Goal: Task Accomplishment & Management: Manage account settings

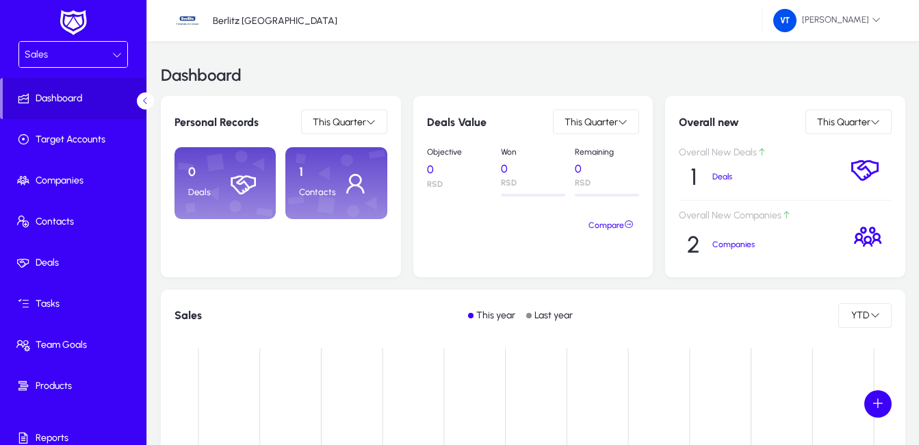
click at [336, 190] on p "Contacts" at bounding box center [317, 192] width 37 height 11
click at [112, 50] on icon at bounding box center [117, 55] width 10 height 10
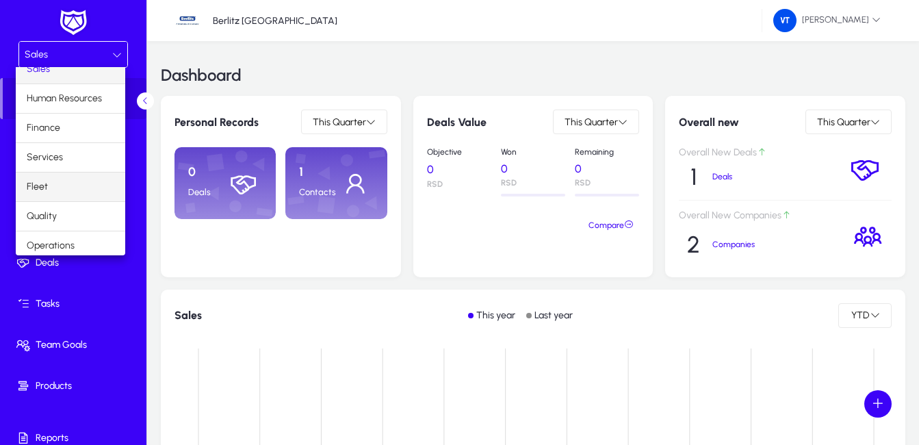
scroll to position [47, 0]
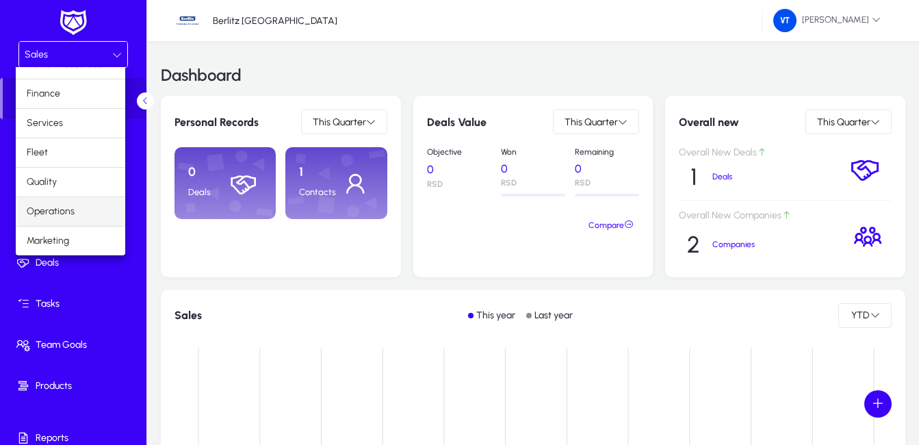
click at [66, 211] on span "Operations" at bounding box center [51, 211] width 48 height 16
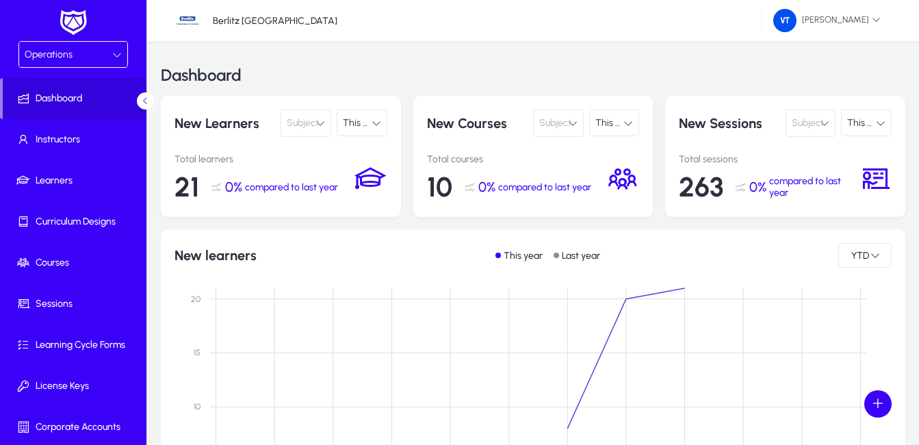
click at [114, 55] on icon at bounding box center [117, 55] width 10 height 10
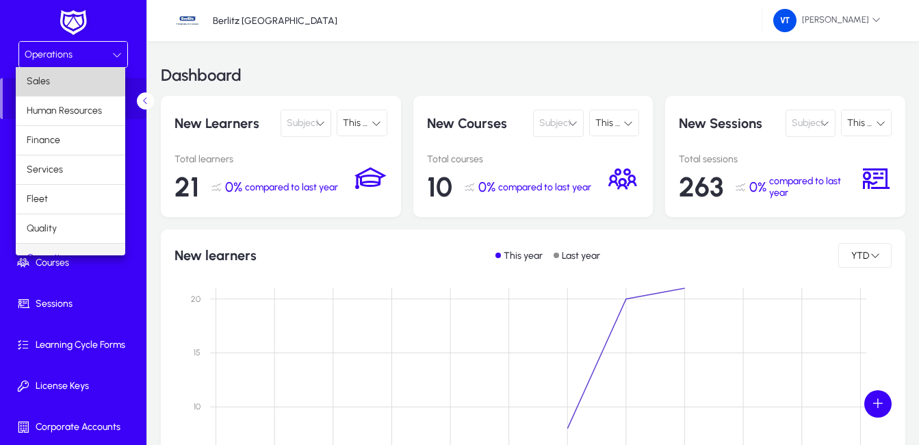
click at [88, 83] on mat-option "Sales" at bounding box center [70, 81] width 109 height 29
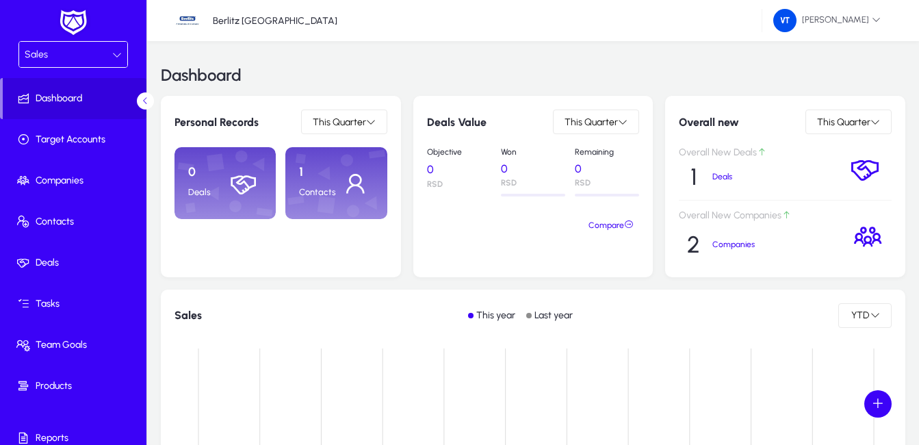
click at [112, 56] on icon at bounding box center [117, 55] width 10 height 10
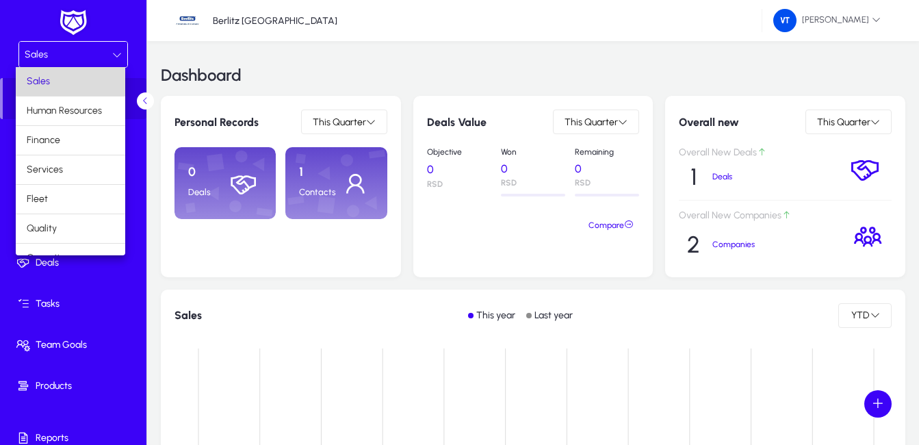
click at [99, 79] on mat-option "Sales" at bounding box center [70, 81] width 109 height 29
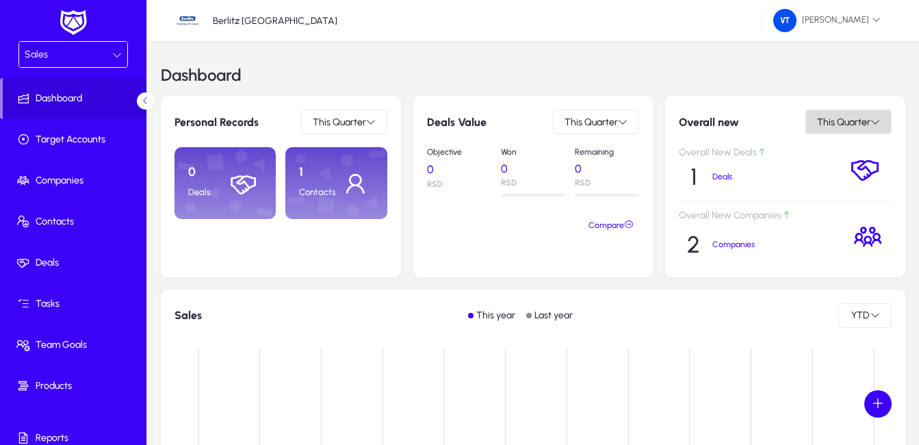
click at [886, 125] on span at bounding box center [848, 121] width 85 height 33
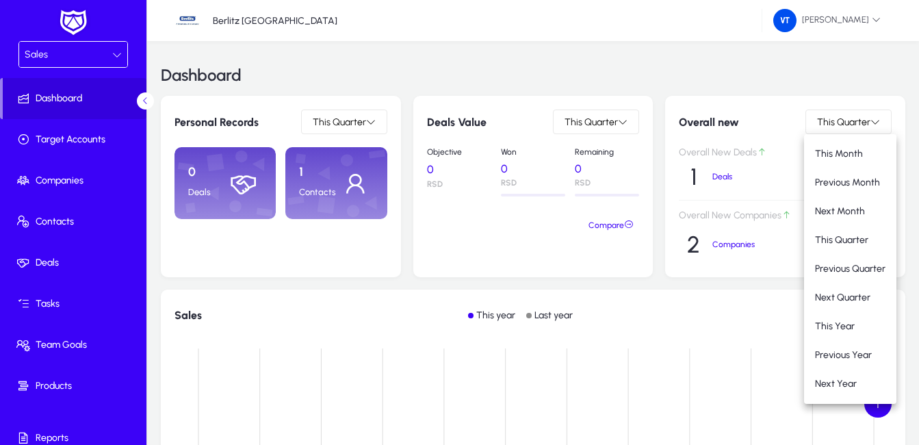
click at [882, 123] on div at bounding box center [459, 222] width 919 height 445
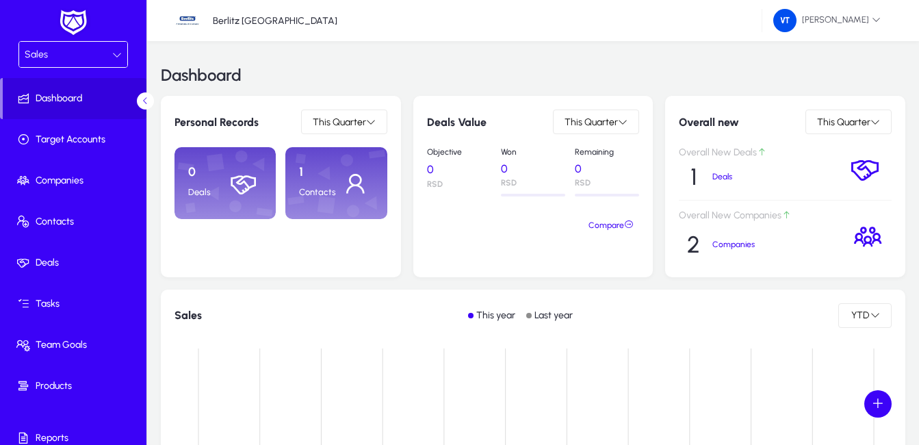
click at [114, 54] on icon at bounding box center [117, 55] width 10 height 10
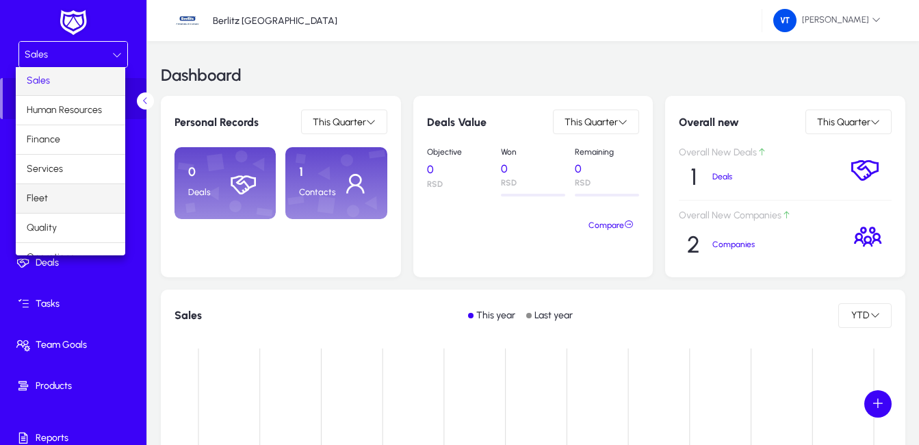
scroll to position [47, 0]
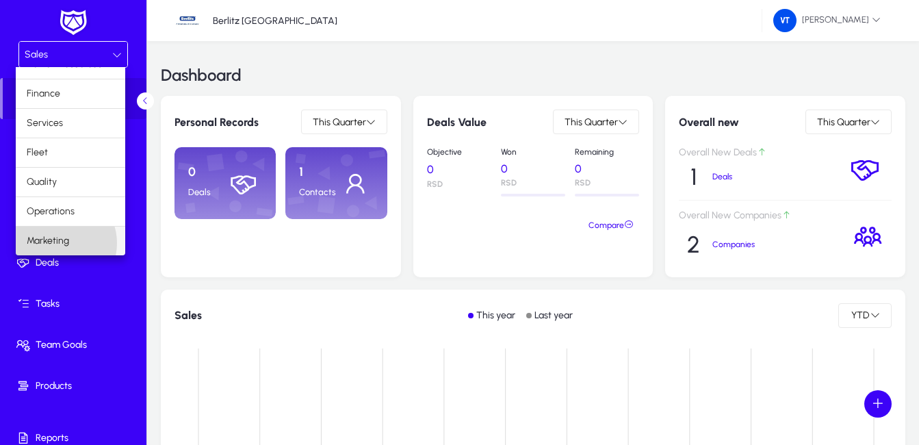
click at [56, 243] on span "Marketing" at bounding box center [48, 241] width 42 height 16
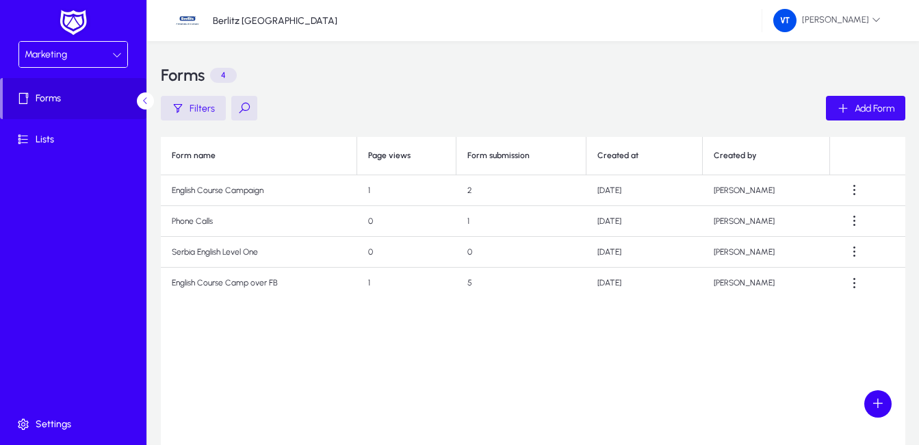
click at [854, 109] on span "Add Form" at bounding box center [874, 109] width 40 height 12
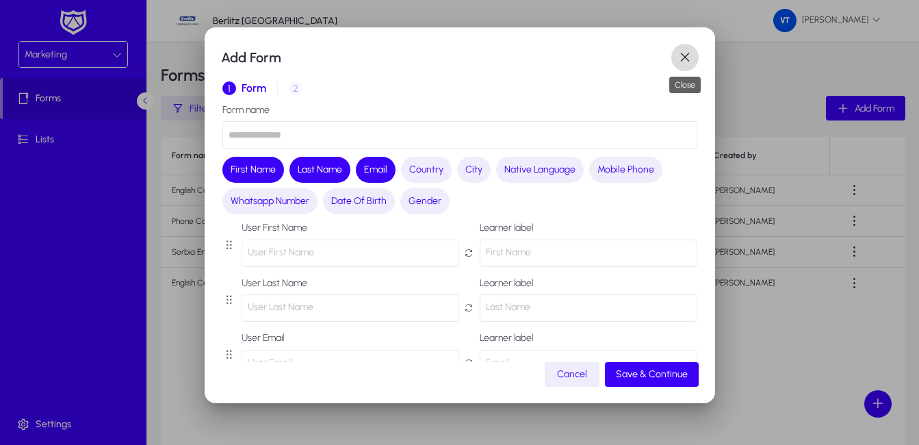
click at [684, 62] on span "button" at bounding box center [684, 57] width 27 height 27
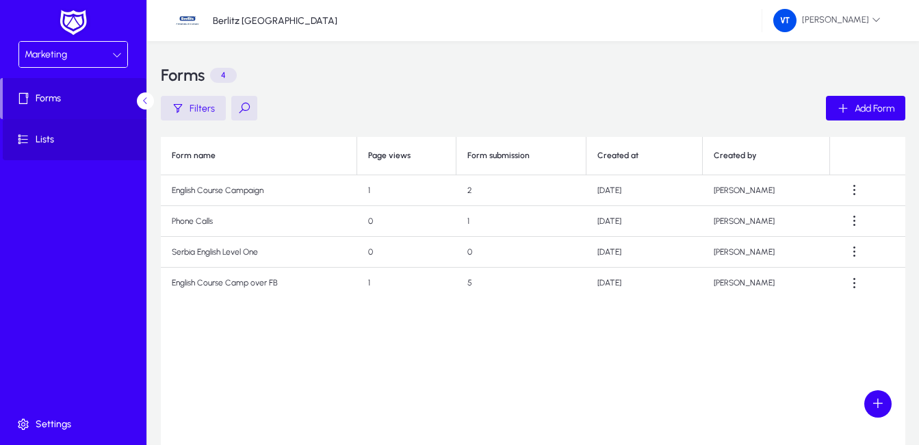
click at [67, 140] on span "Lists" at bounding box center [76, 140] width 146 height 14
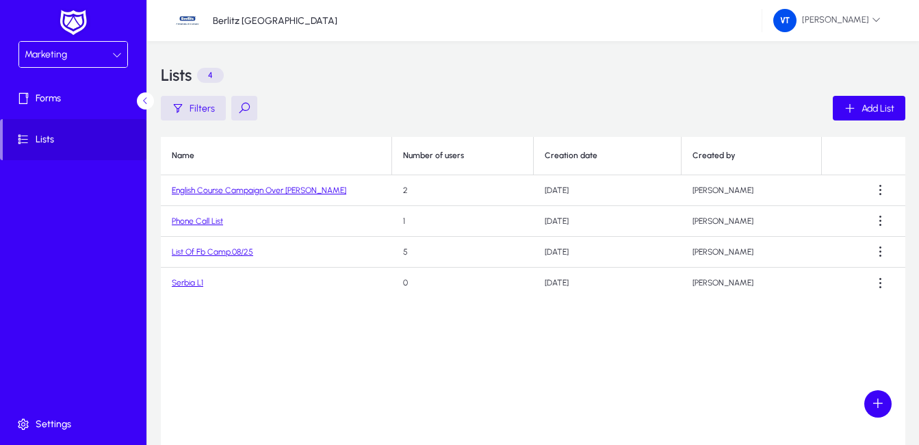
click at [277, 192] on link "English Course Campaign Over [PERSON_NAME]" at bounding box center [259, 190] width 174 height 10
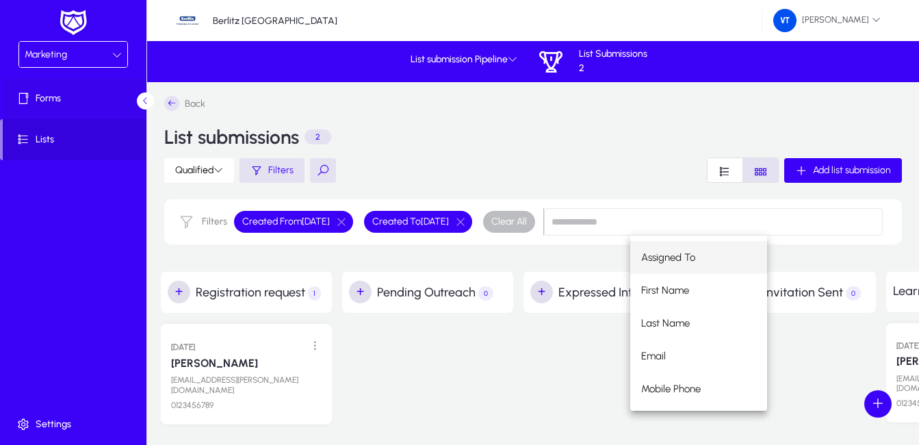
click at [42, 101] on span "Forms" at bounding box center [76, 99] width 146 height 14
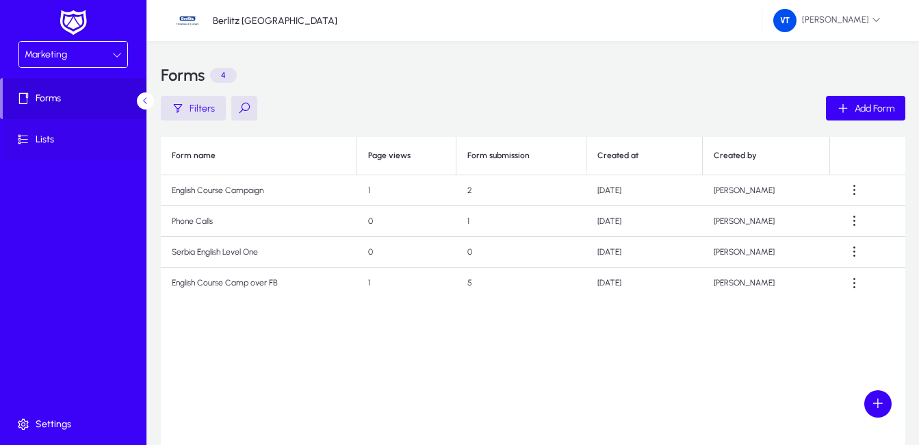
click at [102, 137] on span "Lists" at bounding box center [76, 140] width 146 height 14
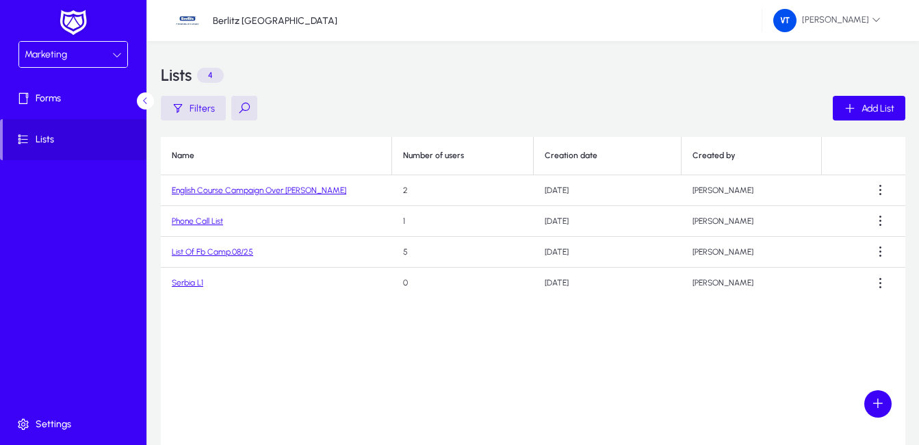
click at [234, 189] on link "English Course Campaign Over [PERSON_NAME]" at bounding box center [259, 190] width 174 height 10
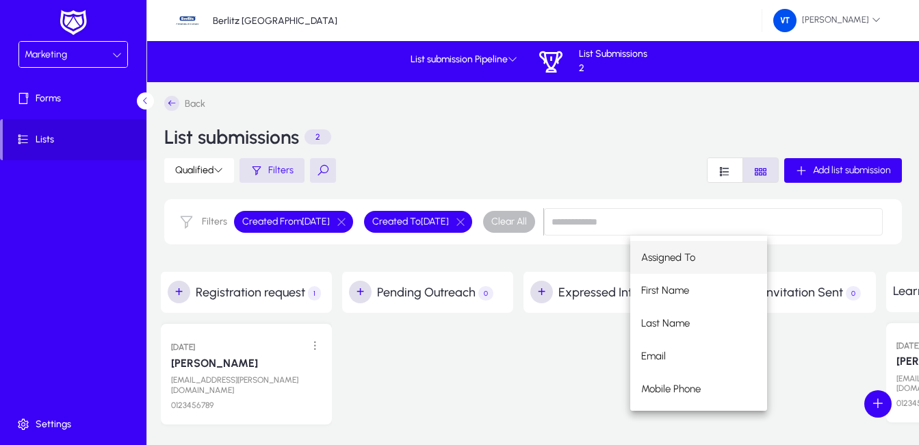
click at [519, 355] on div "+ Pending Outreach 0" at bounding box center [431, 353] width 178 height 164
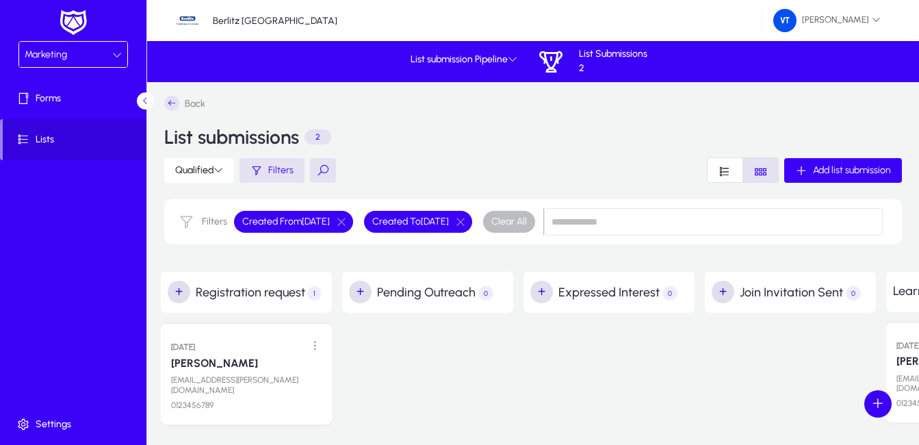
click at [170, 94] on div "Back List submissions 2 Qualified Filters Add list submission Filters Created F…" at bounding box center [533, 176] width 772 height 189
click at [170, 101] on icon at bounding box center [171, 103] width 15 height 15
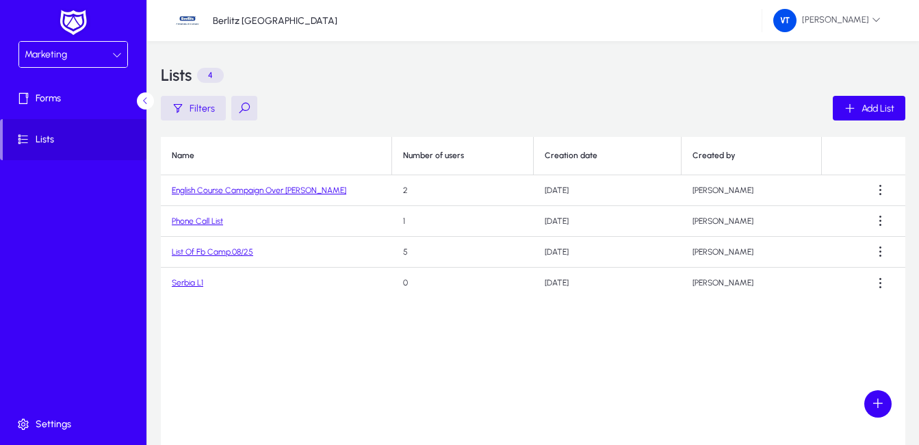
click at [261, 191] on link "English Course Campaign Over [PERSON_NAME]" at bounding box center [259, 190] width 174 height 10
click at [198, 220] on link "Phone Call List" at bounding box center [197, 221] width 51 height 10
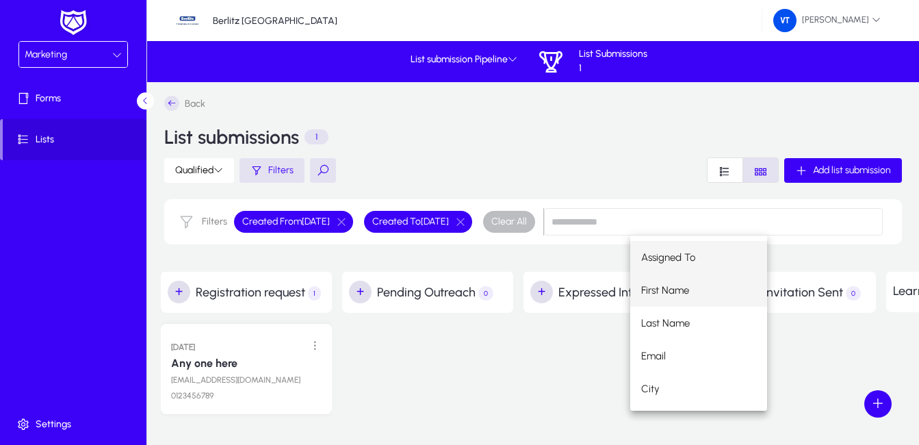
click at [668, 293] on span "First Name" at bounding box center [665, 290] width 48 height 16
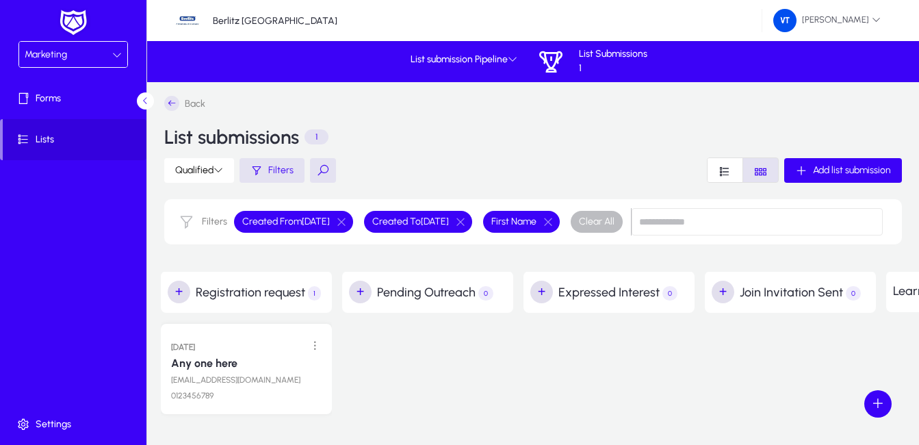
click at [170, 101] on icon at bounding box center [171, 103] width 15 height 15
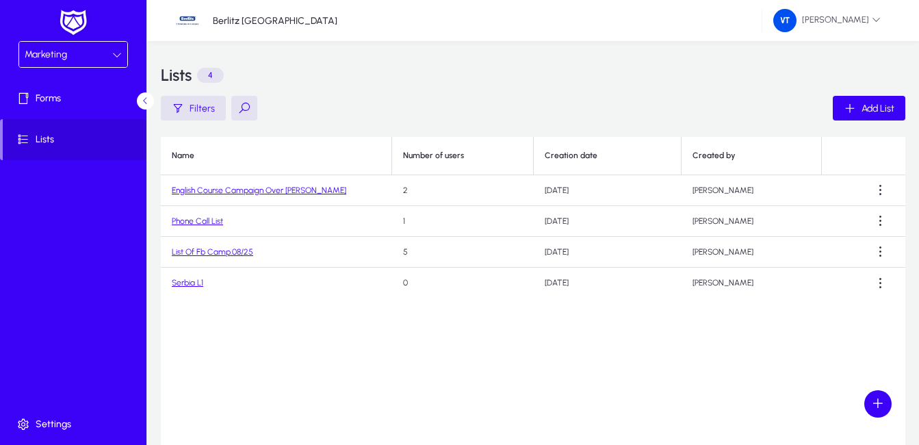
click at [213, 224] on link "Phone Call List" at bounding box center [197, 221] width 51 height 10
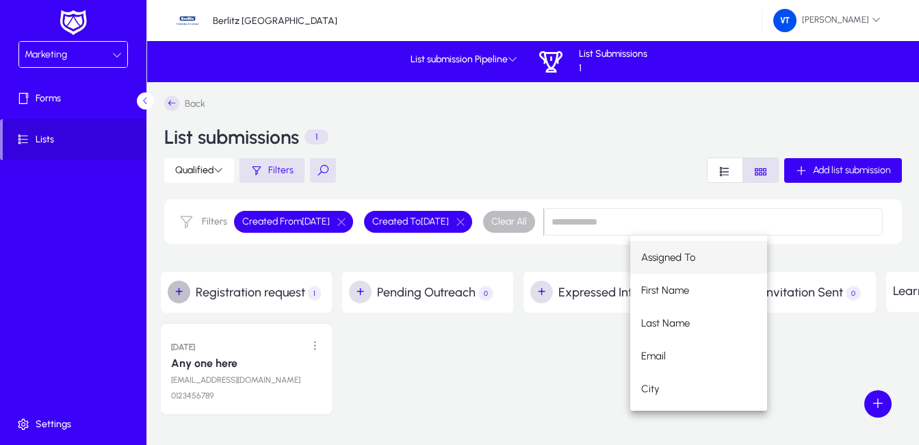
click at [180, 293] on span "button" at bounding box center [179, 291] width 27 height 27
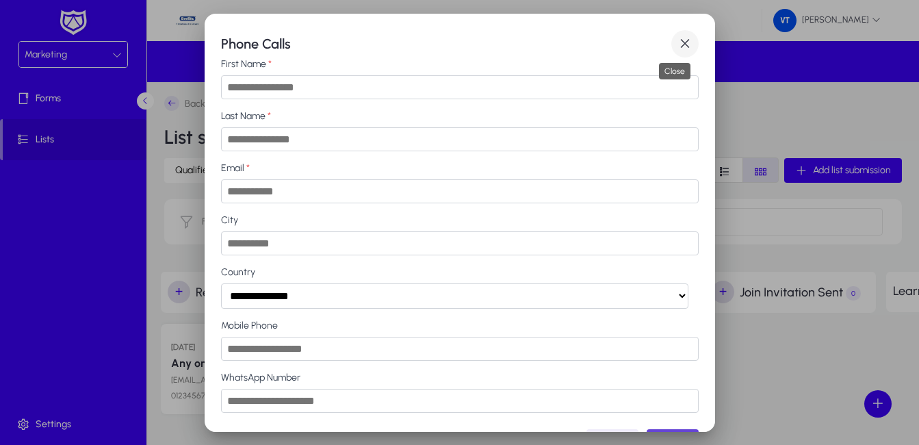
click at [681, 43] on span "button" at bounding box center [684, 43] width 27 height 27
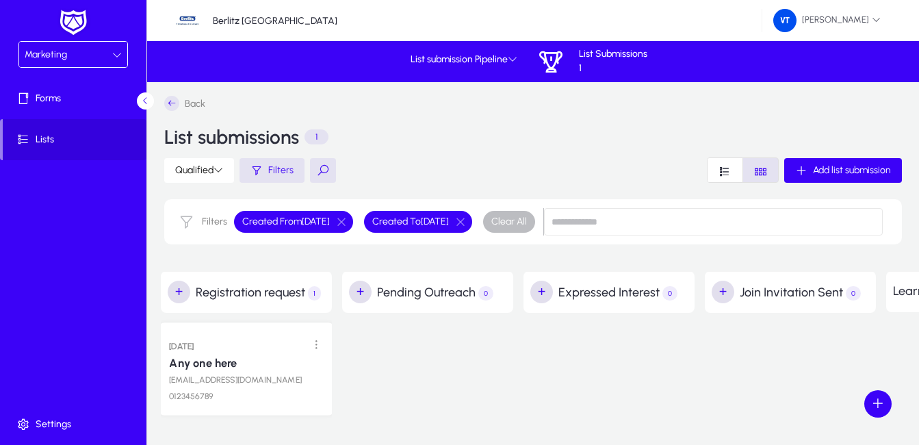
click at [252, 367] on div "Any one here" at bounding box center [246, 361] width 155 height 16
drag, startPoint x: 222, startPoint y: 373, endPoint x: 239, endPoint y: 370, distance: 18.0
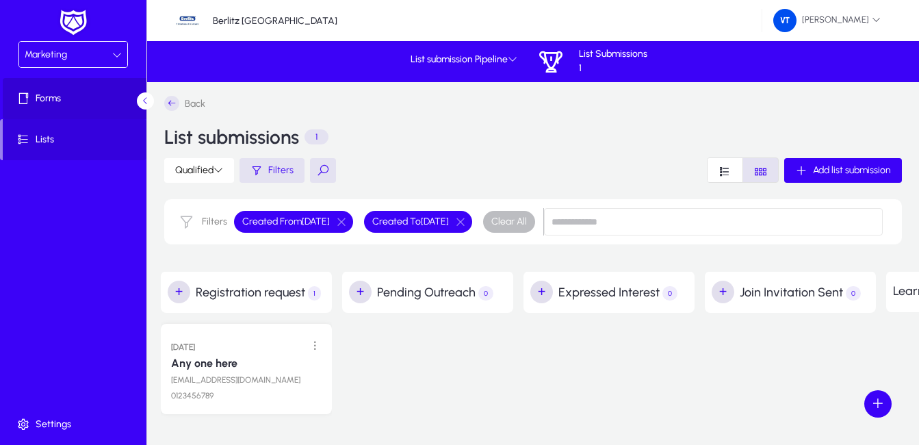
click at [70, 103] on span "Forms" at bounding box center [76, 99] width 146 height 14
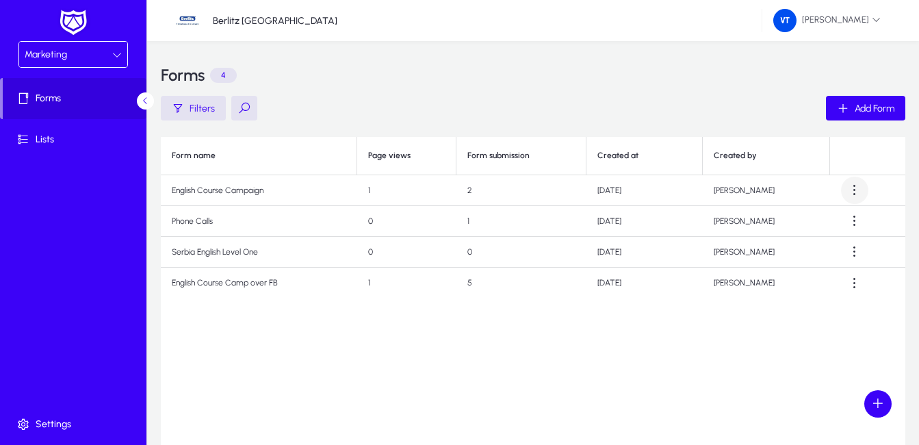
click at [855, 186] on span at bounding box center [854, 189] width 27 height 27
click at [850, 185] on div at bounding box center [459, 222] width 919 height 445
click at [855, 192] on span at bounding box center [854, 189] width 27 height 27
click at [855, 192] on div at bounding box center [459, 222] width 919 height 445
click at [55, 137] on span "Lists" at bounding box center [76, 140] width 146 height 14
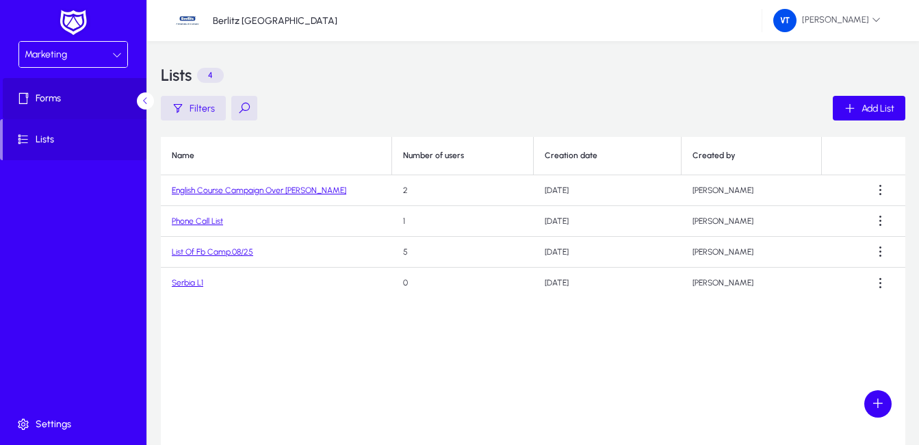
click at [51, 95] on span "Forms" at bounding box center [76, 99] width 146 height 14
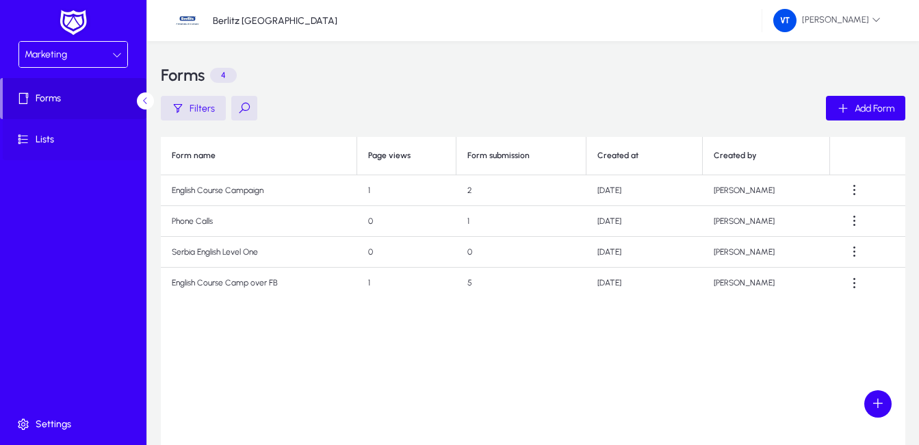
click at [36, 142] on span "Lists" at bounding box center [76, 140] width 146 height 14
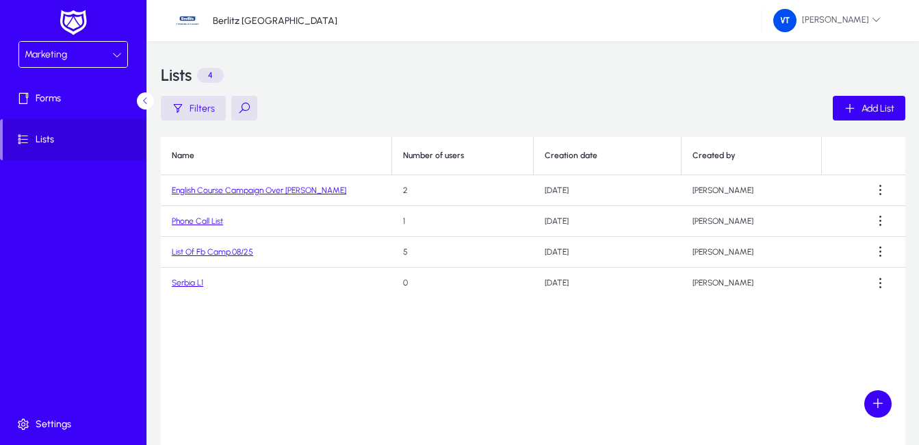
click at [205, 221] on link "Phone Call List" at bounding box center [197, 221] width 51 height 10
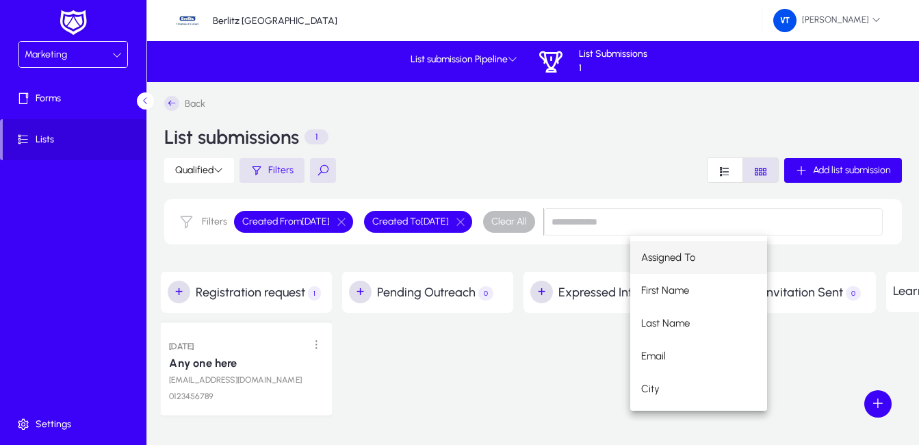
click at [215, 365] on link "Any one here" at bounding box center [203, 363] width 68 height 14
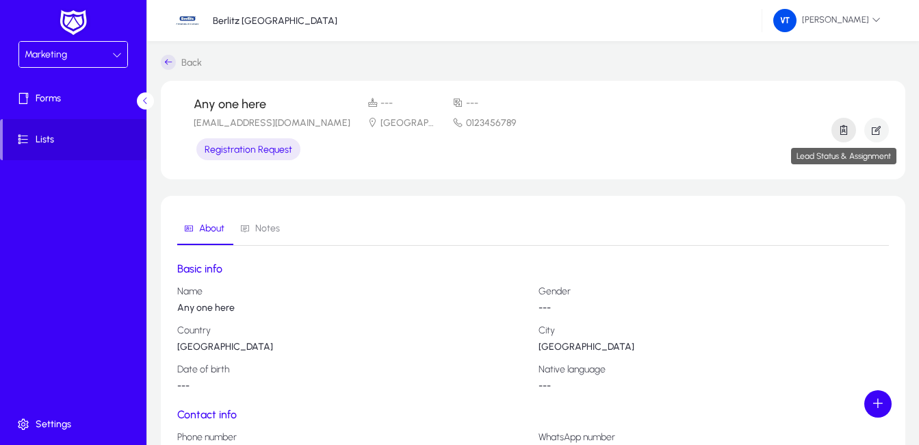
click at [843, 134] on icon "button" at bounding box center [843, 130] width 12 height 12
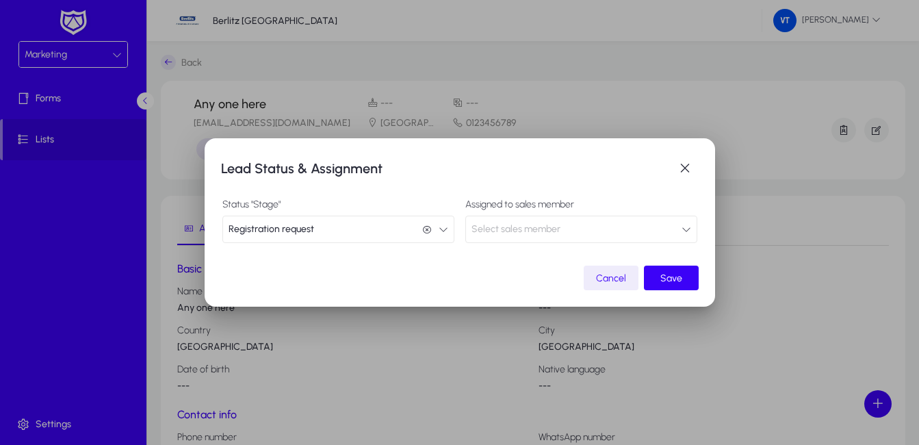
click at [686, 230] on icon "button" at bounding box center [686, 229] width 10 height 10
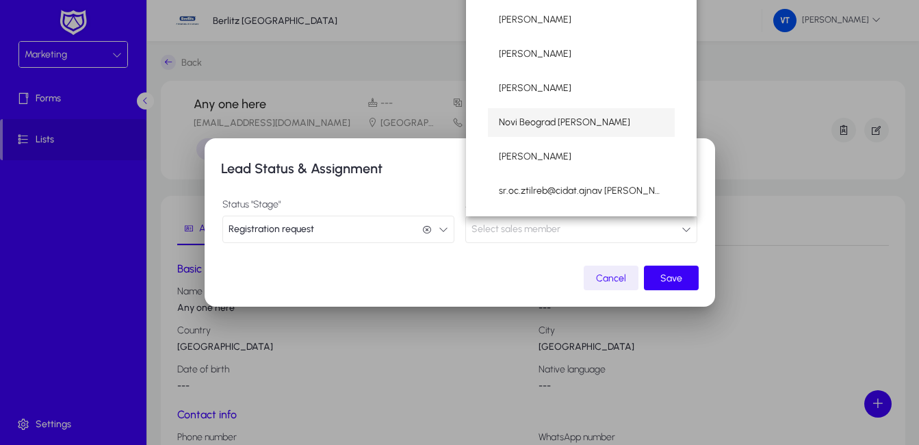
scroll to position [285, 0]
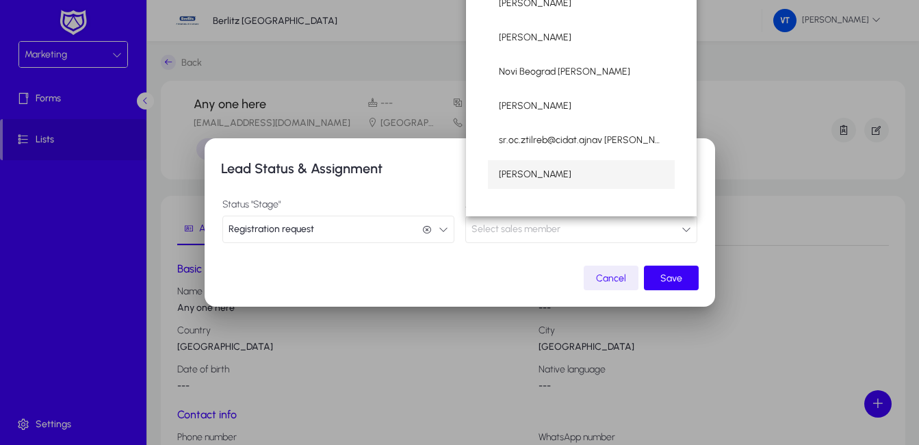
click at [554, 179] on mat-option "[PERSON_NAME]" at bounding box center [581, 174] width 187 height 29
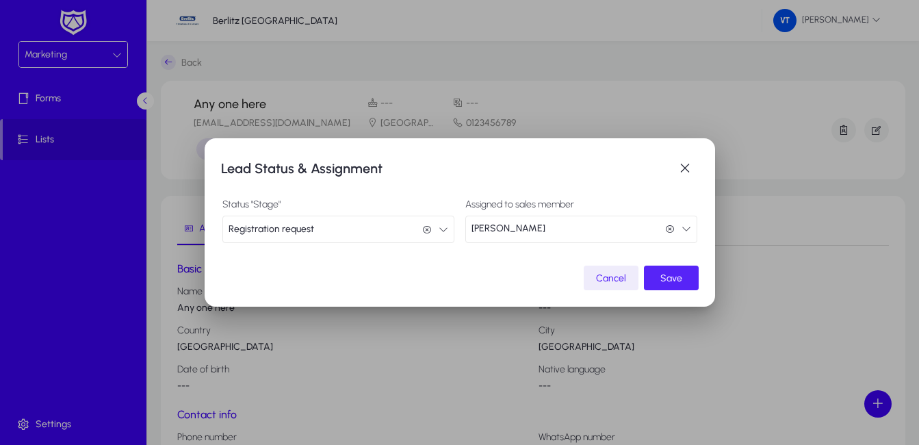
click at [665, 282] on span "Save" at bounding box center [671, 278] width 22 height 12
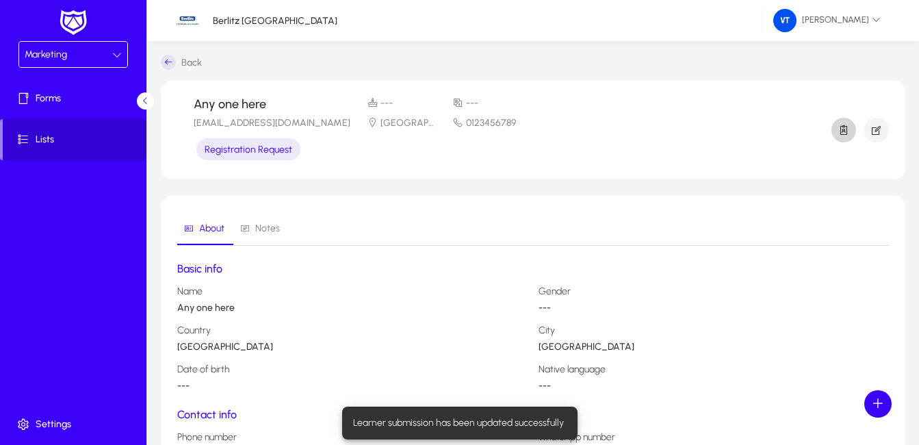
click at [88, 133] on span "Lists" at bounding box center [75, 140] width 144 height 14
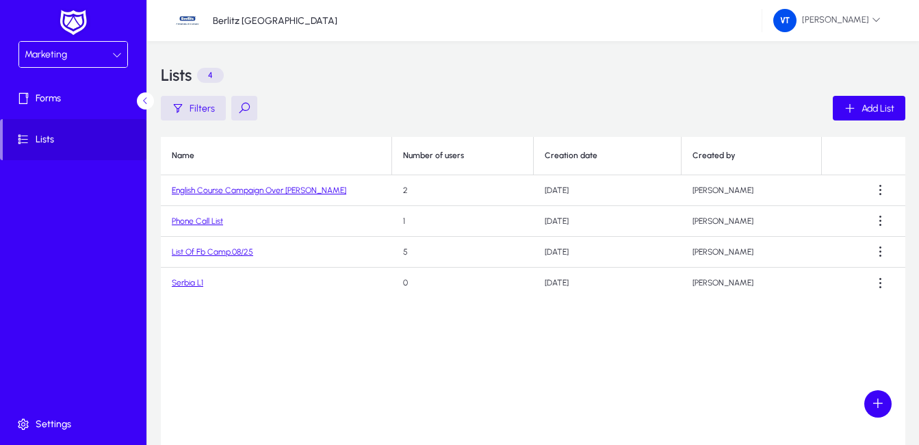
click at [82, 62] on div "Marketing" at bounding box center [69, 55] width 88 height 18
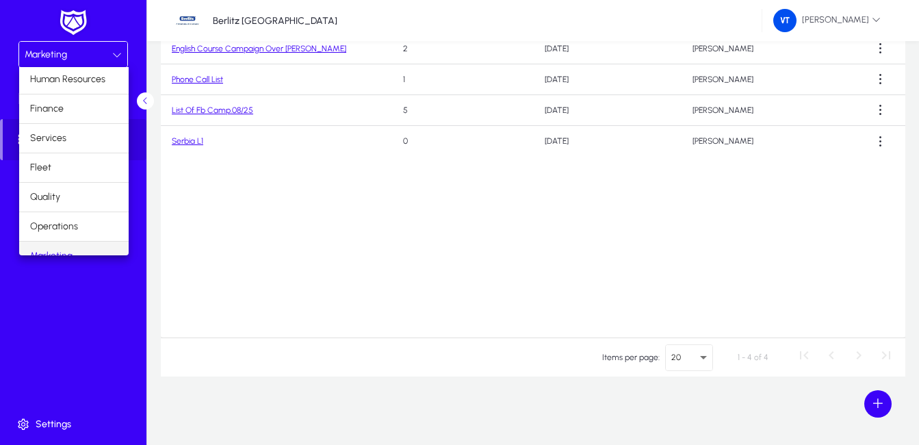
scroll to position [47, 0]
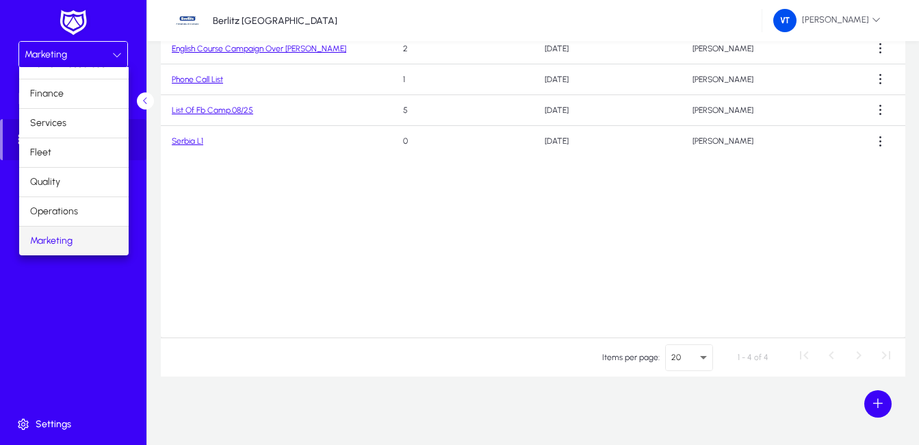
click at [61, 248] on span "Marketing" at bounding box center [51, 241] width 42 height 16
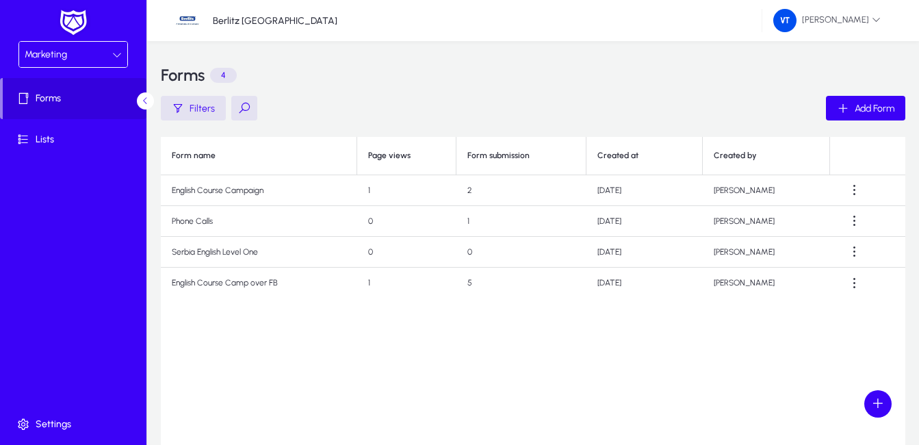
click at [114, 52] on icon at bounding box center [117, 55] width 10 height 10
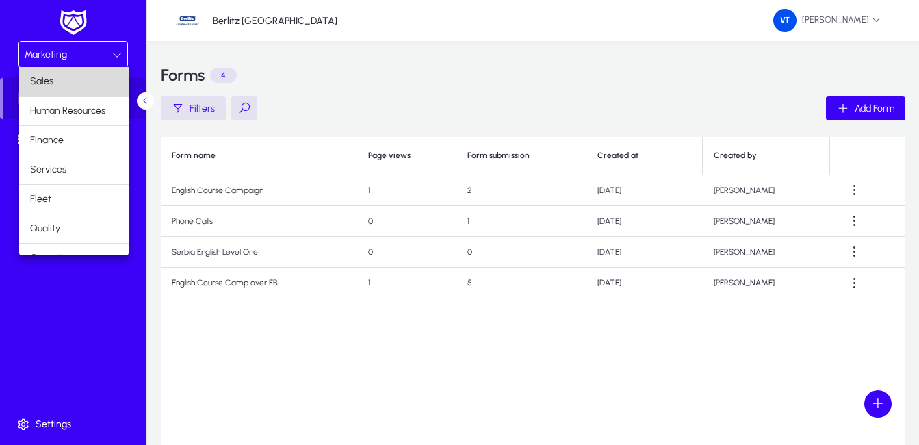
click at [87, 90] on mat-option "Sales" at bounding box center [73, 81] width 109 height 29
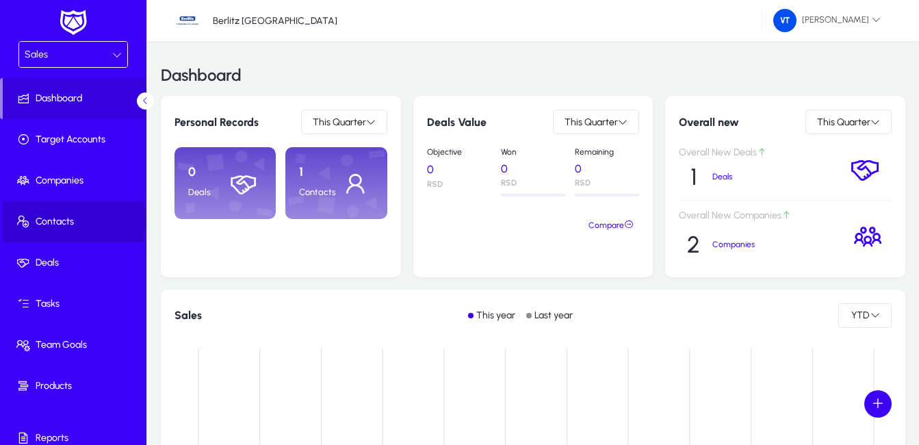
click at [68, 220] on span "Contacts" at bounding box center [76, 222] width 146 height 14
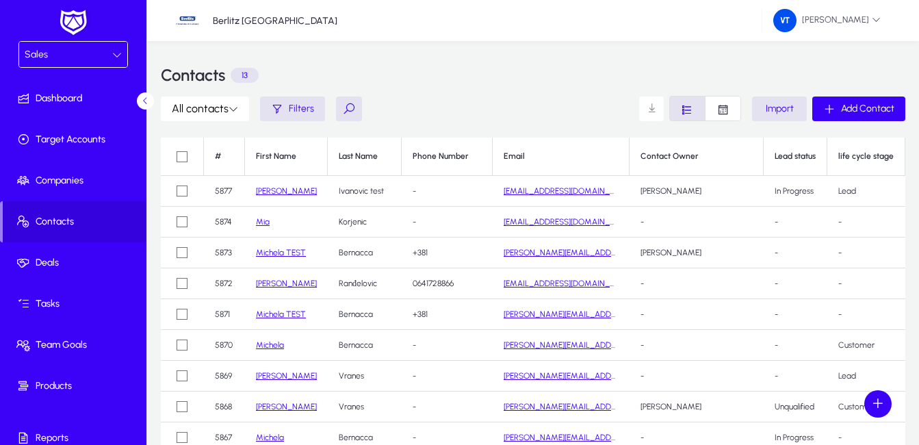
click at [114, 56] on icon at bounding box center [117, 55] width 10 height 10
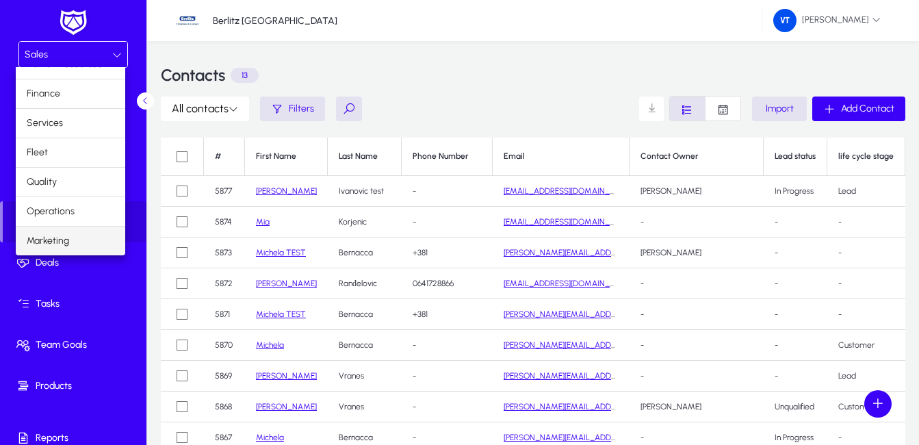
scroll to position [68, 0]
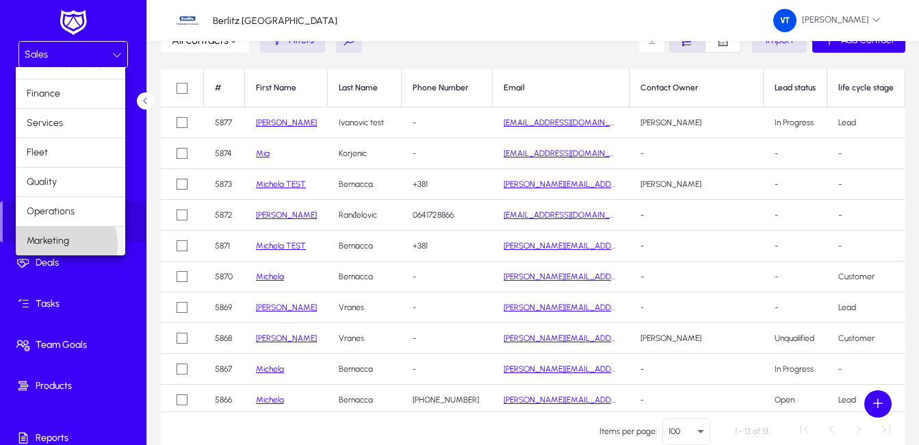
click at [61, 244] on span "Marketing" at bounding box center [48, 241] width 42 height 16
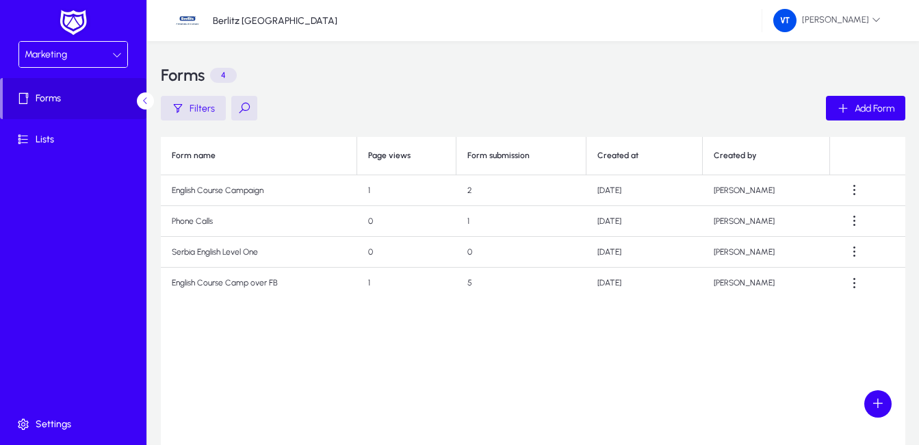
click at [74, 49] on div "Marketing" at bounding box center [69, 55] width 88 height 18
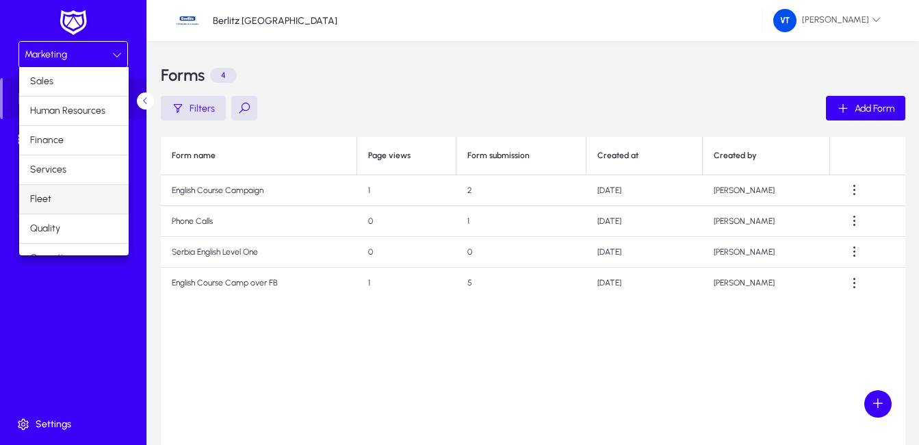
click at [81, 196] on mat-option "Fleet" at bounding box center [73, 199] width 109 height 29
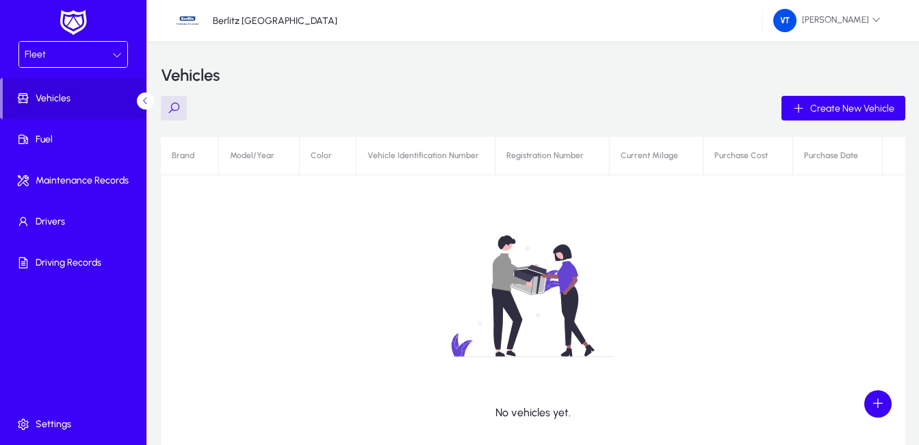
click at [84, 55] on div "Fleet" at bounding box center [69, 55] width 88 height 18
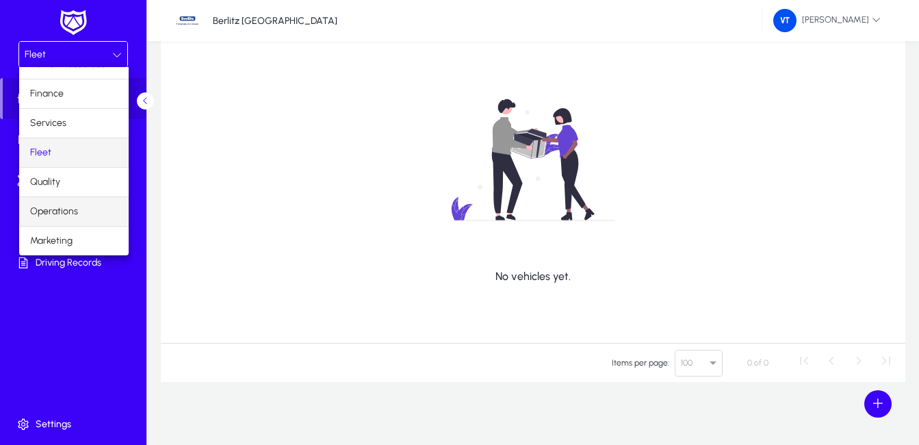
scroll to position [142, 0]
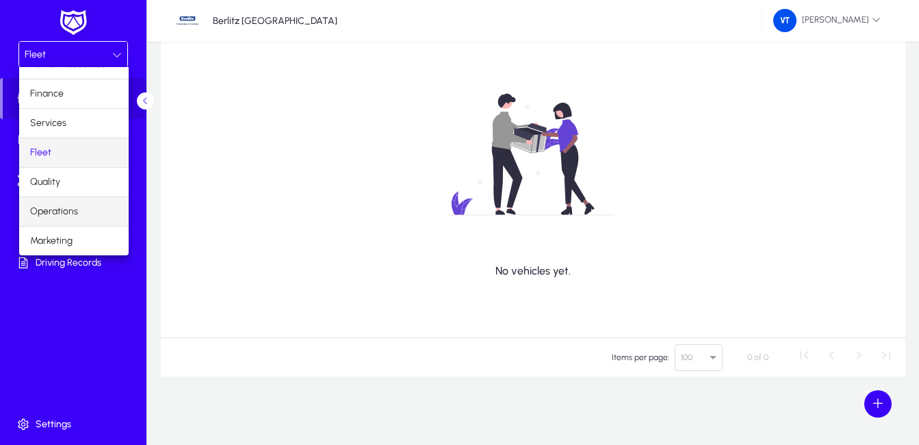
click at [70, 213] on span "Operations" at bounding box center [54, 211] width 48 height 16
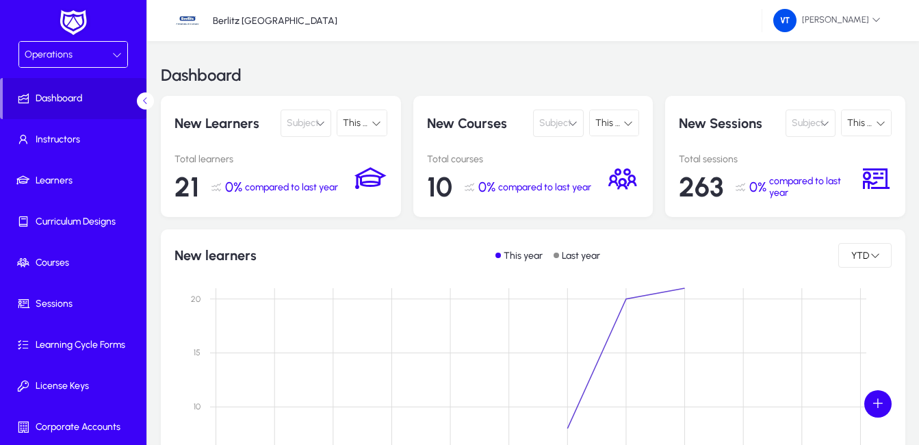
click at [113, 54] on icon at bounding box center [117, 55] width 10 height 10
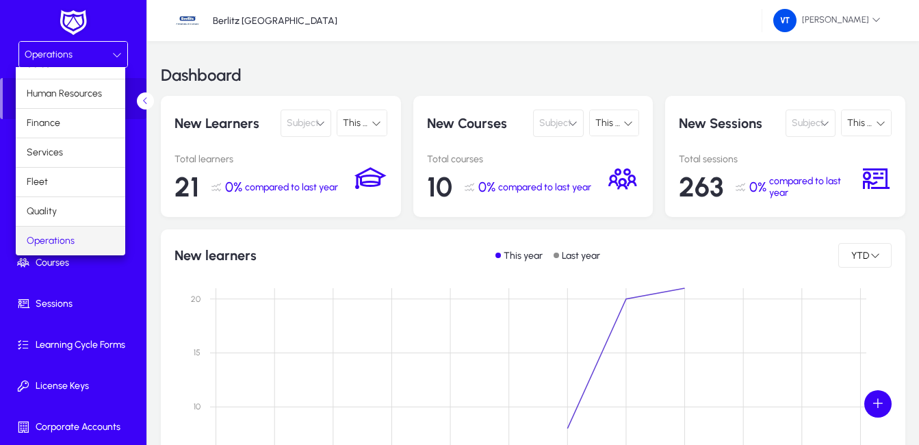
scroll to position [47, 0]
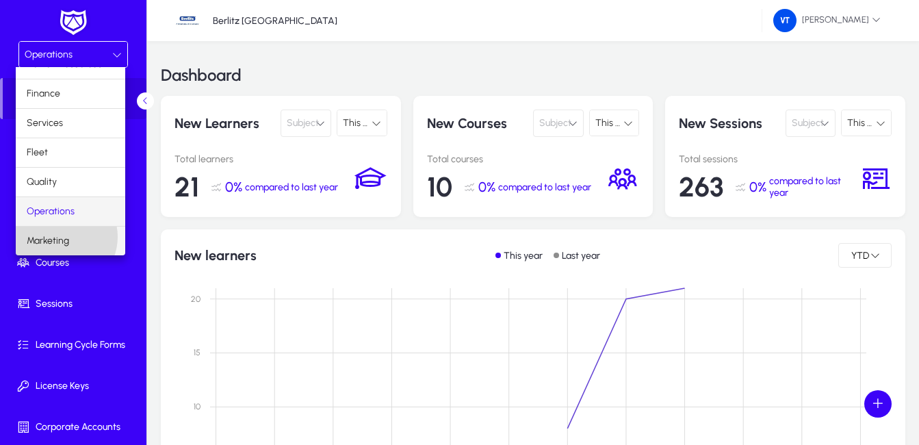
click at [64, 237] on span "Marketing" at bounding box center [48, 241] width 42 height 16
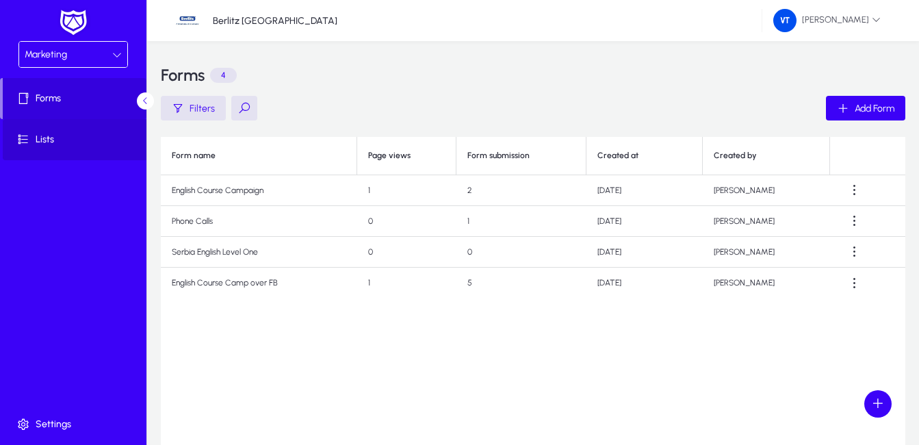
click at [90, 138] on span "Lists" at bounding box center [76, 140] width 146 height 14
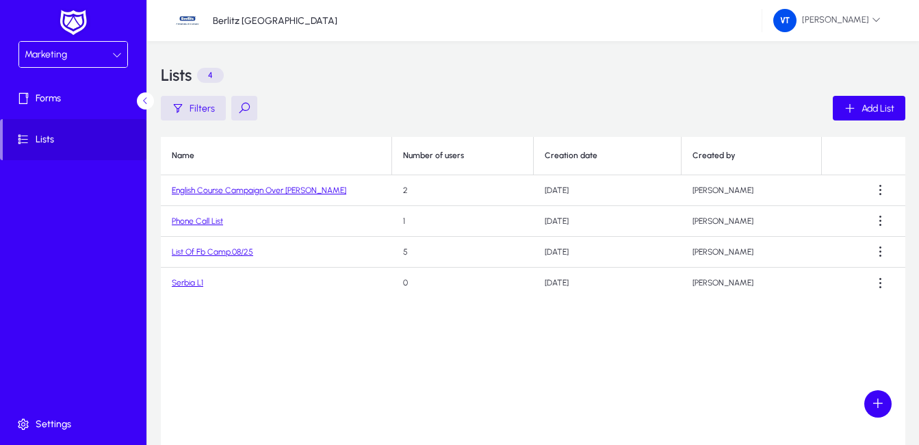
click at [184, 218] on link "Phone Call List" at bounding box center [197, 221] width 51 height 10
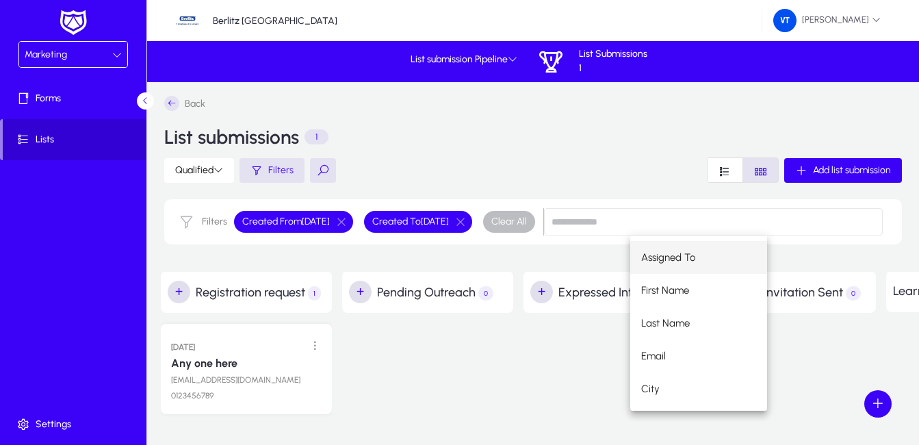
click at [53, 141] on span "Lists" at bounding box center [75, 140] width 144 height 14
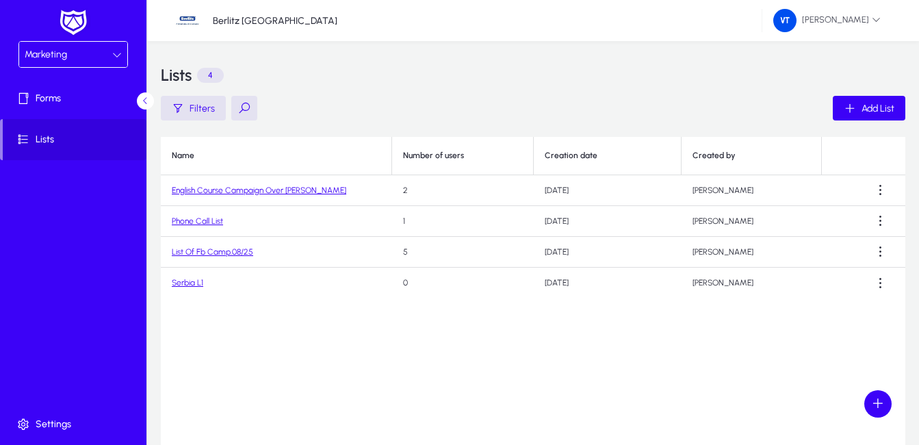
click at [195, 222] on link "Phone Call List" at bounding box center [197, 221] width 51 height 10
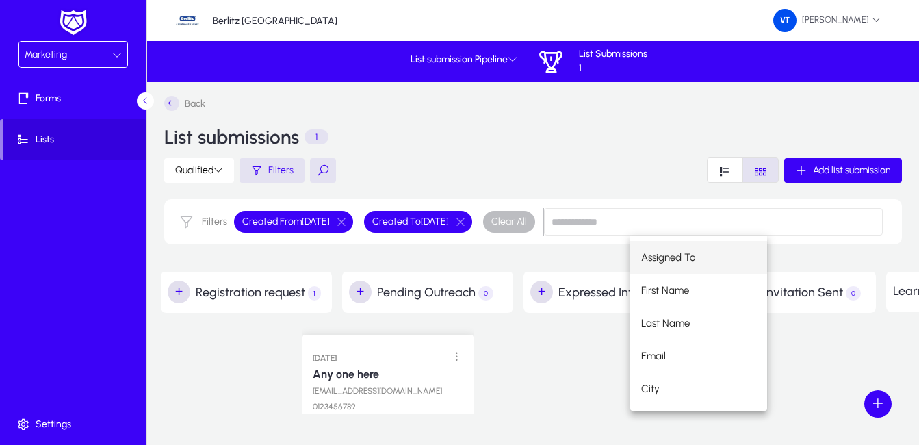
drag, startPoint x: 233, startPoint y: 367, endPoint x: 384, endPoint y: 362, distance: 151.3
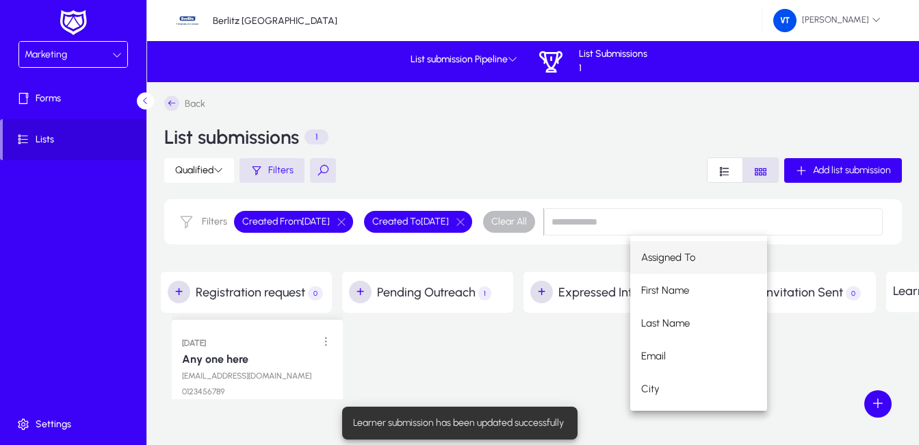
drag, startPoint x: 425, startPoint y: 367, endPoint x: 252, endPoint y: 352, distance: 173.8
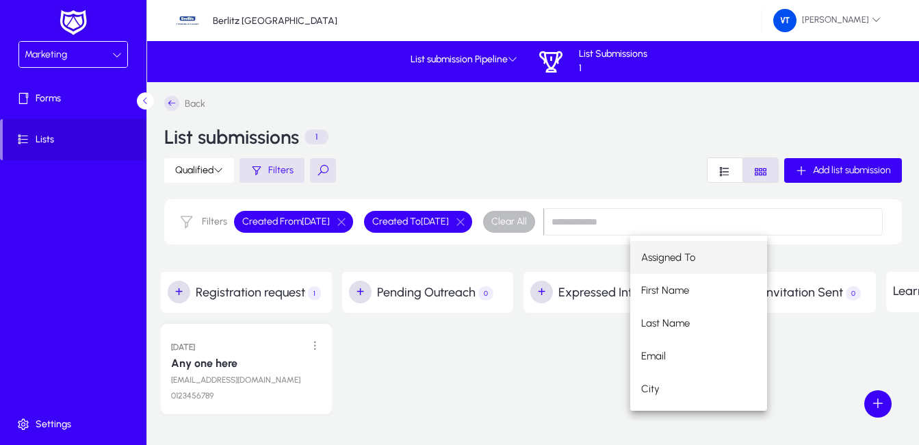
click at [563, 359] on div at bounding box center [608, 369] width 171 height 112
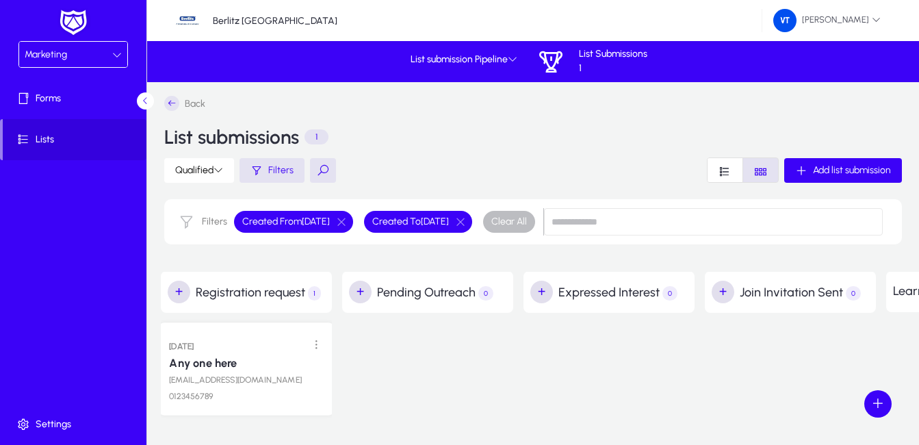
click at [235, 365] on link "Any one here" at bounding box center [203, 363] width 68 height 14
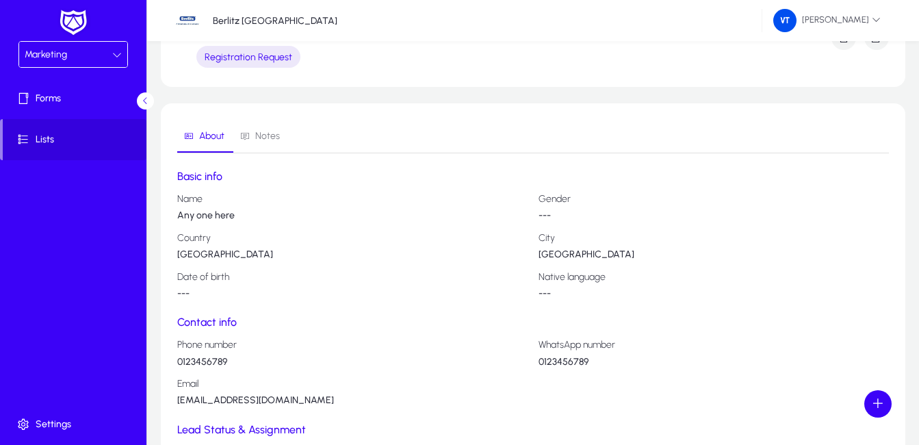
scroll to position [68, 0]
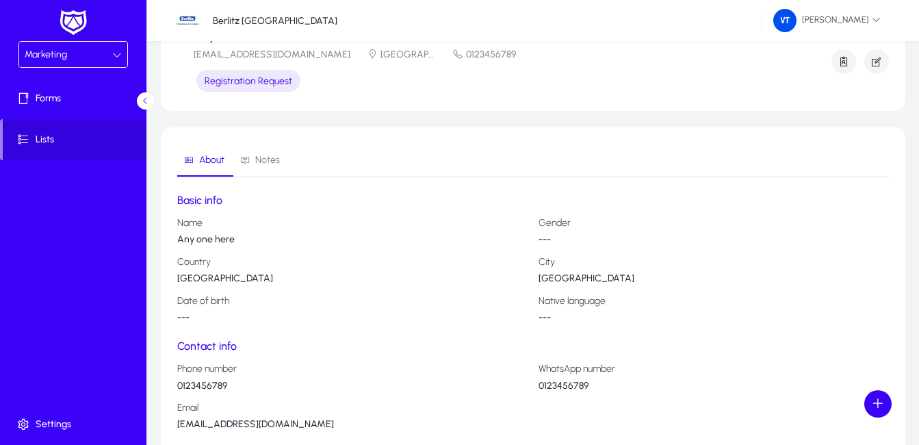
click at [272, 158] on span "Notes" at bounding box center [267, 160] width 25 height 10
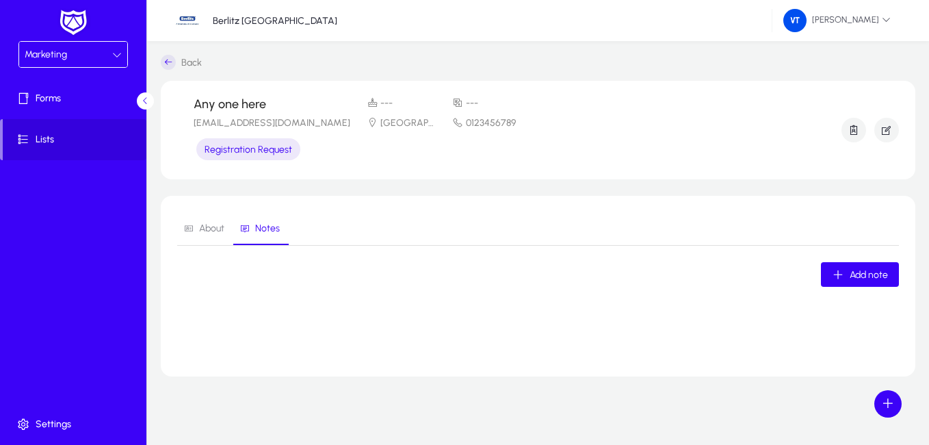
click at [208, 229] on span "About" at bounding box center [211, 229] width 25 height 10
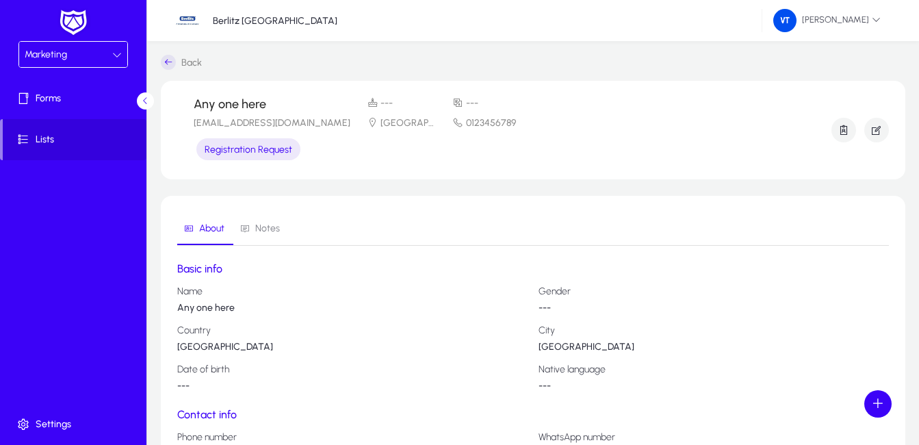
click at [167, 62] on icon at bounding box center [168, 62] width 15 height 15
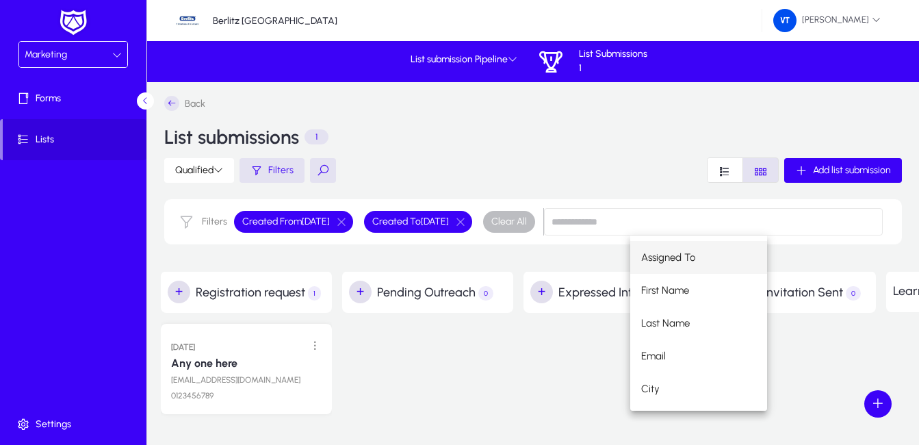
click at [560, 319] on div at bounding box center [608, 369] width 171 height 112
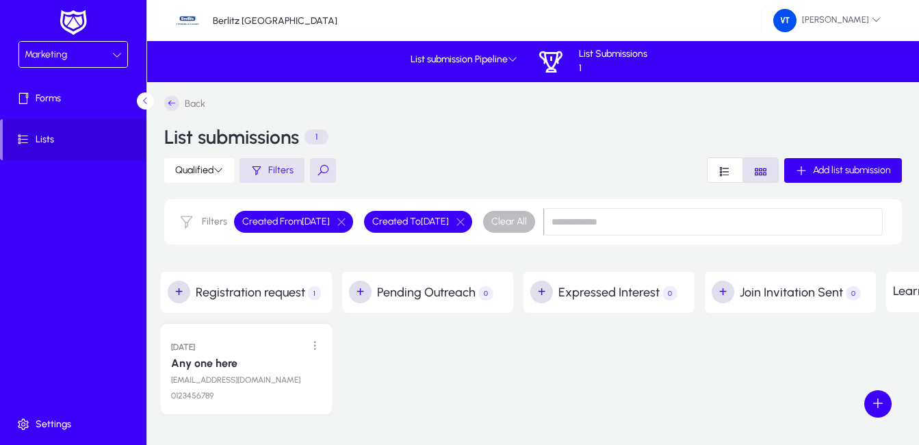
click at [810, 300] on h2 "+ Join Invitation Sent 0" at bounding box center [793, 291] width 164 height 23
drag, startPoint x: 899, startPoint y: 298, endPoint x: 783, endPoint y: 288, distance: 116.1
click at [783, 288] on div "+ Registration request 1 [DATE] Any one here [EMAIL_ADDRESS][DOMAIN_NAME] 01234…" at bounding box center [705, 349] width 1088 height 157
drag, startPoint x: 783, startPoint y: 288, endPoint x: 720, endPoint y: 389, distance: 119.2
click at [807, 407] on div at bounding box center [790, 369] width 171 height 112
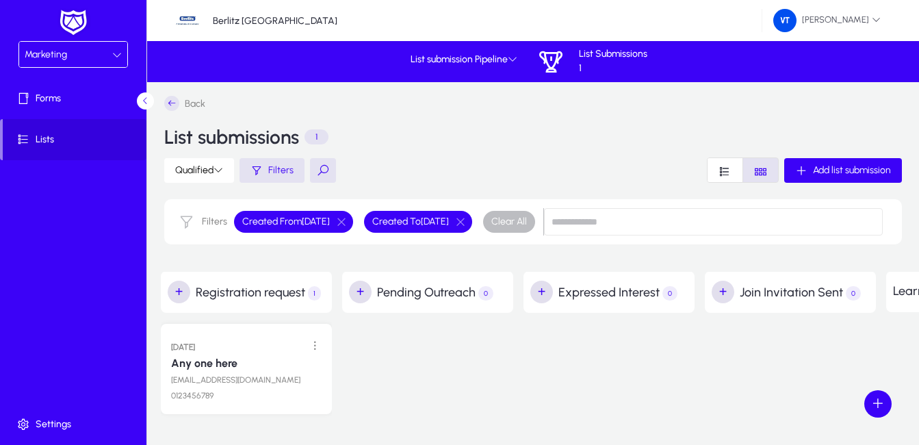
click at [83, 61] on div "Marketing" at bounding box center [69, 55] width 88 height 18
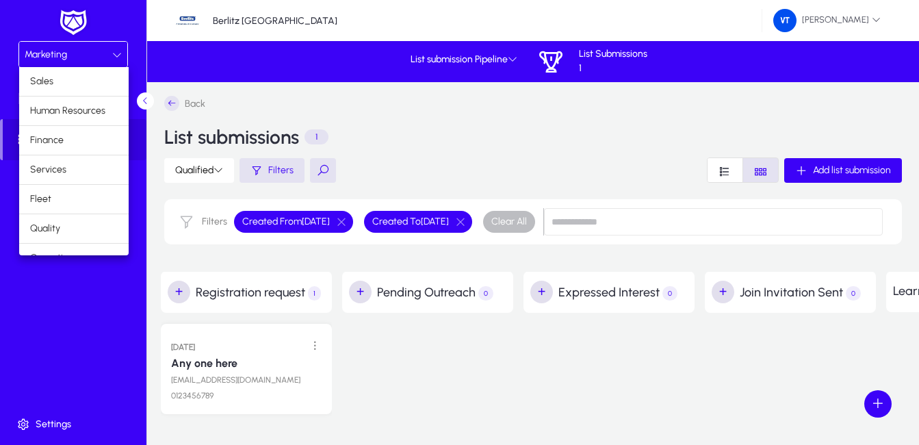
click at [85, 57] on div at bounding box center [459, 222] width 919 height 445
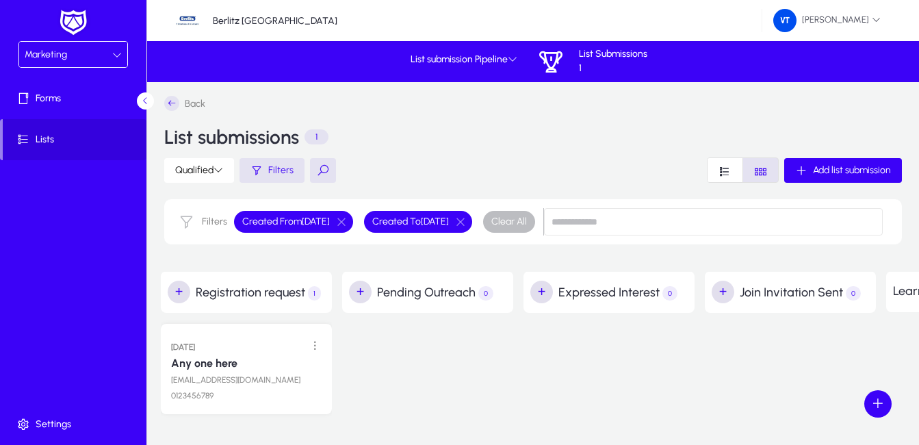
click at [110, 57] on div "Marketing" at bounding box center [69, 55] width 88 height 18
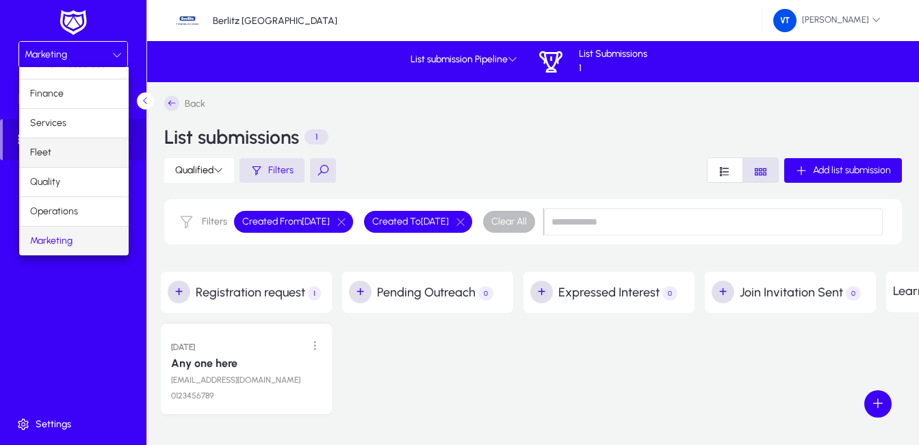
scroll to position [62, 0]
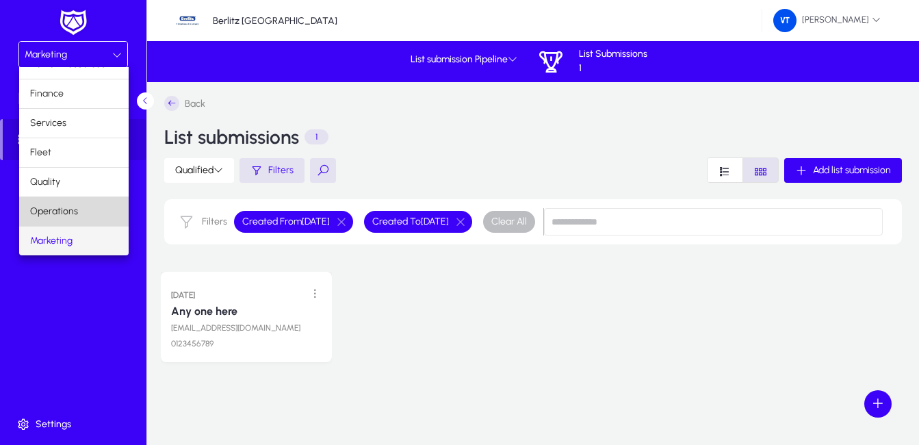
click at [81, 209] on mat-option "Operations" at bounding box center [73, 211] width 109 height 29
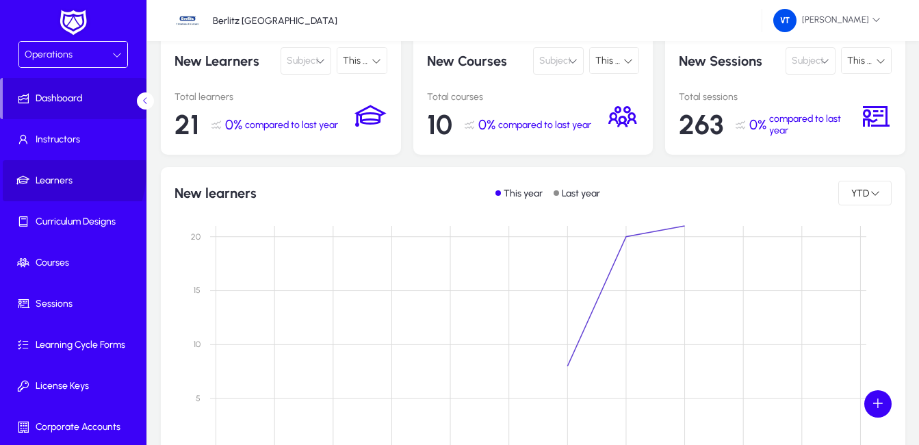
click at [45, 172] on span at bounding box center [76, 180] width 146 height 33
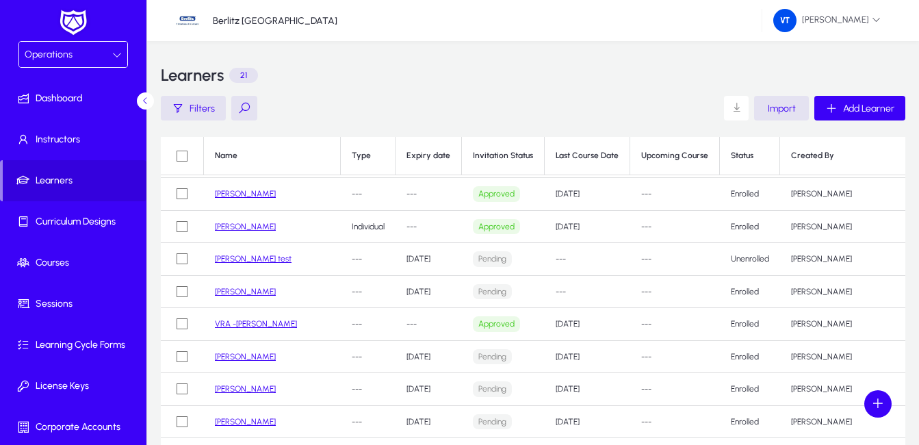
scroll to position [205, 0]
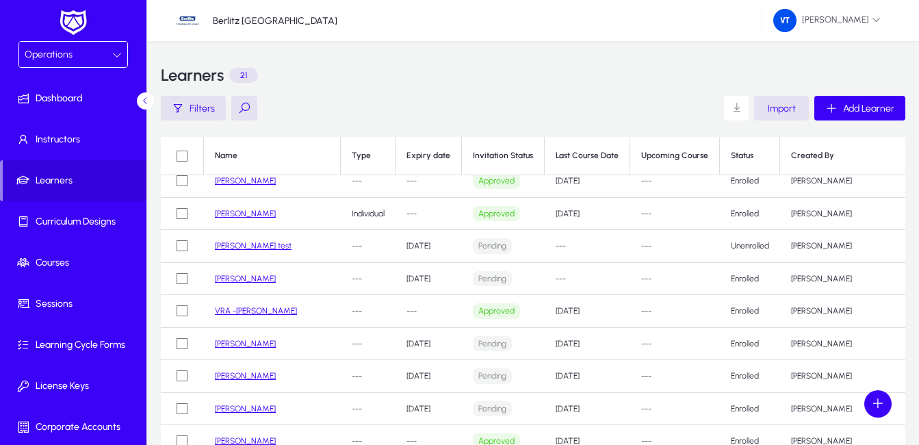
click at [249, 280] on link "[PERSON_NAME]" at bounding box center [245, 279] width 61 height 10
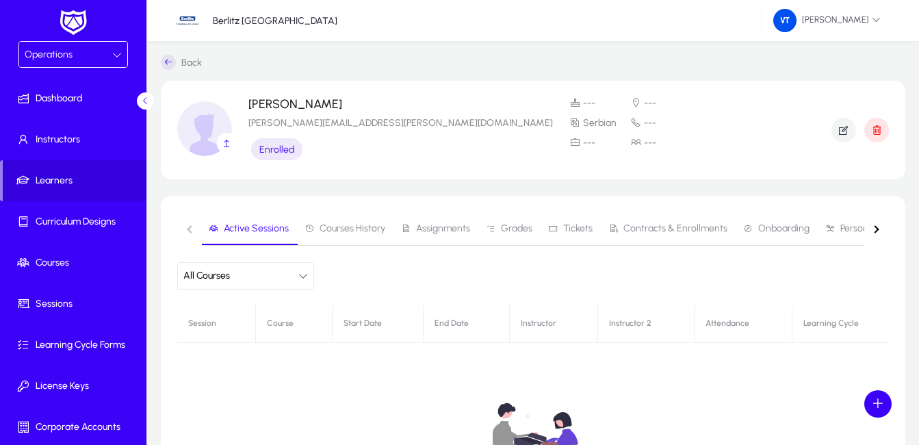
click at [348, 233] on span "Courses History" at bounding box center [352, 229] width 66 height 10
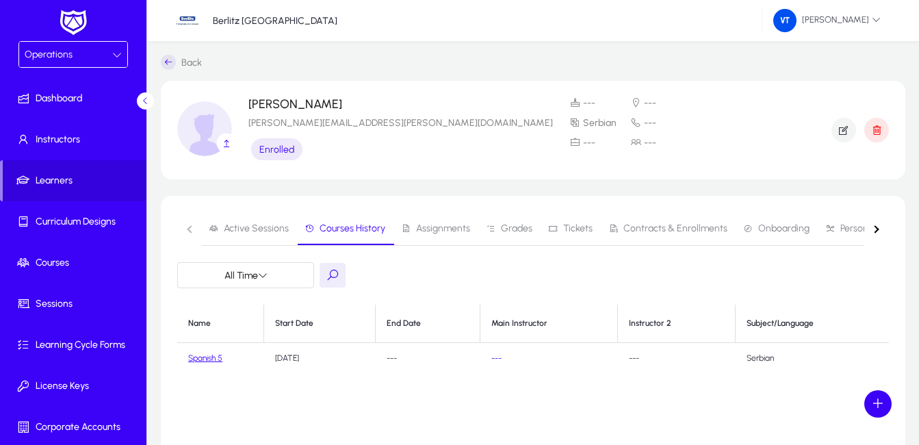
click at [454, 230] on span "Assignments" at bounding box center [443, 229] width 54 height 10
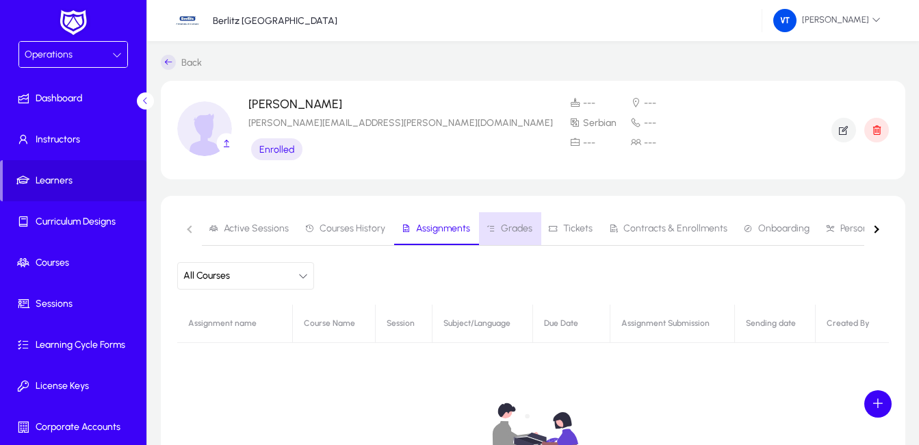
click at [517, 227] on span "Grades" at bounding box center [516, 229] width 31 height 10
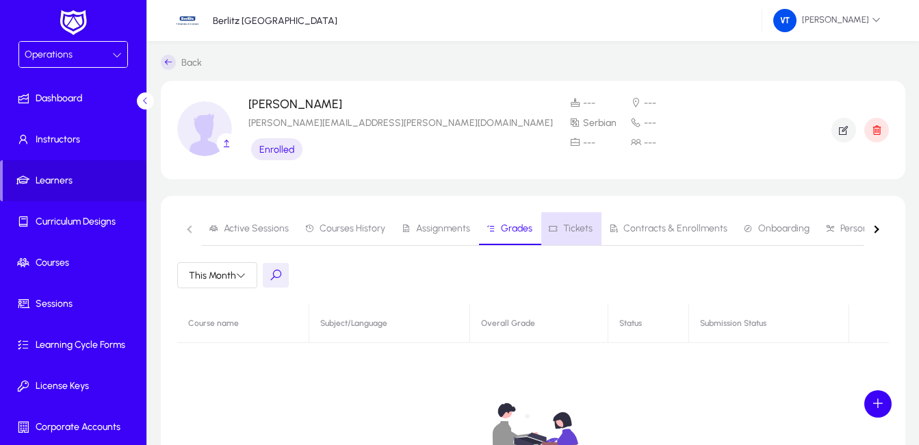
click at [582, 228] on span "Tickets" at bounding box center [577, 229] width 29 height 10
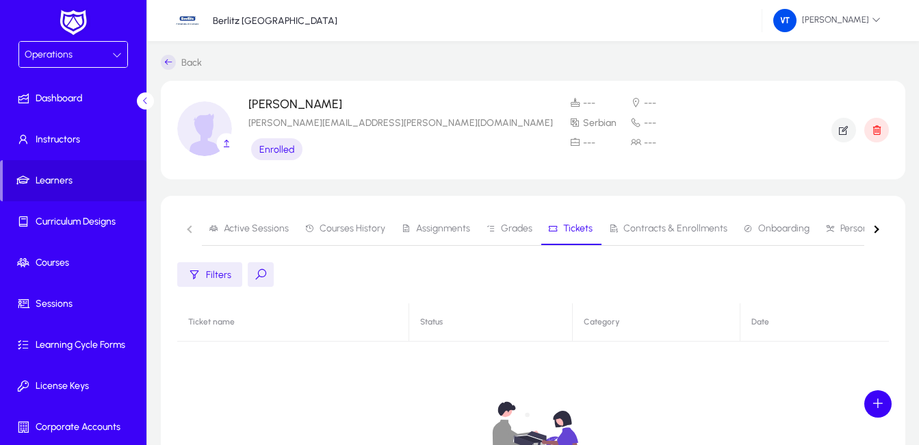
click at [657, 229] on span "Contracts & Enrollments" at bounding box center [675, 229] width 104 height 10
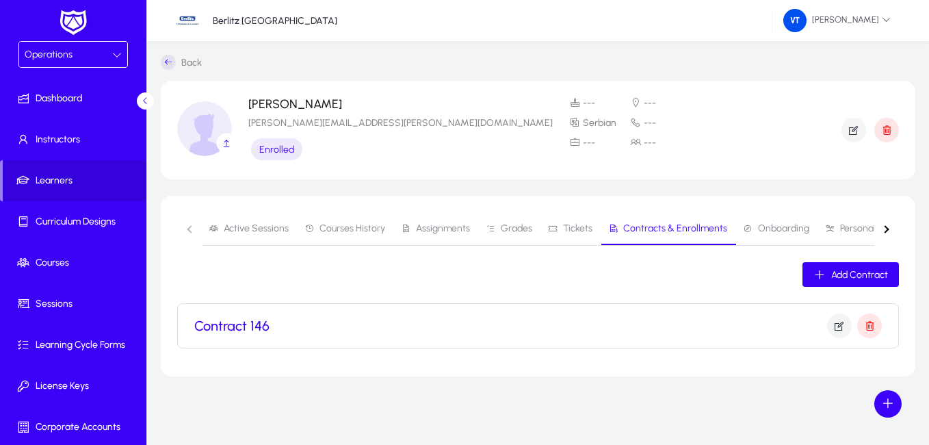
click at [785, 228] on span "Onboarding" at bounding box center [783, 229] width 51 height 10
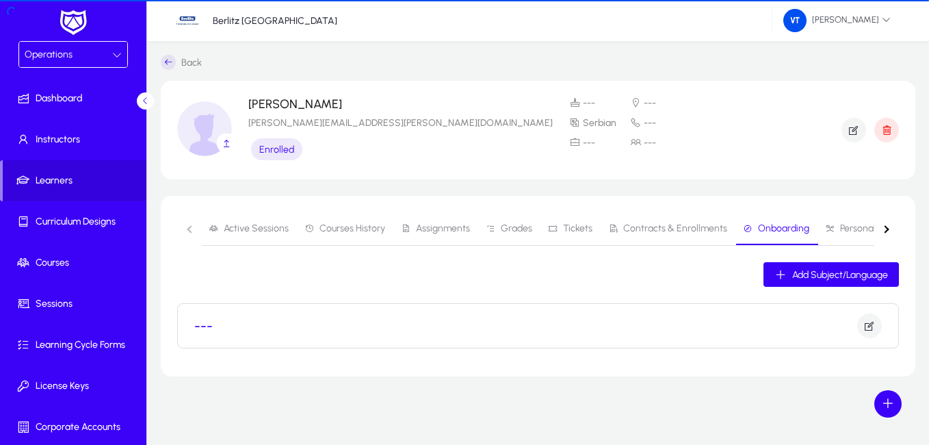
click at [852, 226] on span "Personal Development" at bounding box center [887, 229] width 95 height 10
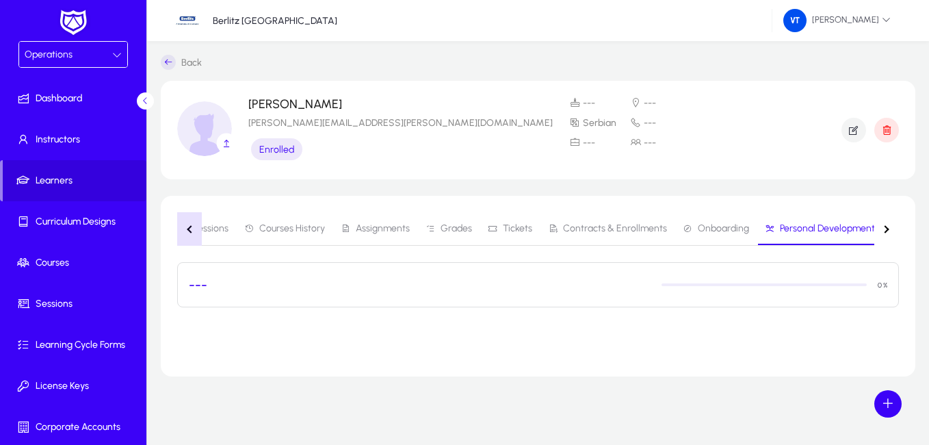
click at [186, 231] on button "button" at bounding box center [189, 229] width 25 height 34
click at [186, 231] on nav "Active Sessions Courses History Assignments Grades Tickets Contracts & Enrollme…" at bounding box center [538, 229] width 722 height 34
click at [257, 224] on span "Active Sessions" at bounding box center [256, 229] width 65 height 10
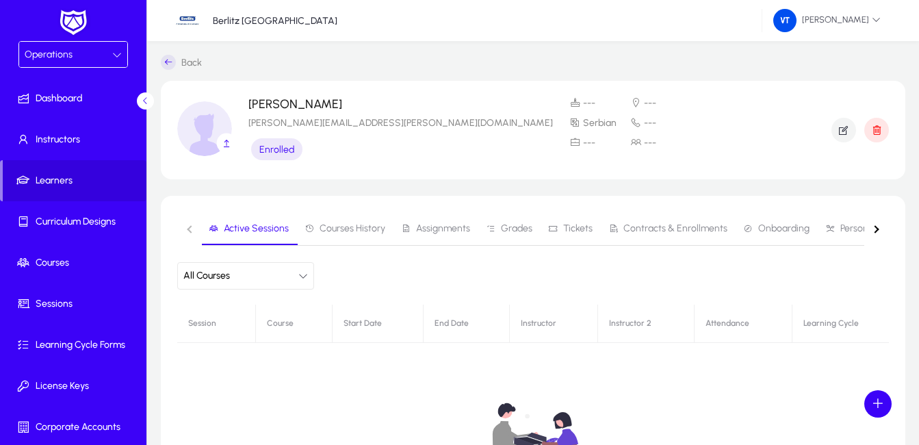
click at [361, 225] on span "Courses History" at bounding box center [352, 229] width 66 height 10
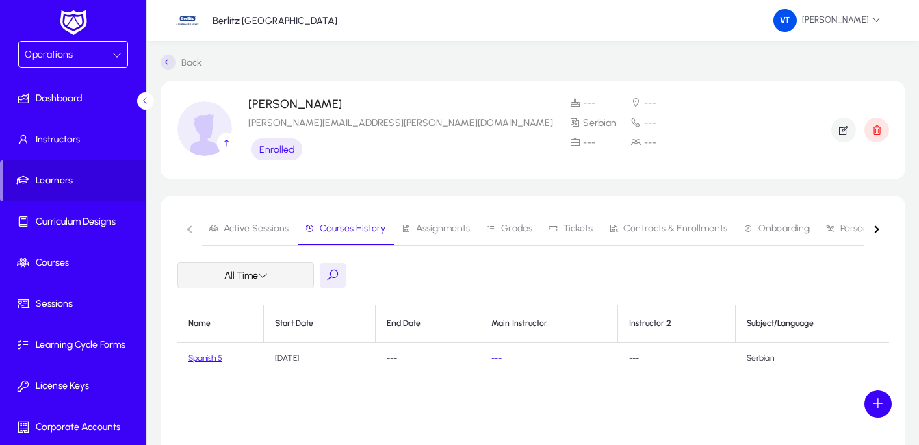
click at [278, 276] on span at bounding box center [245, 275] width 135 height 33
click at [278, 276] on div at bounding box center [459, 222] width 919 height 445
click at [251, 237] on span "Active Sessions" at bounding box center [249, 228] width 80 height 33
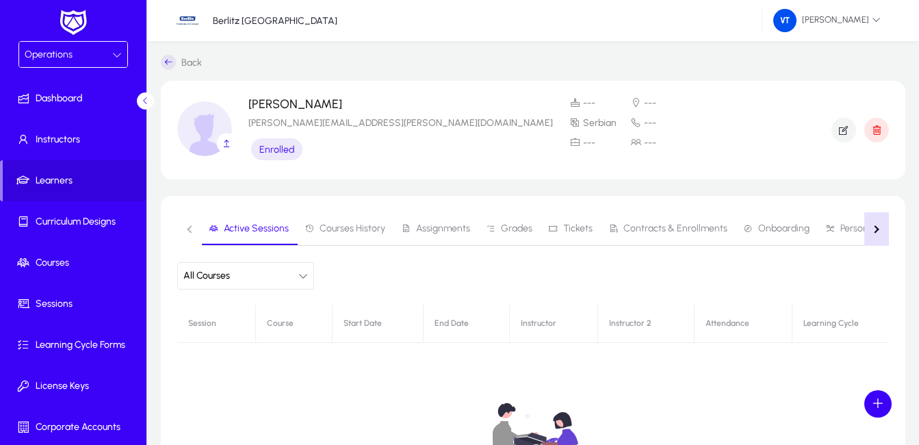
click at [878, 230] on div "button" at bounding box center [875, 229] width 8 height 8
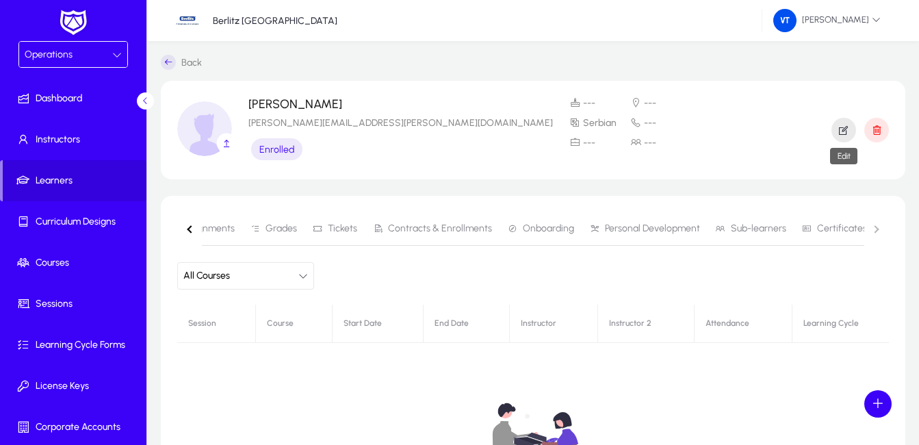
click at [842, 131] on icon "button" at bounding box center [843, 130] width 12 height 12
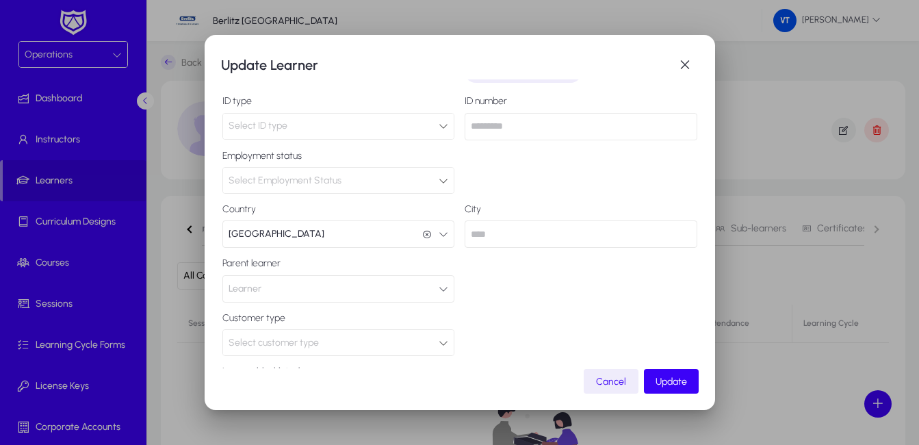
scroll to position [280, 0]
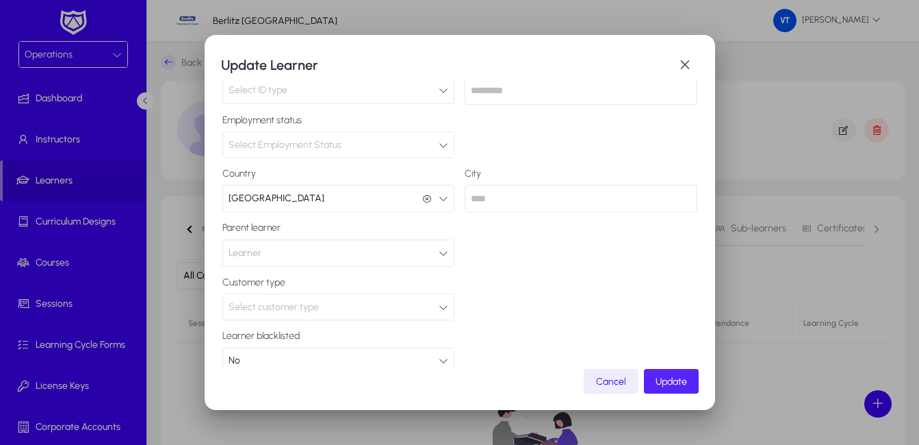
click at [687, 382] on span "button" at bounding box center [671, 381] width 55 height 33
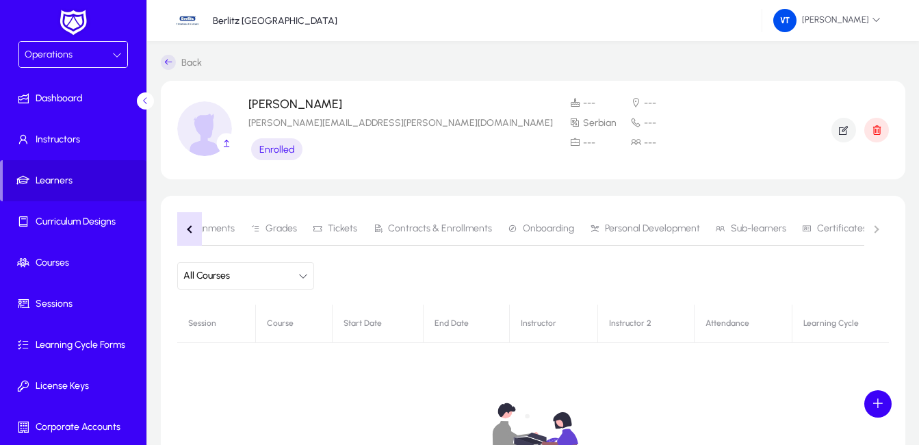
click at [185, 234] on button "button" at bounding box center [189, 229] width 25 height 34
click at [261, 233] on span "Active Sessions" at bounding box center [241, 229] width 65 height 10
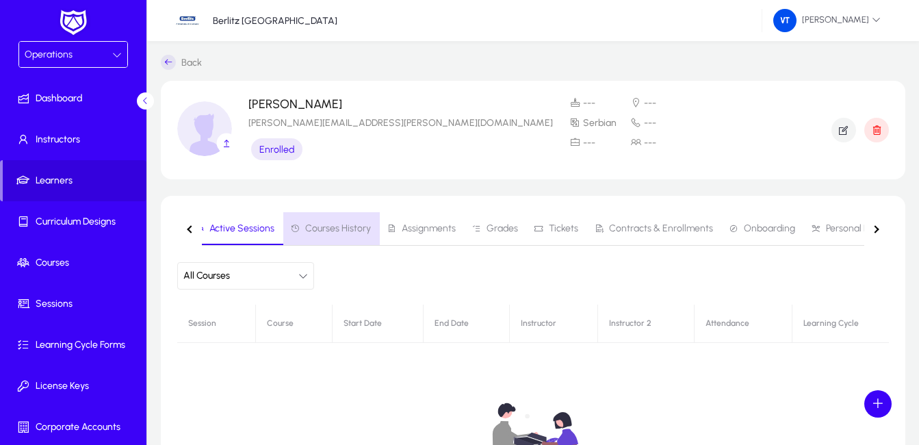
click at [332, 233] on span "Courses History" at bounding box center [338, 229] width 66 height 10
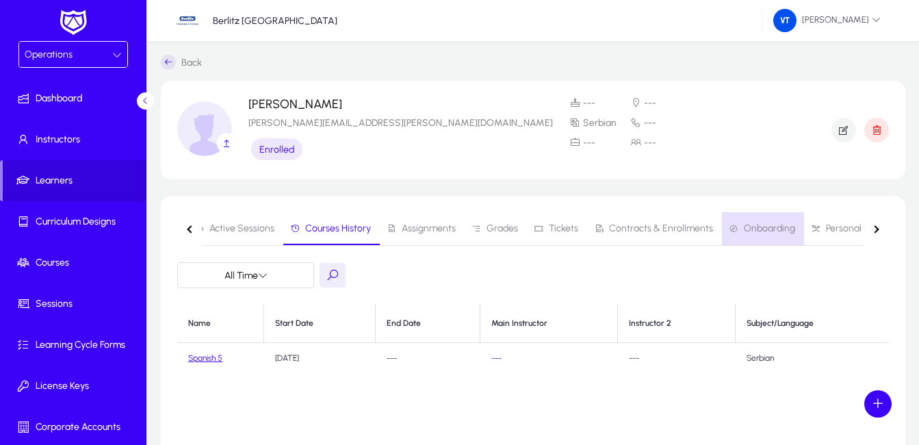
click at [764, 230] on span "Onboarding" at bounding box center [769, 229] width 51 height 10
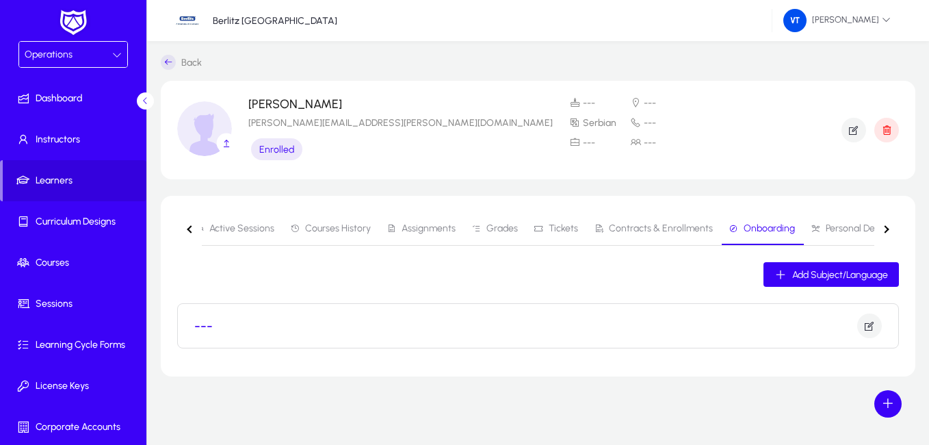
click at [211, 328] on h3 "---" at bounding box center [203, 325] width 18 height 16
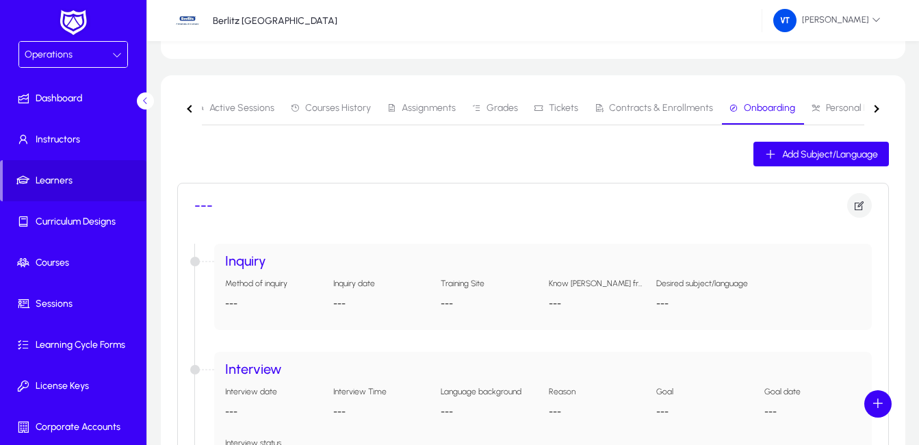
scroll to position [68, 0]
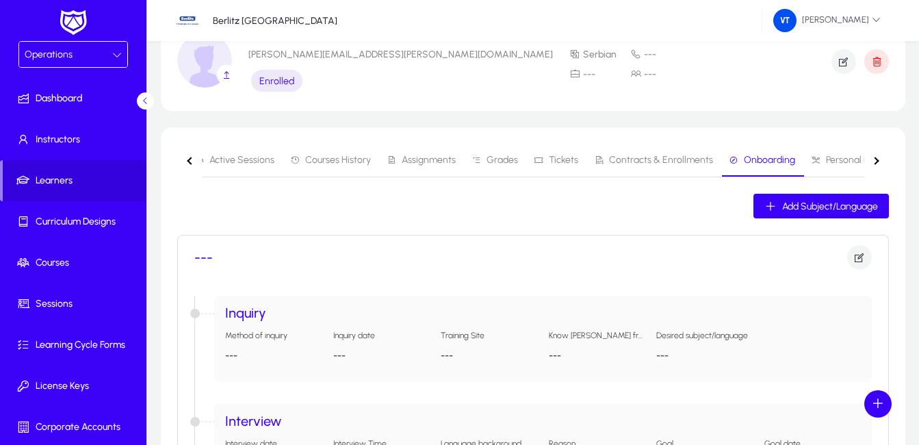
click at [301, 326] on div "Inquiry Method of inquiry --- Inquiry date --- Training Site --- Know Berlitz f…" at bounding box center [542, 339] width 657 height 86
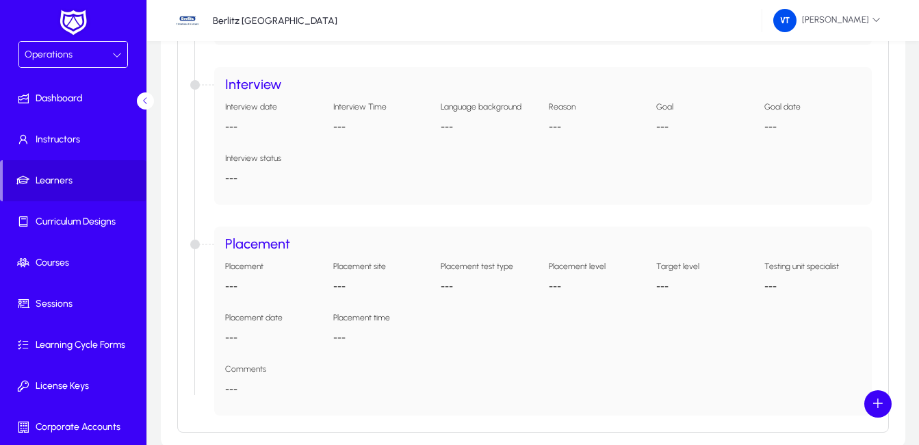
scroll to position [272, 0]
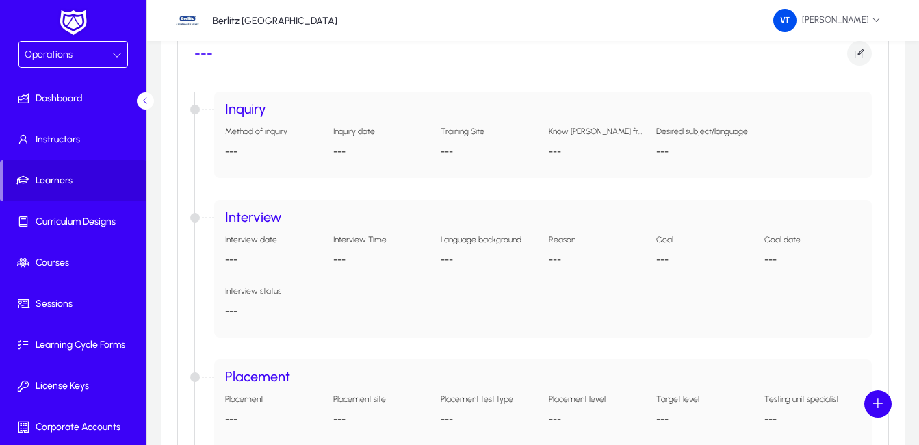
click at [361, 154] on p "---" at bounding box center [381, 152] width 97 height 12
click at [231, 154] on p "---" at bounding box center [273, 152] width 97 height 12
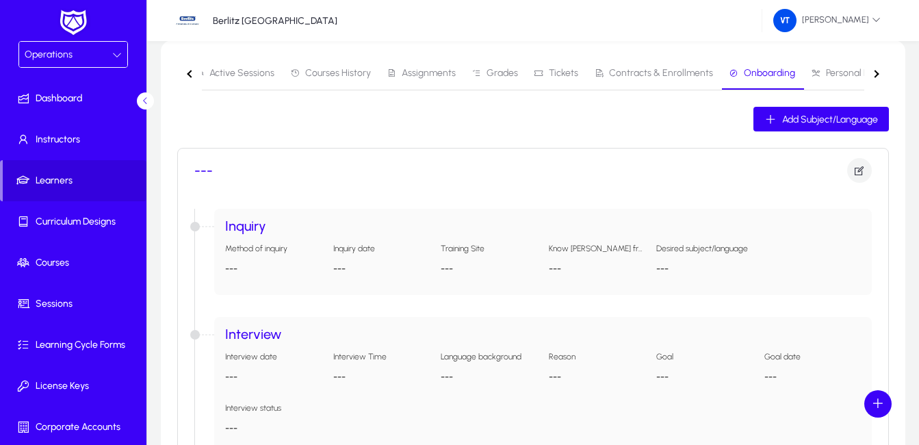
scroll to position [135, 0]
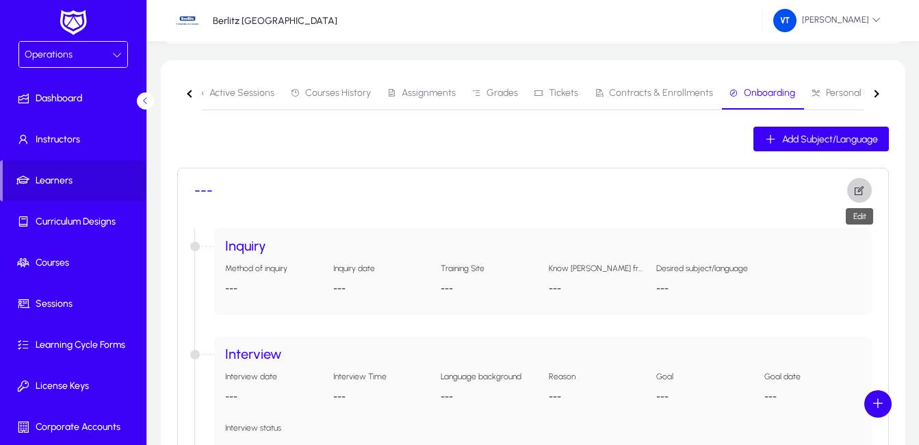
click at [856, 185] on icon "button" at bounding box center [859, 190] width 12 height 12
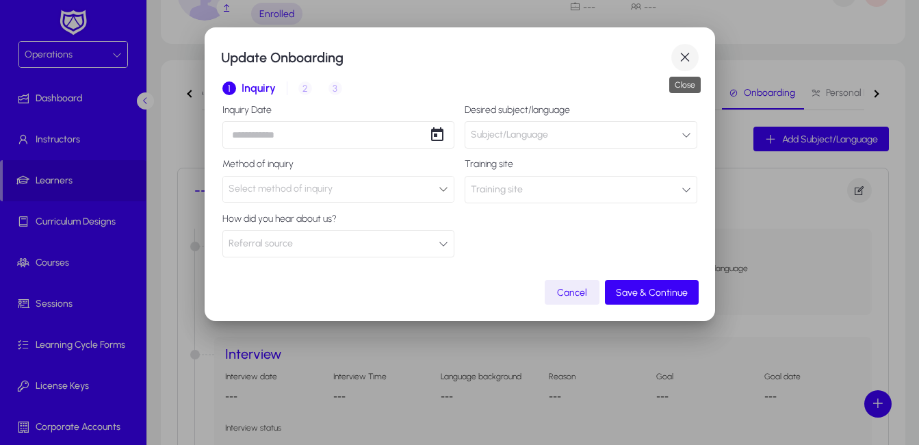
click at [693, 53] on span "button" at bounding box center [684, 57] width 27 height 27
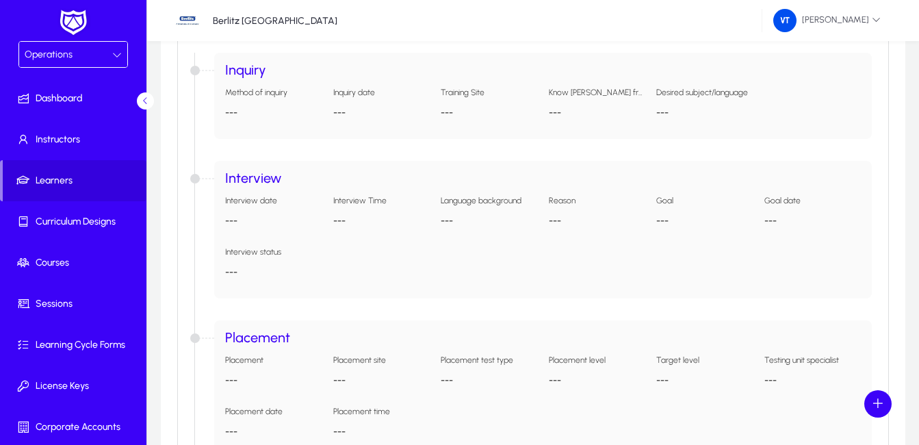
scroll to position [272, 0]
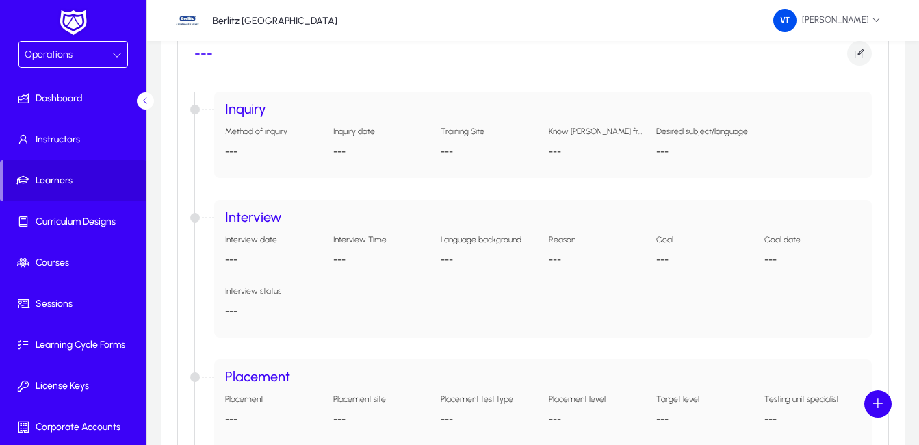
click at [759, 133] on div "Method of inquiry --- Inquiry date --- Training Site --- Know Berlitz from --- …" at bounding box center [543, 147] width 636 height 40
click at [854, 53] on icon "button" at bounding box center [859, 53] width 12 height 12
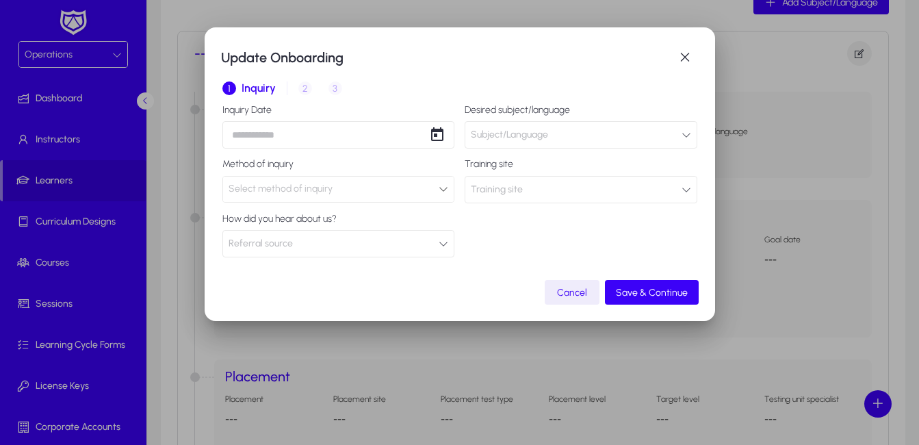
click at [441, 241] on icon "button" at bounding box center [443, 244] width 10 height 10
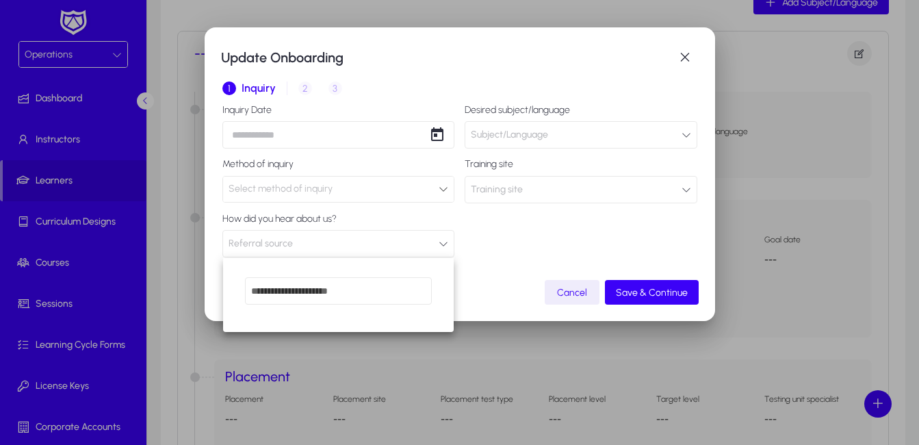
click at [441, 241] on div at bounding box center [459, 222] width 919 height 445
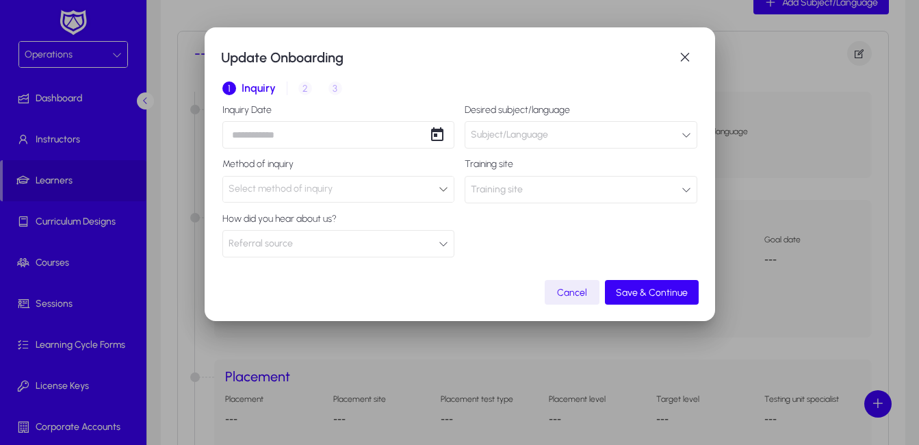
click at [441, 241] on icon "button" at bounding box center [443, 244] width 10 height 10
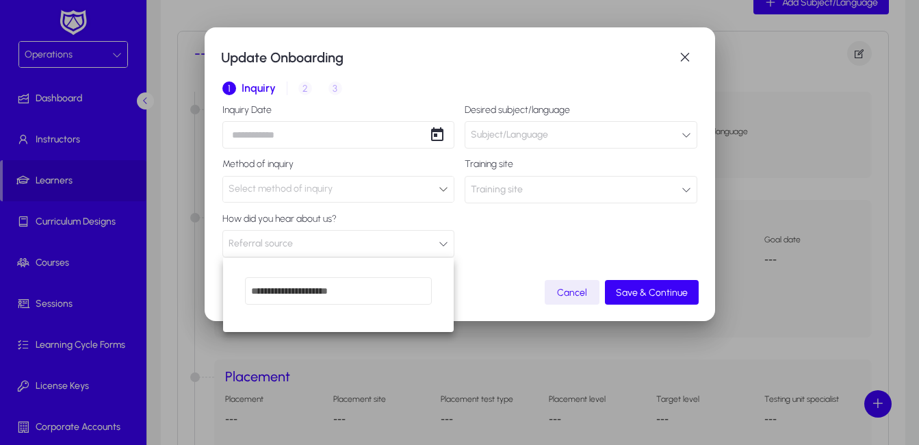
click at [441, 241] on div at bounding box center [459, 222] width 919 height 445
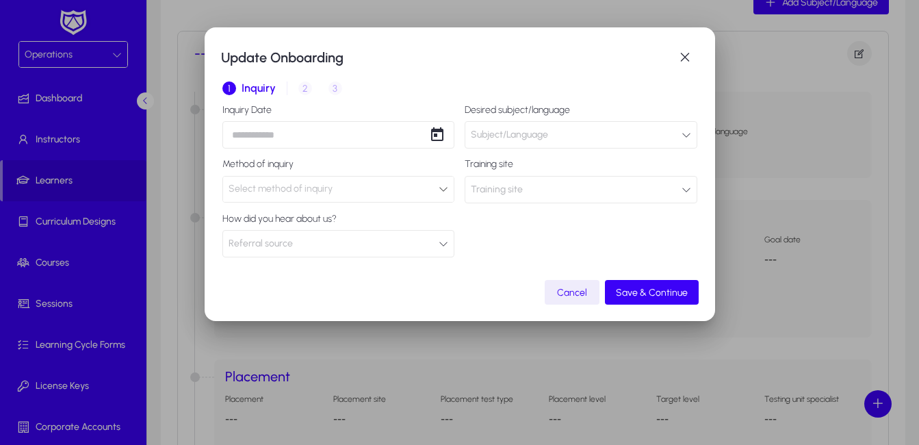
click at [438, 194] on div "Select method of inquiry" at bounding box center [333, 189] width 211 height 18
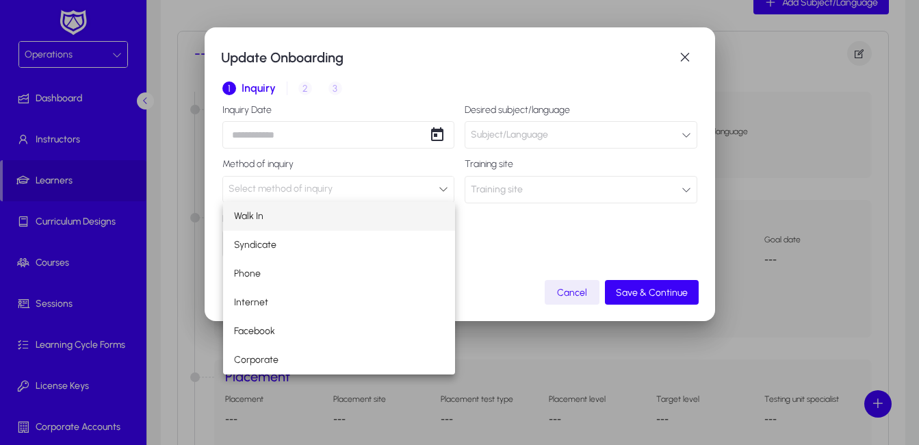
click at [438, 194] on div at bounding box center [459, 222] width 919 height 445
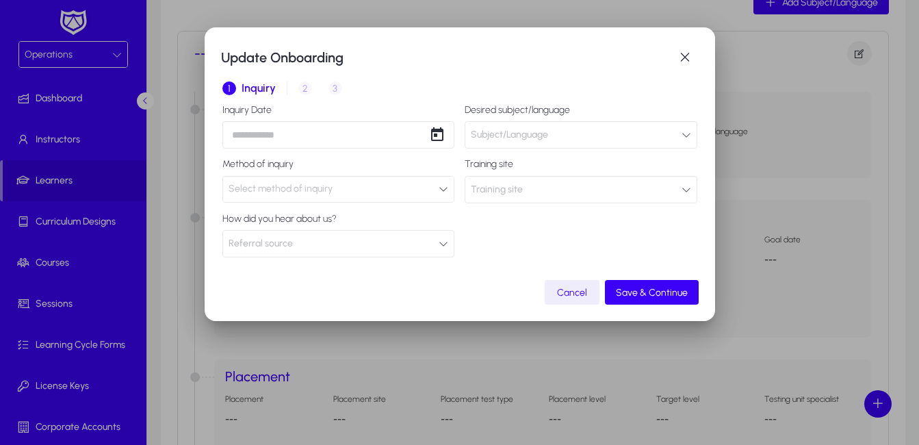
click at [686, 140] on button "Subject/Language" at bounding box center [580, 134] width 233 height 27
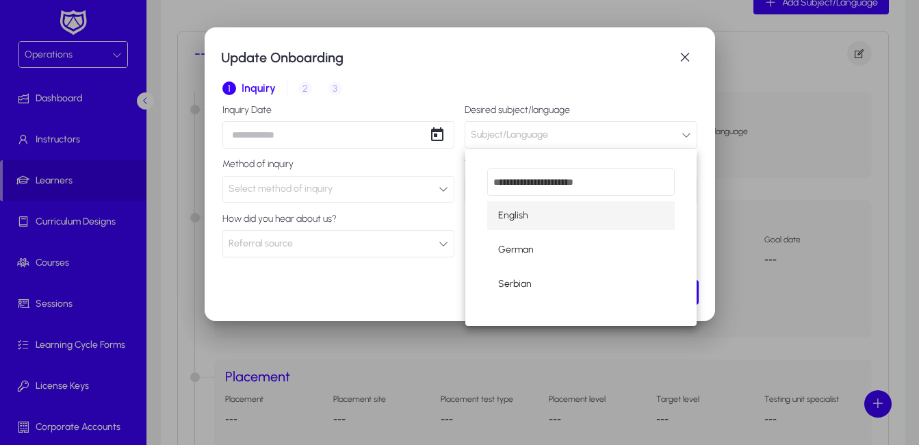
click at [686, 140] on div at bounding box center [459, 222] width 919 height 445
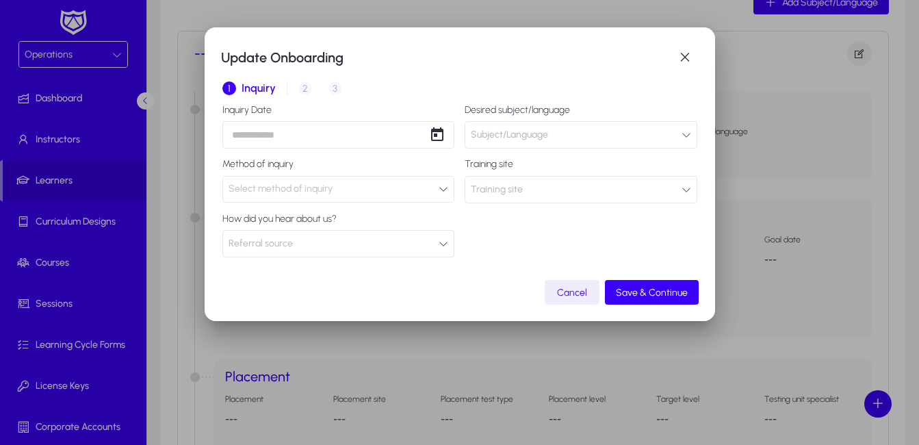
click at [685, 181] on button "Training site" at bounding box center [580, 189] width 233 height 27
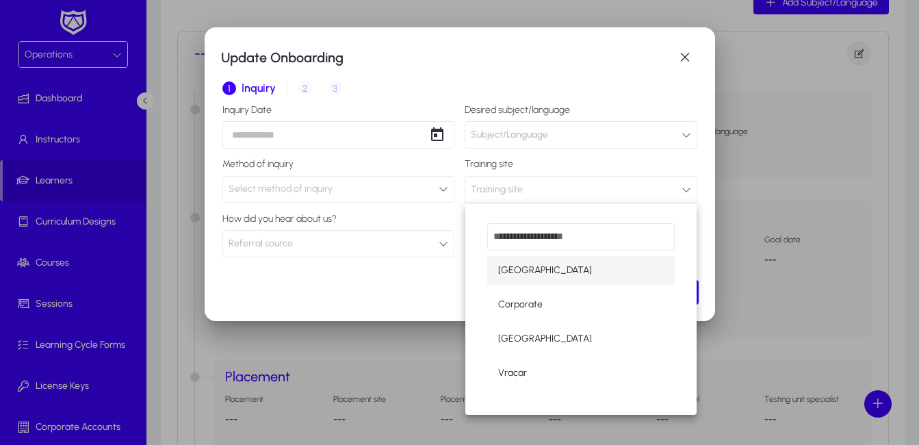
click at [683, 191] on div at bounding box center [459, 222] width 919 height 445
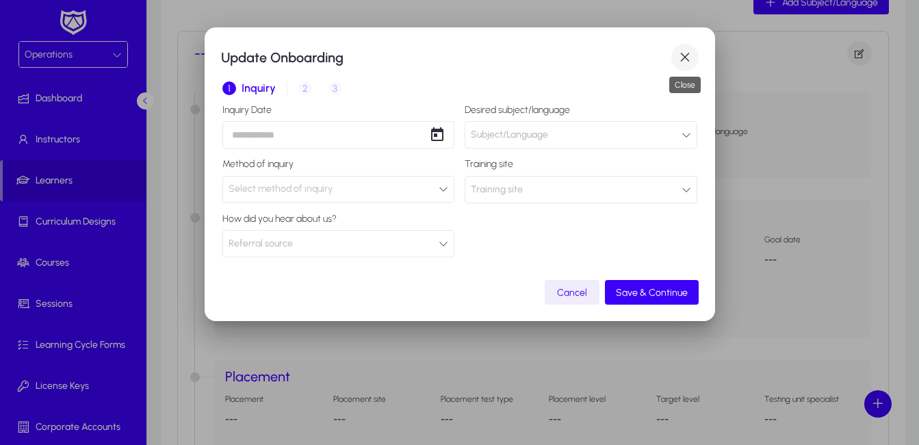
click at [689, 52] on span "button" at bounding box center [684, 57] width 27 height 27
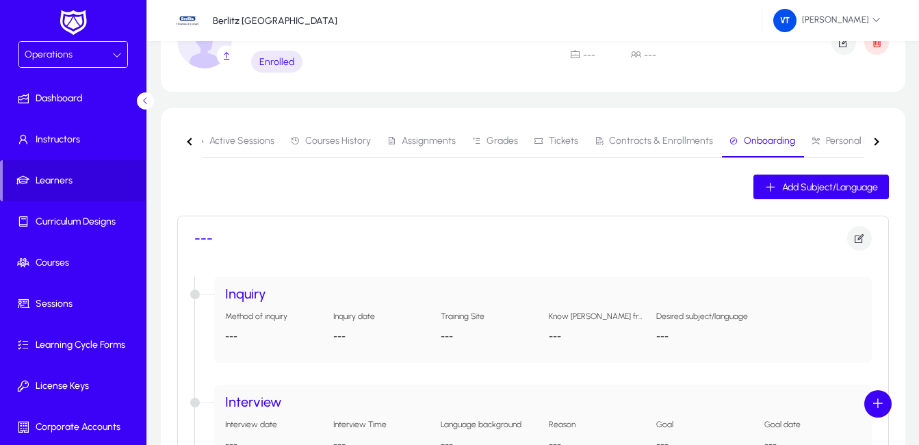
scroll to position [68, 0]
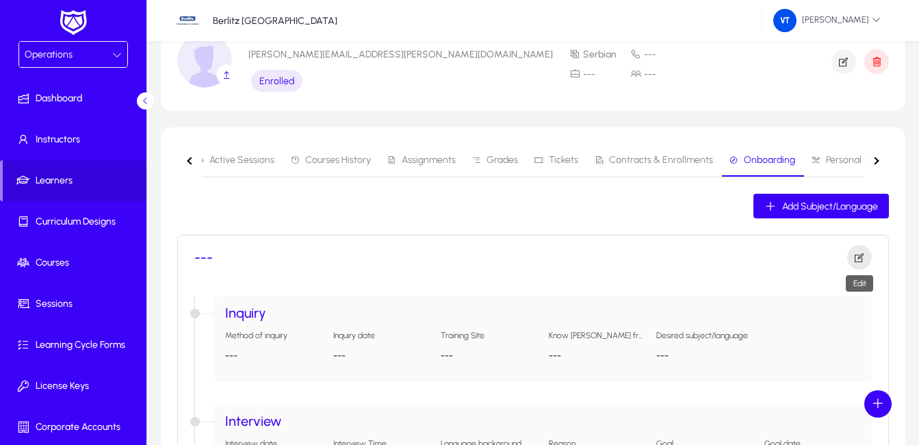
click at [861, 263] on span "button" at bounding box center [859, 257] width 25 height 33
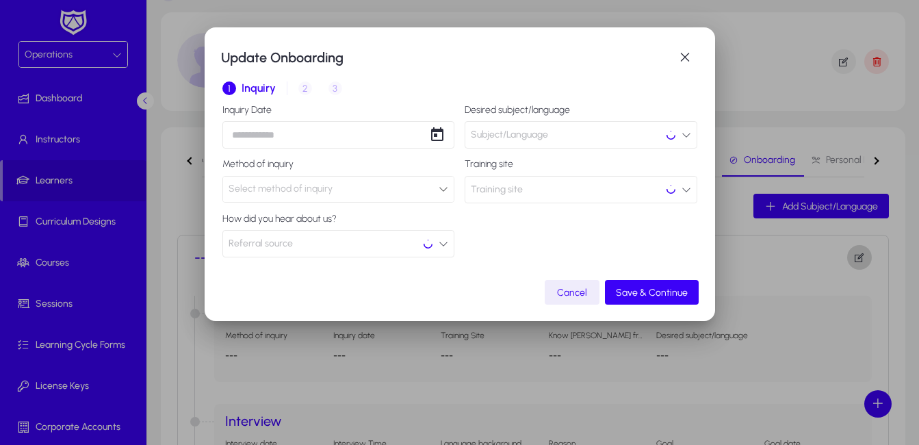
scroll to position [0, 0]
click at [690, 63] on span "button" at bounding box center [684, 57] width 27 height 27
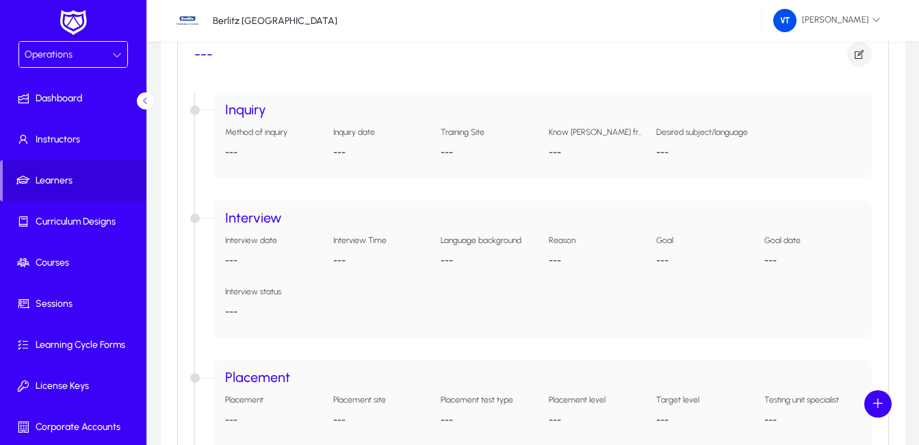
scroll to position [274, 0]
click at [451, 269] on app-accordion-property-info "Language background ---" at bounding box center [489, 253] width 97 height 40
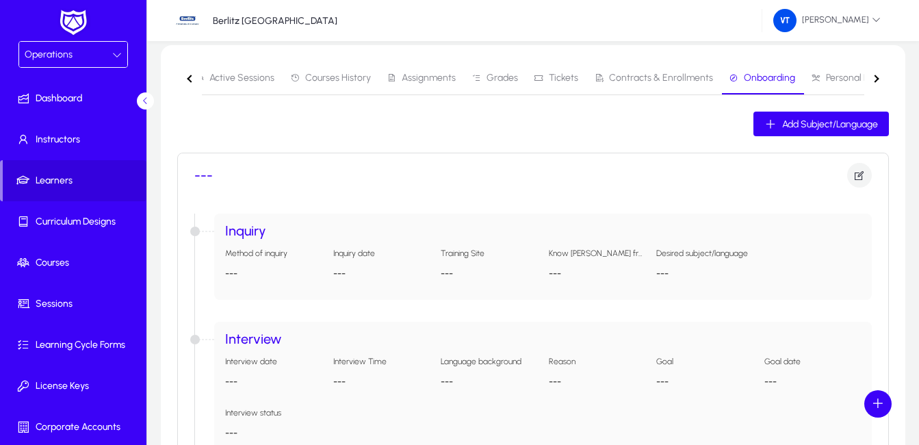
scroll to position [137, 0]
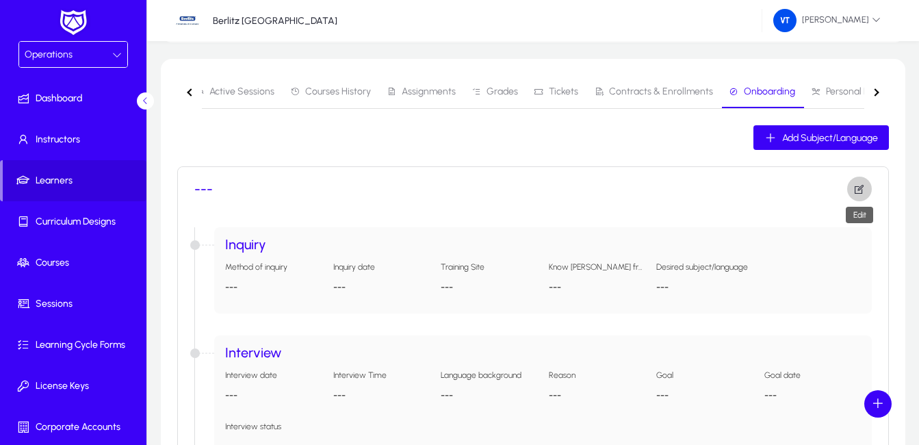
click at [858, 186] on icon "button" at bounding box center [859, 189] width 12 height 12
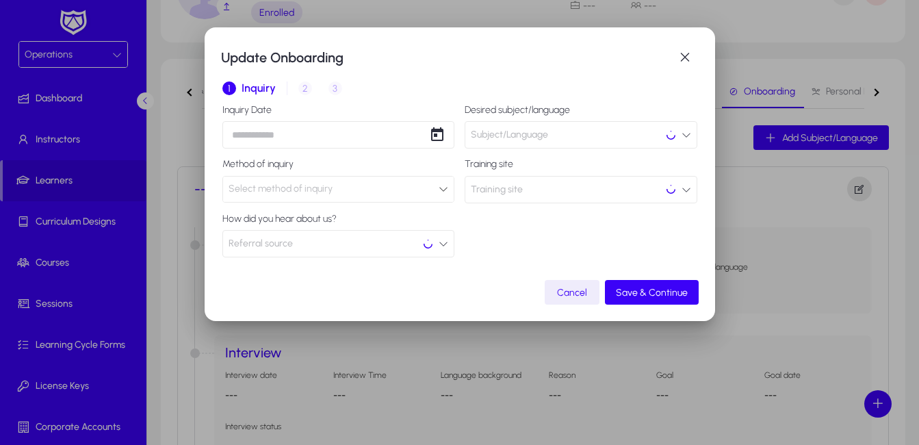
scroll to position [0, 0]
click at [306, 87] on div "1 Inquiry 2 Interview 3 Placement" at bounding box center [459, 88] width 475 height 33
click at [646, 294] on span "Save & Continue" at bounding box center [652, 293] width 72 height 12
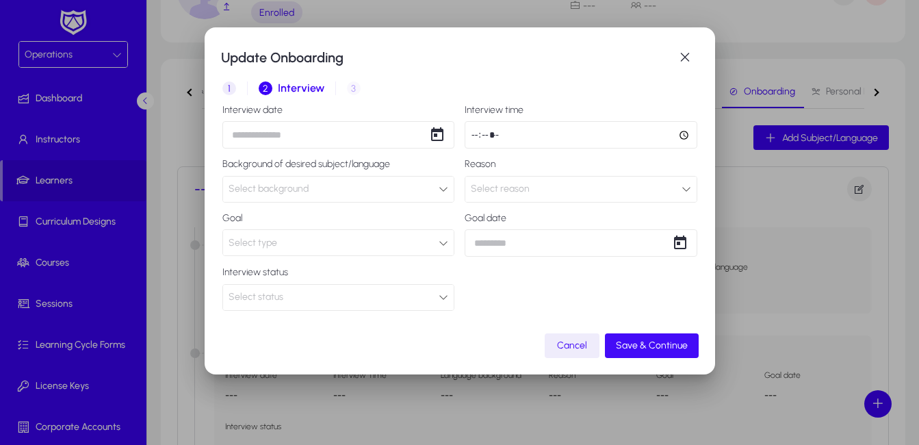
click at [654, 350] on span "Save & Continue" at bounding box center [652, 345] width 72 height 12
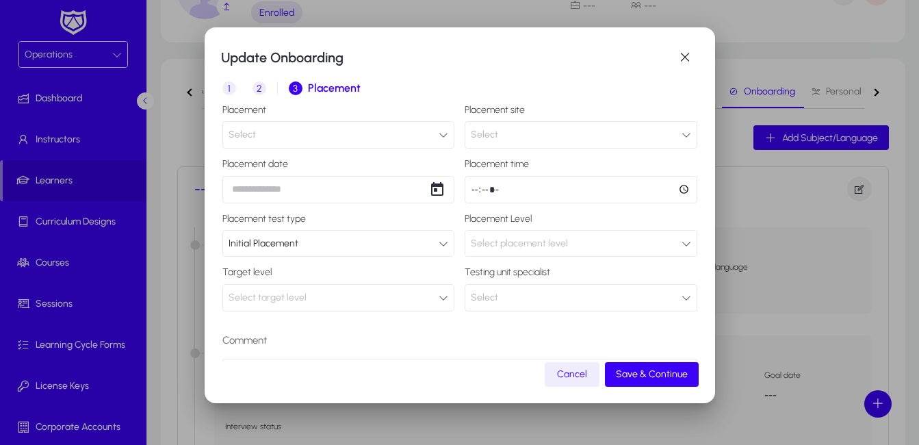
click at [681, 137] on icon "button" at bounding box center [686, 135] width 10 height 10
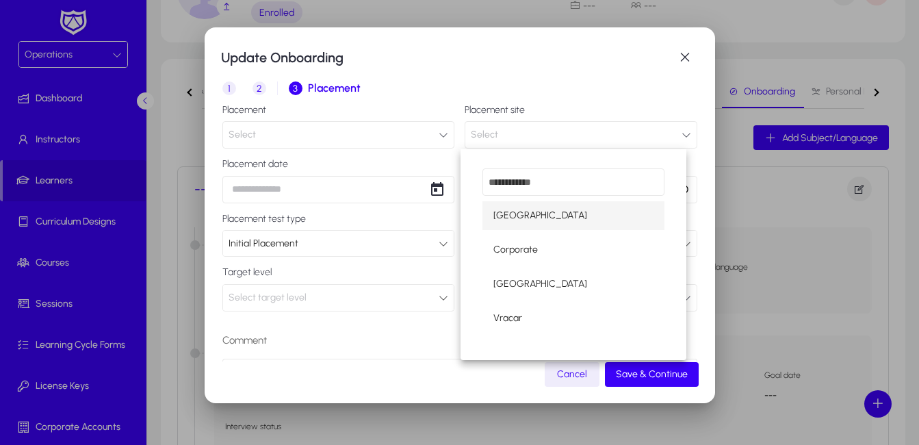
click at [672, 137] on div at bounding box center [459, 222] width 919 height 445
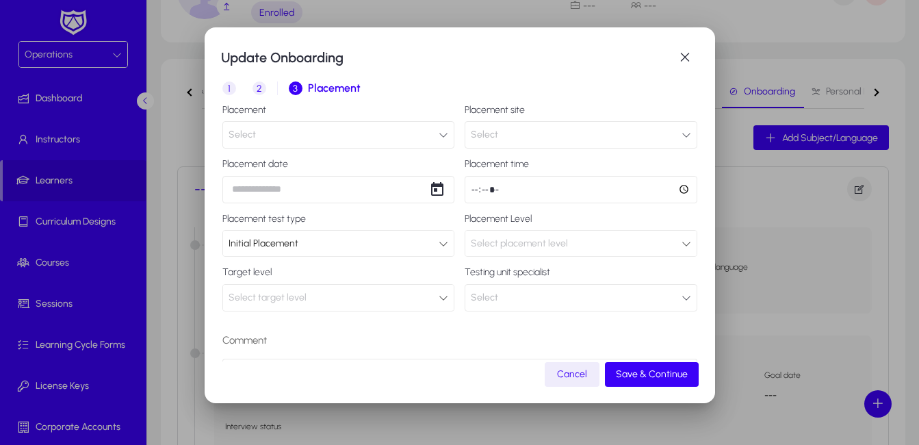
click at [439, 132] on icon "button" at bounding box center [443, 135] width 10 height 10
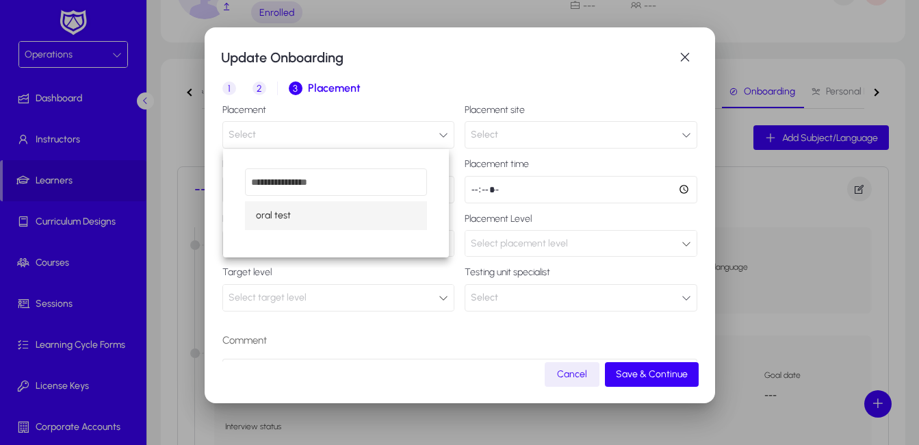
click at [439, 132] on div at bounding box center [459, 222] width 919 height 445
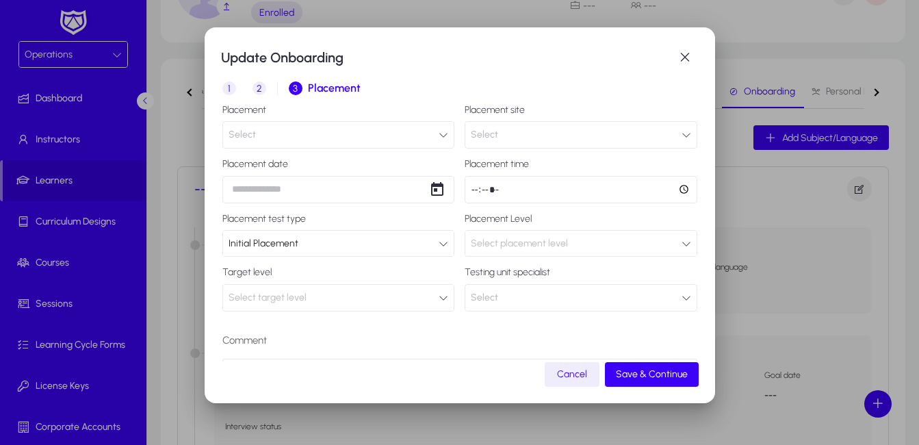
click at [521, 247] on span "Select placement level" at bounding box center [519, 243] width 97 height 12
click at [681, 247] on icon at bounding box center [686, 244] width 10 height 10
click at [689, 58] on span "button" at bounding box center [684, 57] width 27 height 27
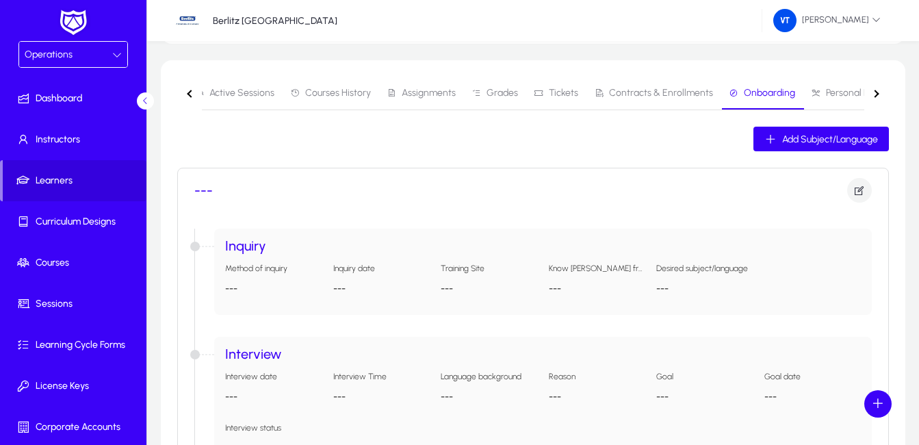
scroll to position [67, 0]
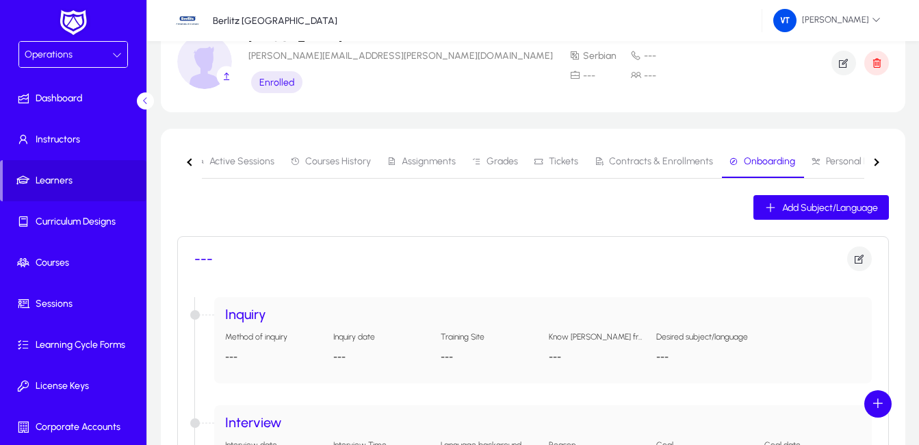
click at [876, 165] on div "button" at bounding box center [875, 162] width 8 height 8
click at [876, 165] on nav "Active Sessions Courses History Assignments Grades Tickets Contracts & Enrollme…" at bounding box center [532, 162] width 711 height 34
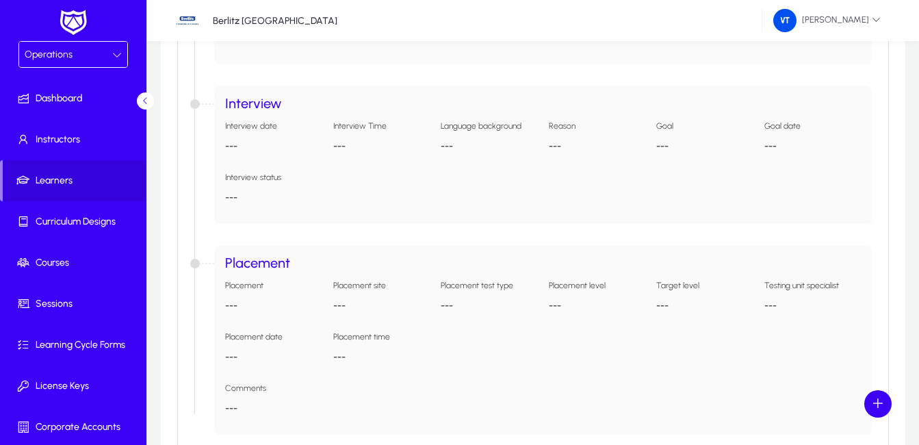
scroll to position [409, 0]
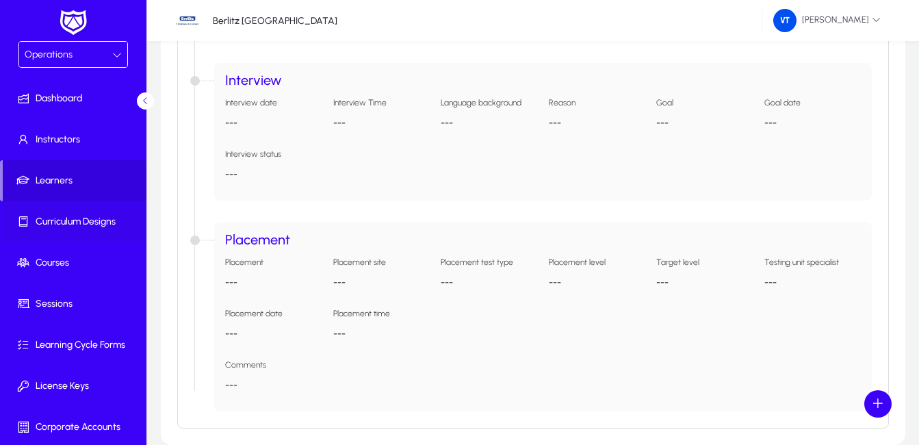
click at [82, 222] on span "Curriculum Designs" at bounding box center [76, 222] width 146 height 14
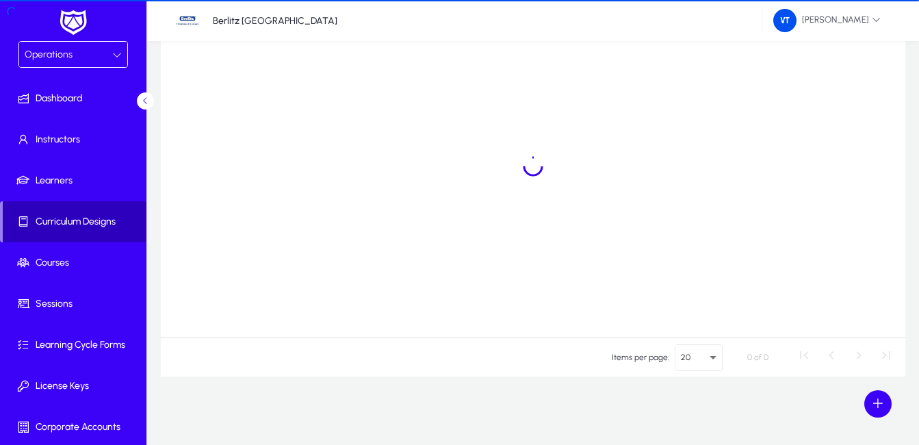
scroll to position [142, 0]
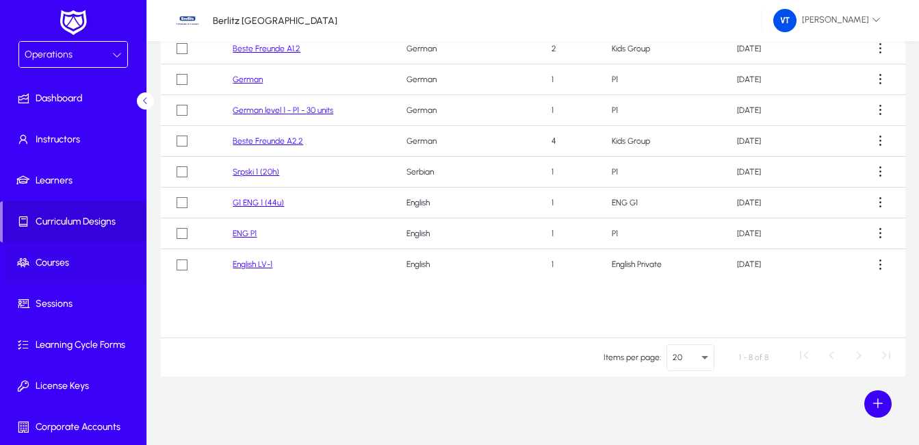
click at [66, 263] on span "Courses" at bounding box center [76, 263] width 146 height 14
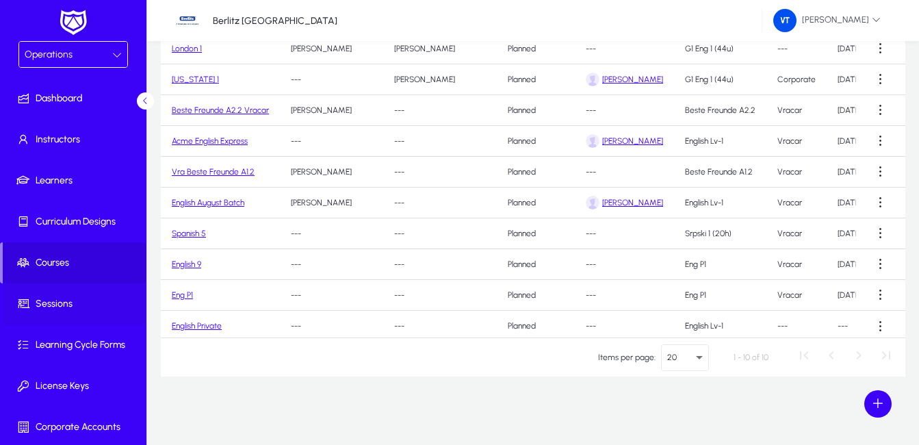
click at [60, 297] on span "Sessions" at bounding box center [76, 304] width 146 height 14
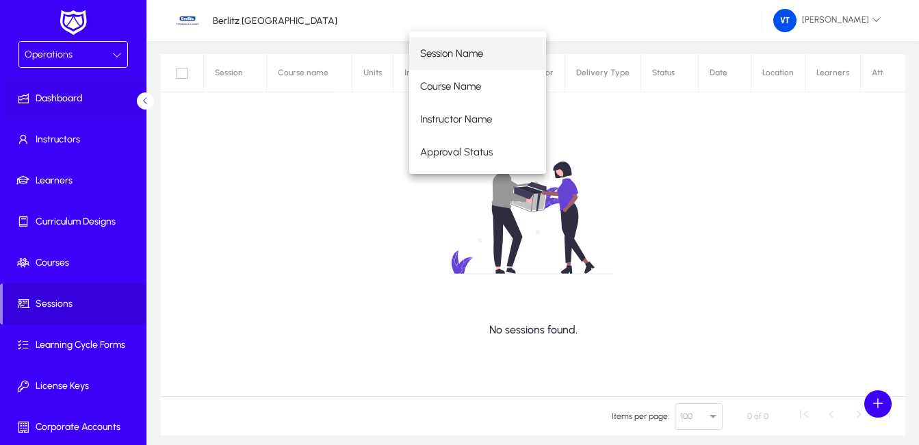
click at [70, 92] on span "Dashboard" at bounding box center [76, 99] width 146 height 14
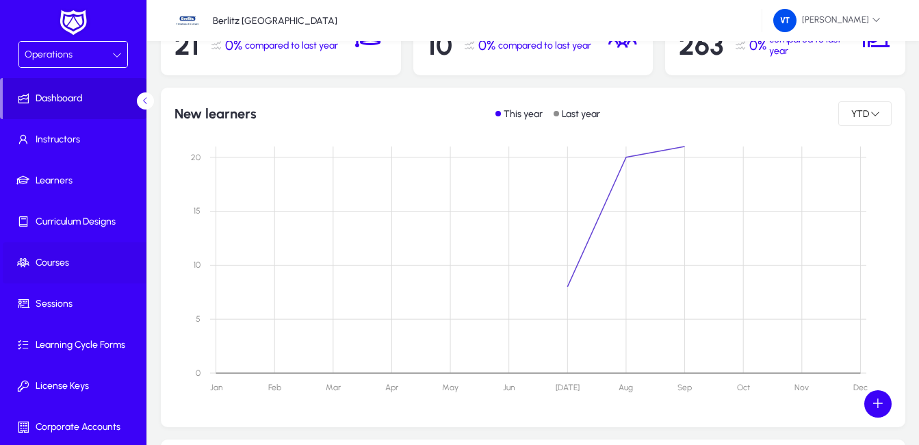
click at [70, 261] on span "Courses" at bounding box center [76, 263] width 146 height 14
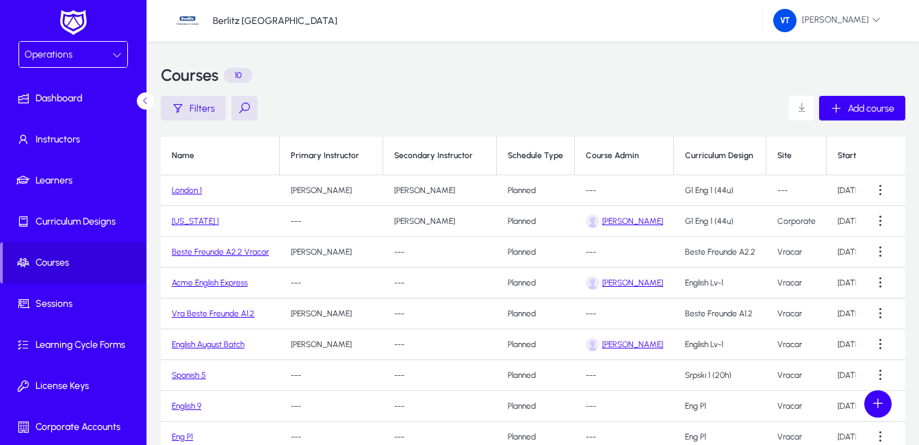
click at [191, 190] on link "London 1" at bounding box center [187, 190] width 30 height 10
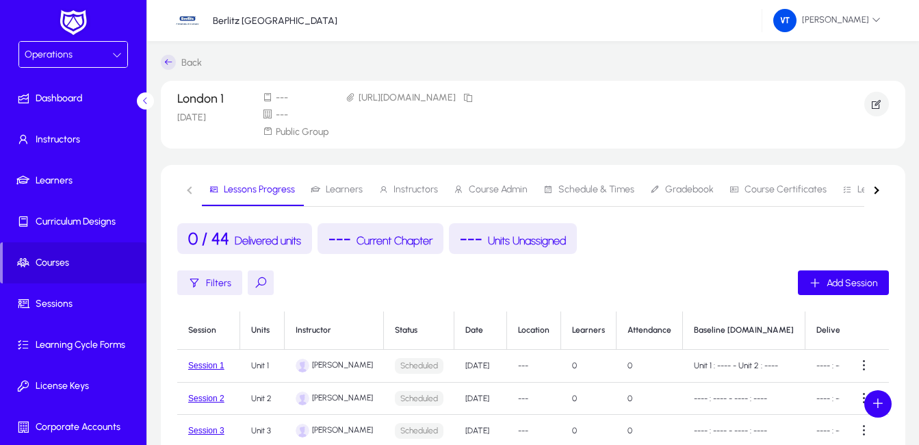
click at [189, 188] on nav "Lessons Progress Learners Instructors Course Admin Schedule & Times Gradebook C…" at bounding box center [532, 190] width 711 height 34
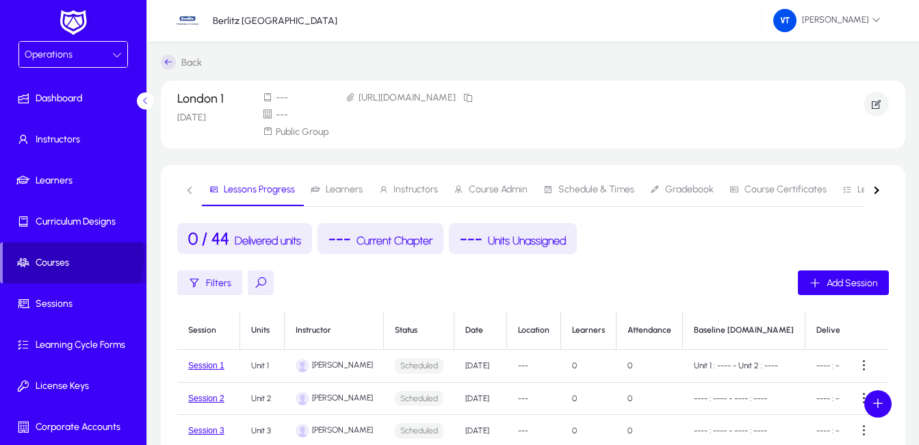
click at [64, 258] on span "Courses" at bounding box center [75, 263] width 144 height 14
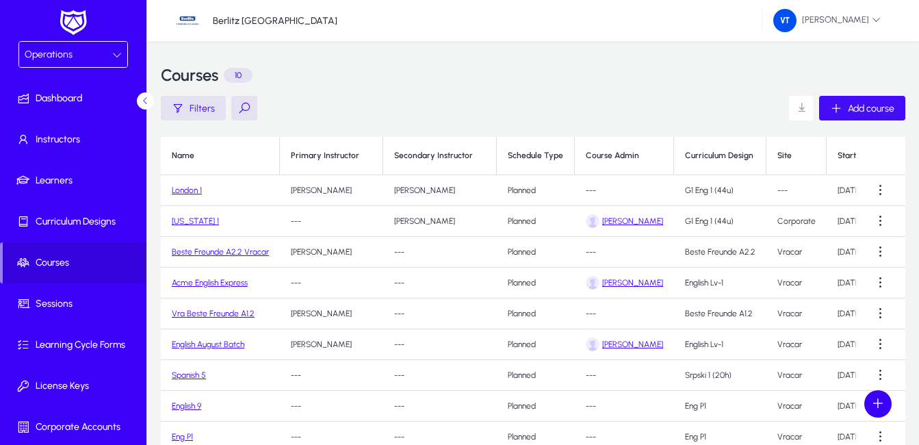
click at [877, 112] on span "Add course" at bounding box center [871, 109] width 47 height 12
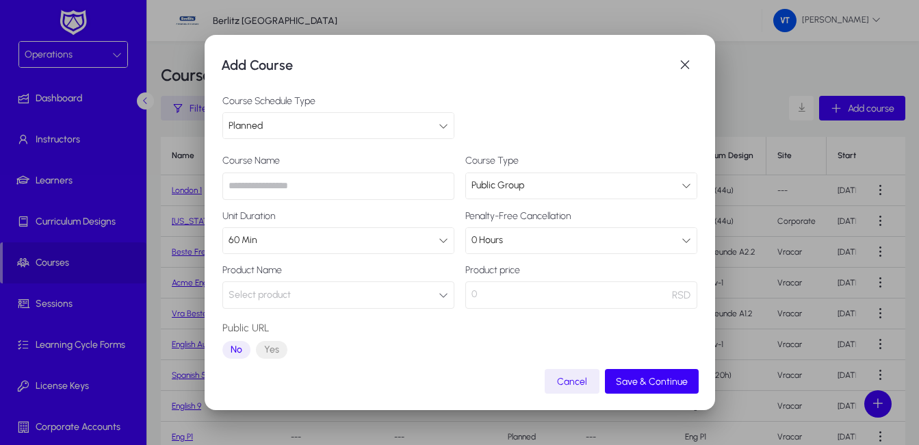
click at [438, 239] on icon at bounding box center [443, 240] width 10 height 10
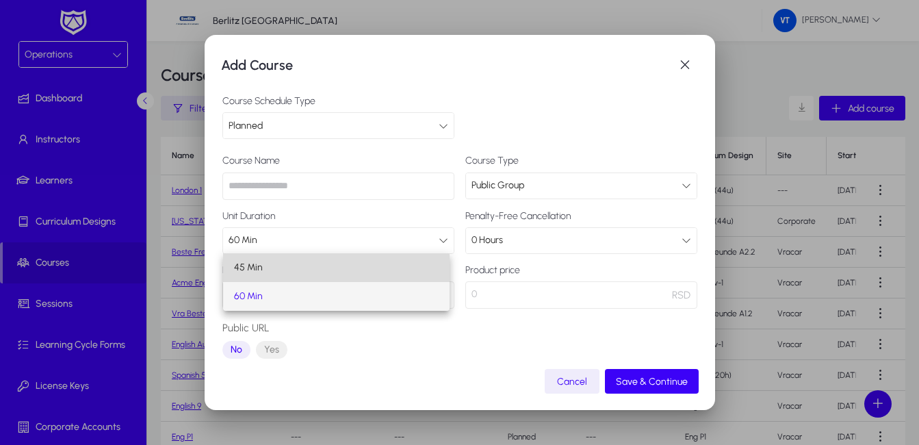
click at [304, 274] on mat-option "45 Min" at bounding box center [336, 267] width 227 height 29
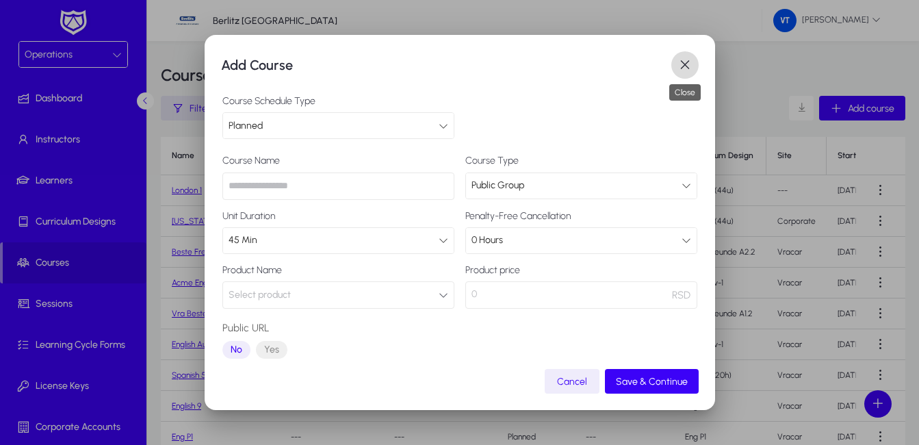
click at [687, 67] on span "button" at bounding box center [684, 64] width 27 height 27
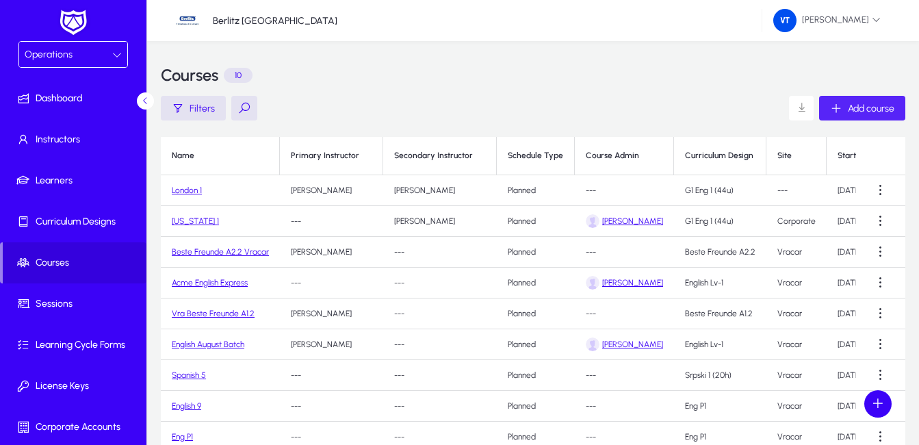
click at [868, 107] on span "Add course" at bounding box center [871, 109] width 47 height 12
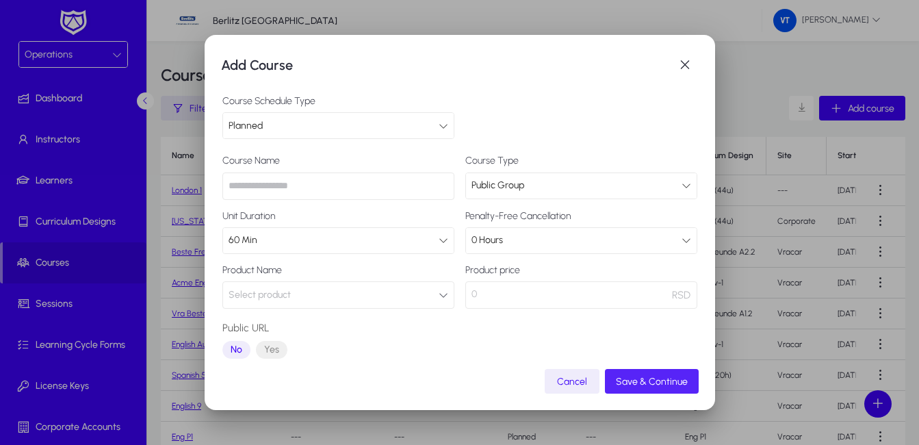
click at [663, 380] on span "Save & Continue" at bounding box center [652, 382] width 72 height 12
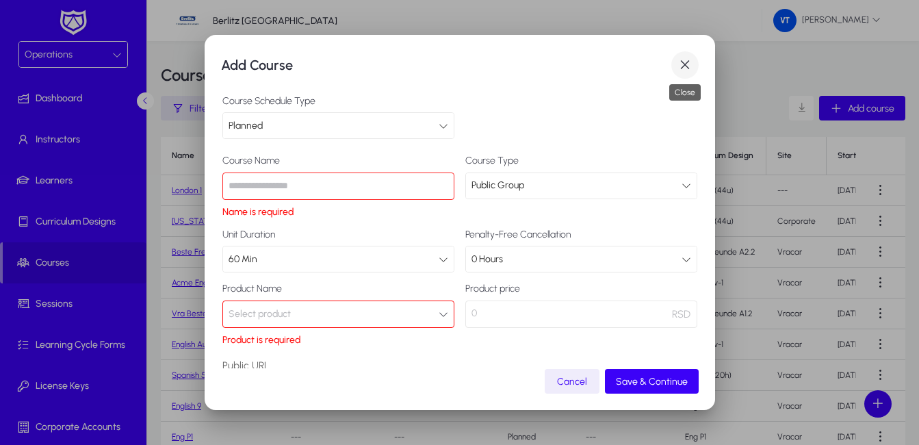
click at [685, 61] on span "button" at bounding box center [684, 64] width 27 height 27
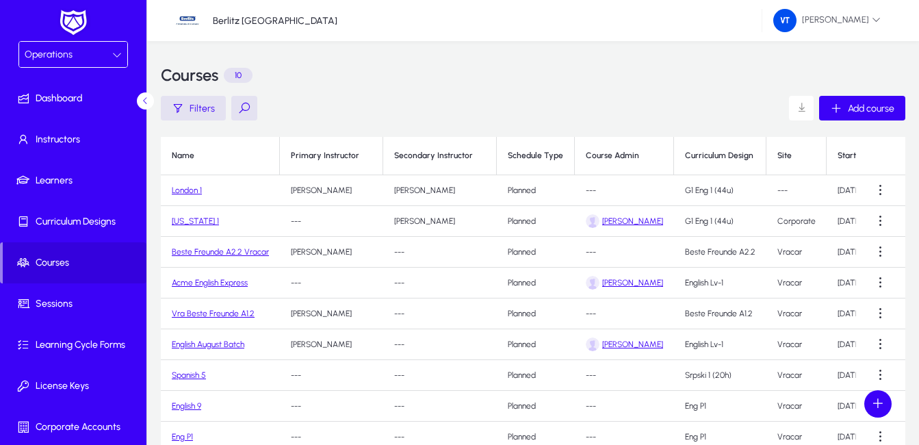
click at [189, 189] on link "London 1" at bounding box center [187, 190] width 30 height 10
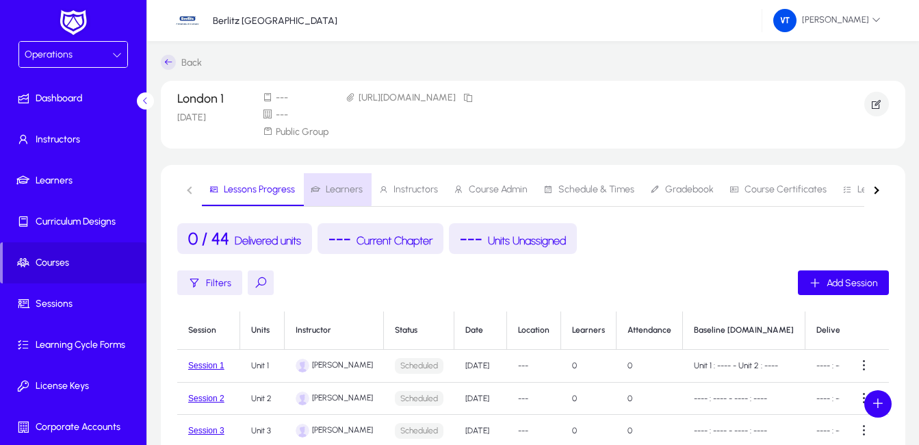
click at [332, 188] on span "Learners" at bounding box center [344, 190] width 37 height 10
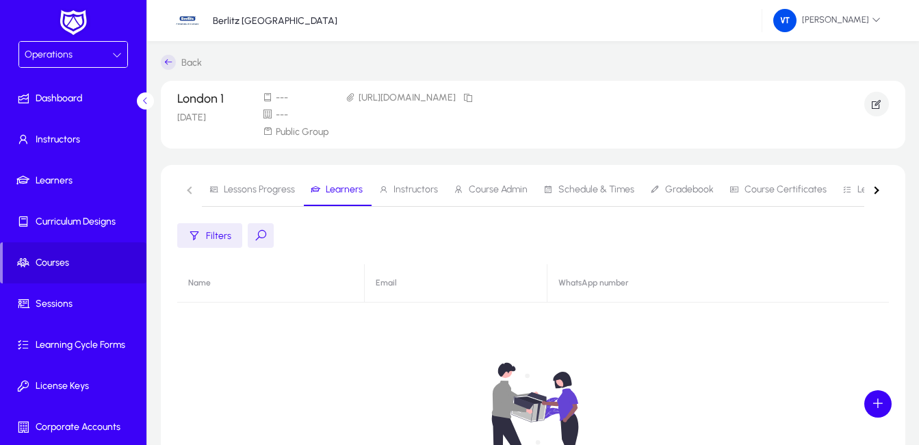
scroll to position [137, 0]
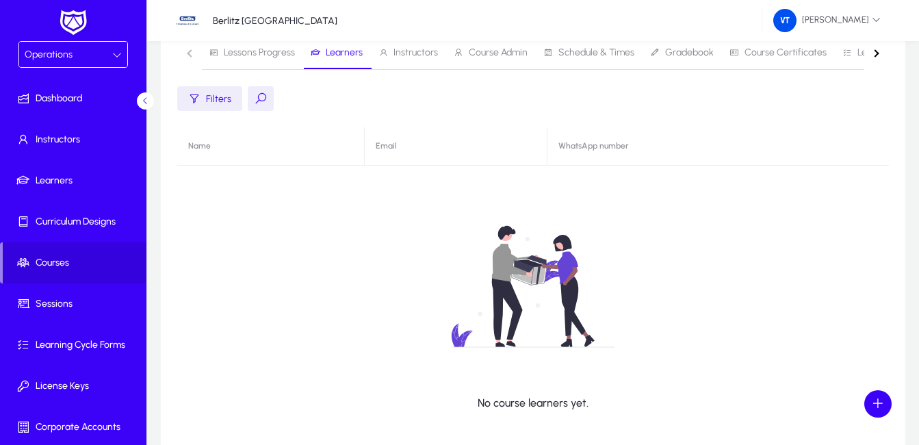
click at [215, 100] on span "Filters" at bounding box center [218, 99] width 25 height 12
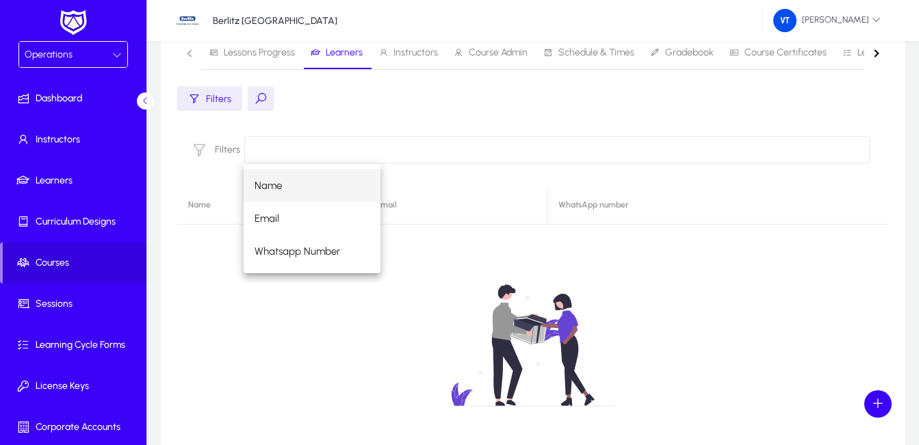
click at [285, 150] on input at bounding box center [556, 149] width 625 height 27
click at [275, 192] on span "Name" at bounding box center [267, 185] width 27 height 16
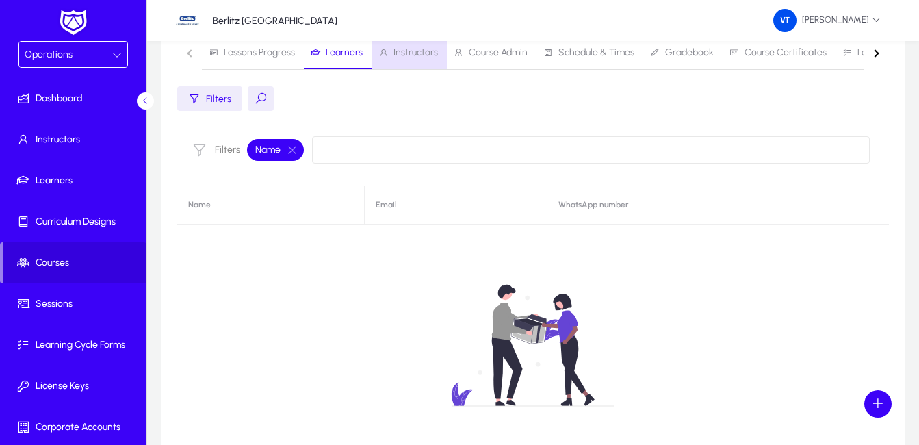
click at [404, 53] on span "Instructors" at bounding box center [415, 53] width 44 height 10
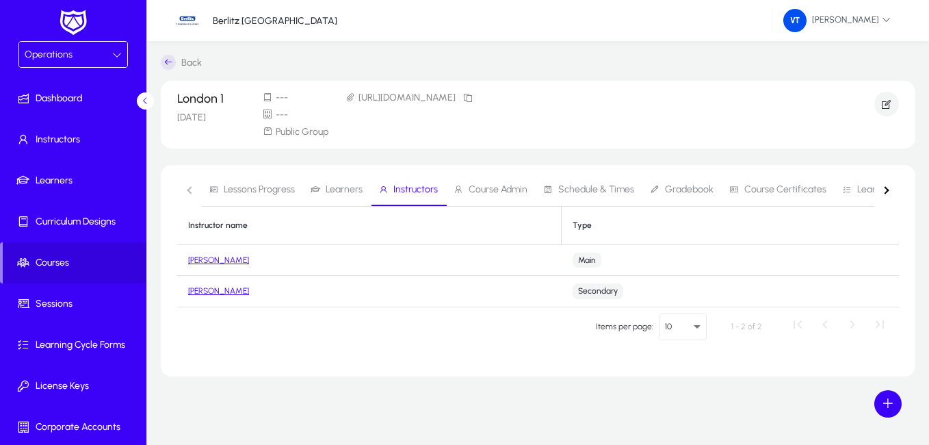
click at [499, 192] on span "Course Admin" at bounding box center [498, 190] width 59 height 10
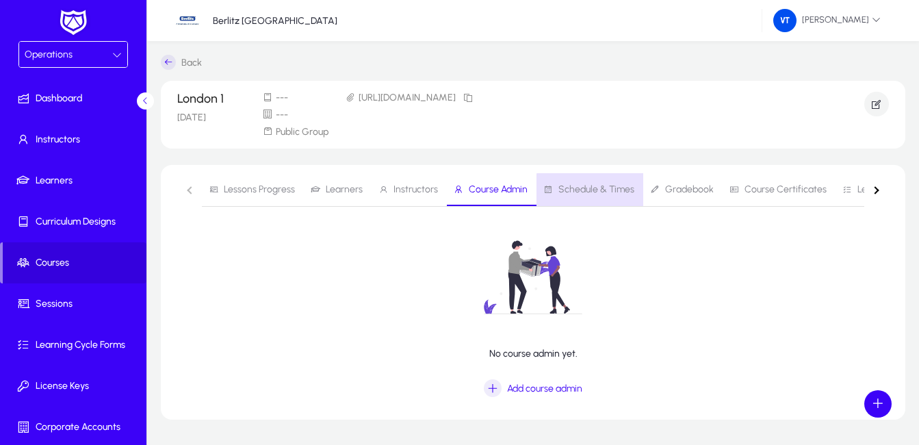
click at [590, 194] on span "Schedule & Times" at bounding box center [596, 190] width 76 height 10
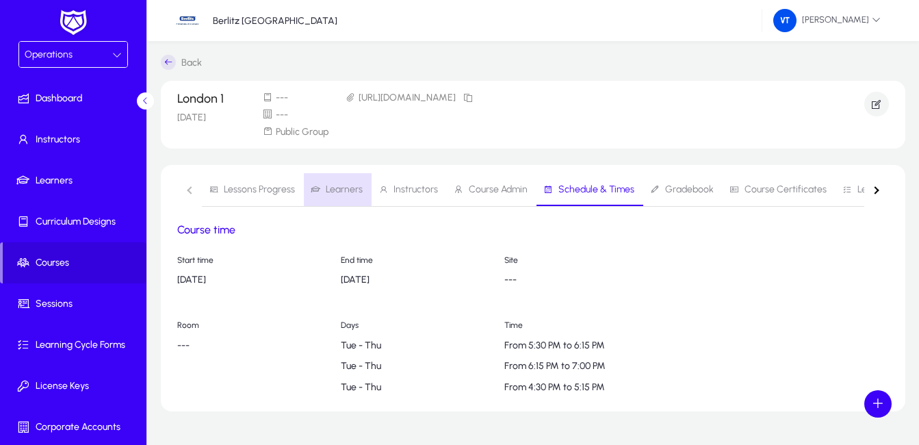
click at [351, 190] on span "Learners" at bounding box center [344, 190] width 37 height 10
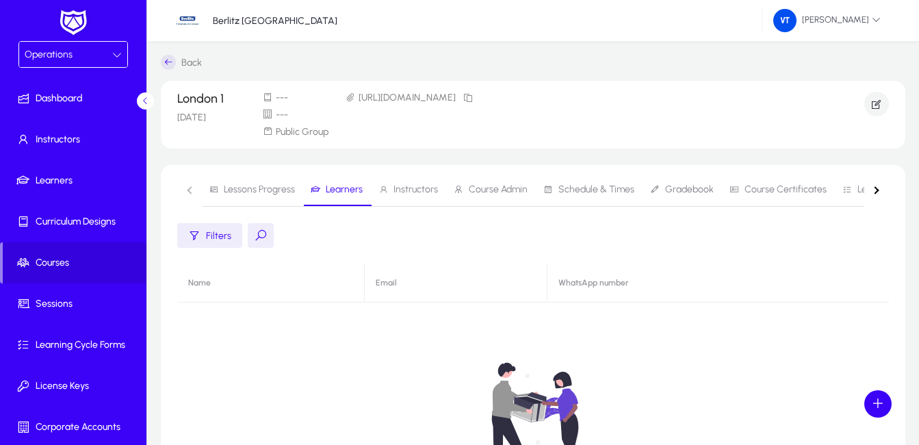
click at [192, 191] on nav "Lessons Progress Learners Instructors Course Admin Schedule & Times Gradebook C…" at bounding box center [532, 190] width 711 height 34
click at [258, 236] on button at bounding box center [261, 235] width 26 height 25
click at [220, 238] on span "Filters" at bounding box center [218, 236] width 25 height 12
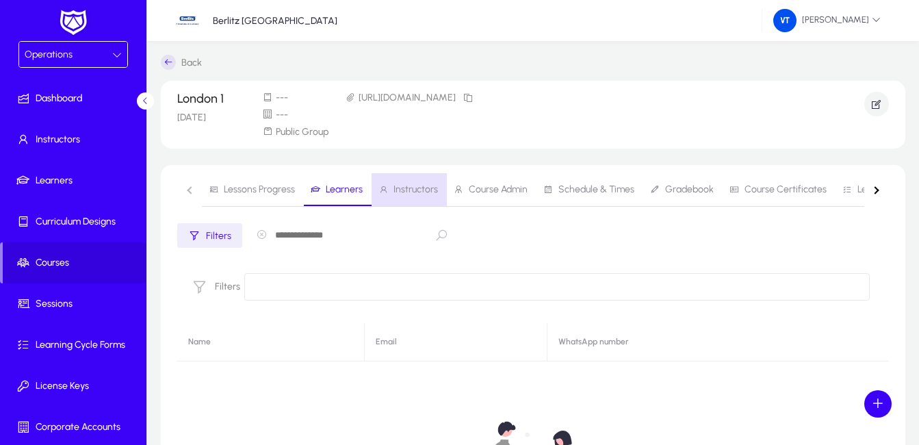
click at [408, 189] on span "Instructors" at bounding box center [415, 190] width 44 height 10
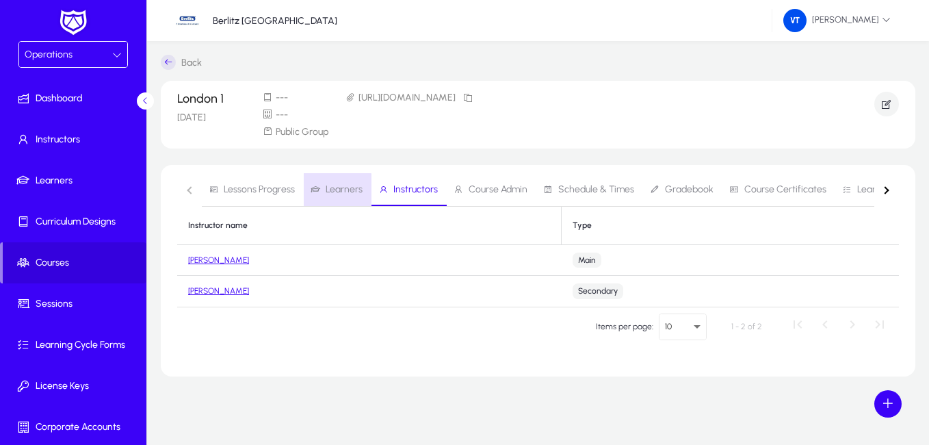
click at [337, 189] on span "Learners" at bounding box center [344, 190] width 37 height 10
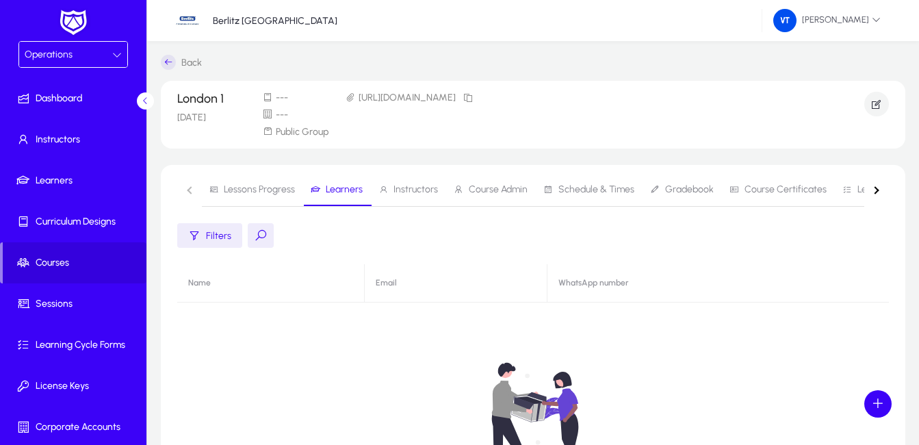
click at [417, 187] on span "Instructors" at bounding box center [415, 190] width 44 height 10
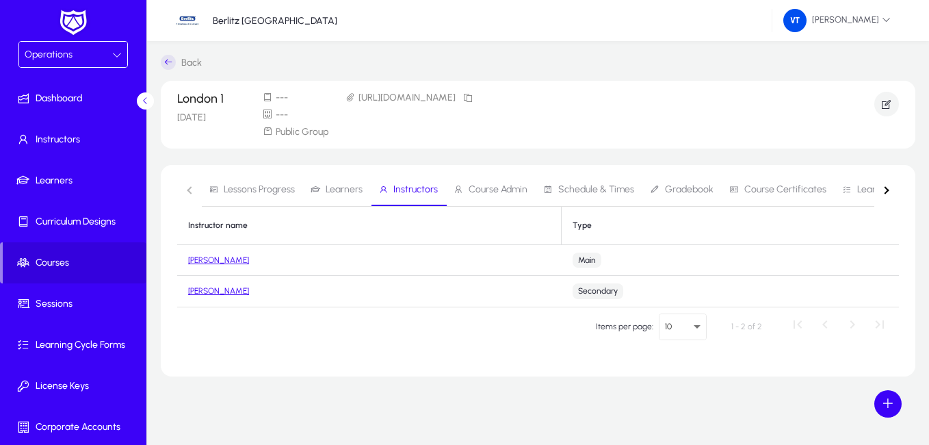
click at [510, 189] on span "Course Admin" at bounding box center [498, 190] width 59 height 10
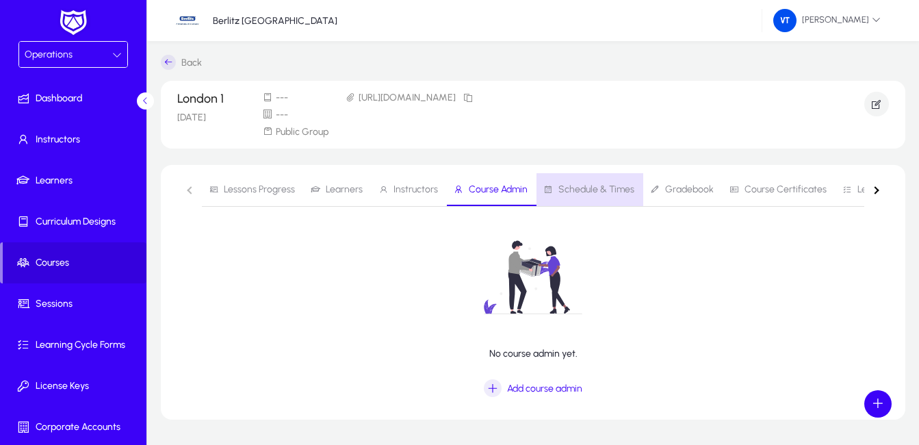
click at [595, 191] on span "Schedule & Times" at bounding box center [596, 190] width 76 height 10
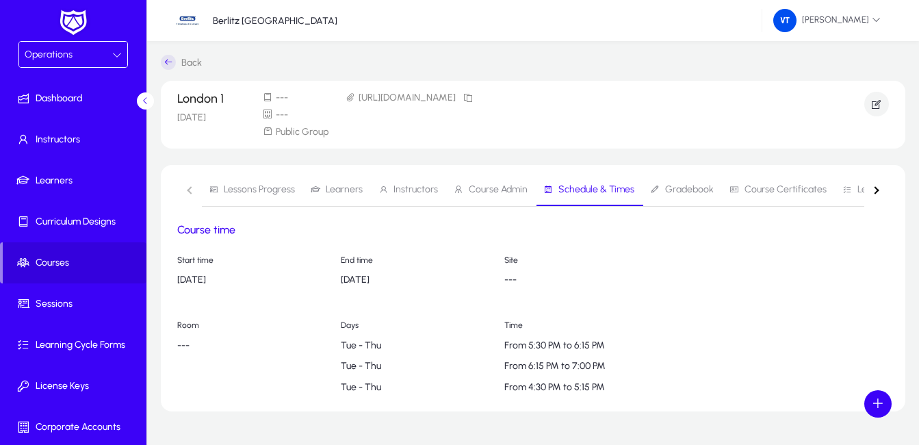
click at [683, 192] on span "Gradebook" at bounding box center [689, 190] width 49 height 10
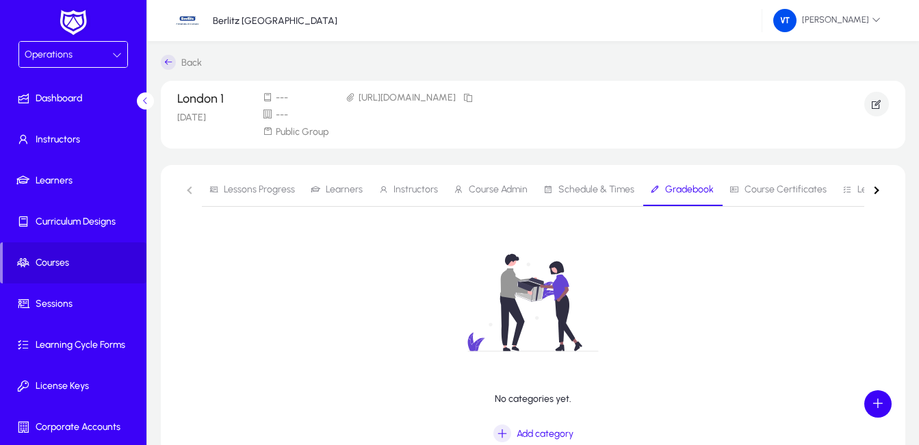
click at [787, 189] on span "Course Certificates" at bounding box center [785, 190] width 82 height 10
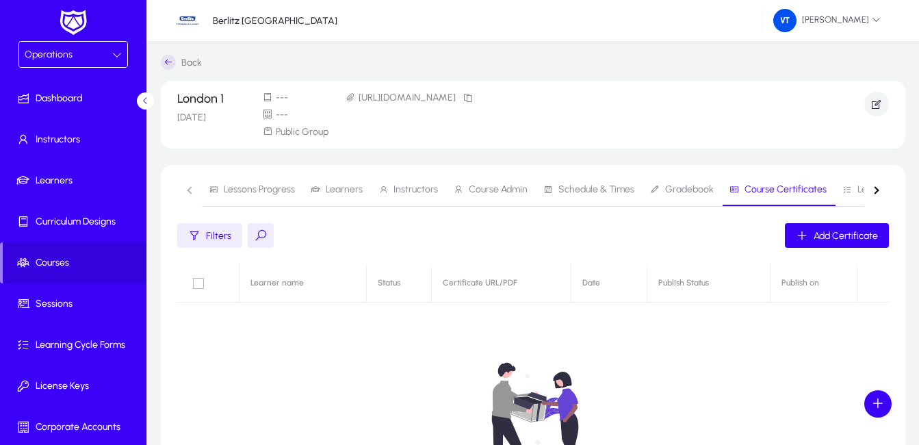
click at [224, 189] on span "Lessons Progress" at bounding box center [259, 190] width 71 height 10
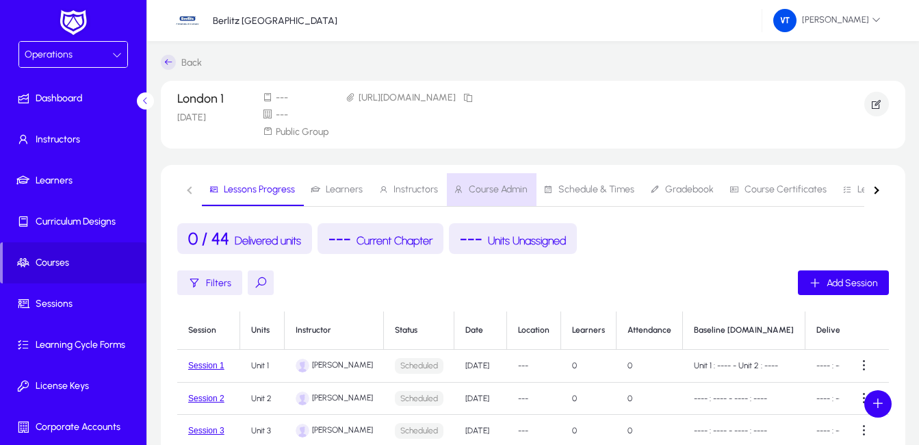
click at [492, 187] on span "Course Admin" at bounding box center [498, 190] width 59 height 10
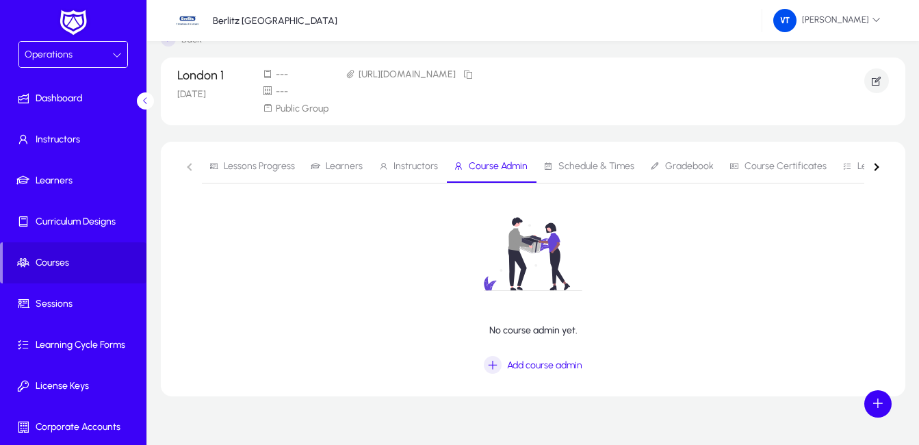
scroll to position [43, 0]
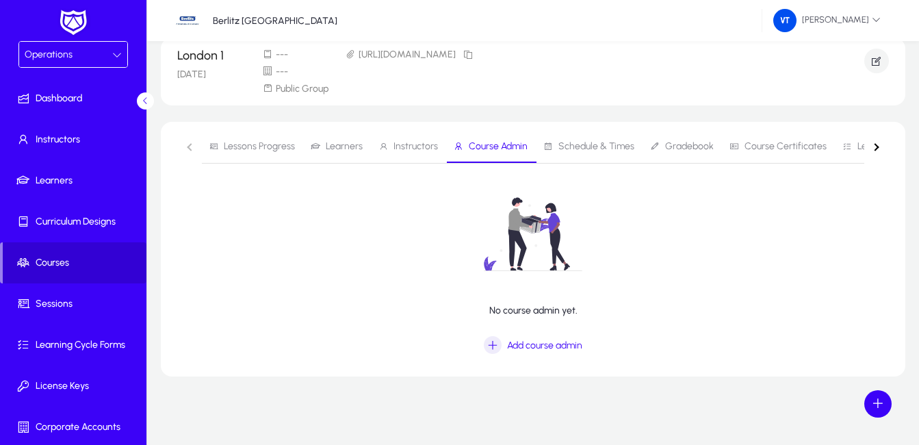
click at [81, 265] on span "Courses" at bounding box center [75, 263] width 144 height 14
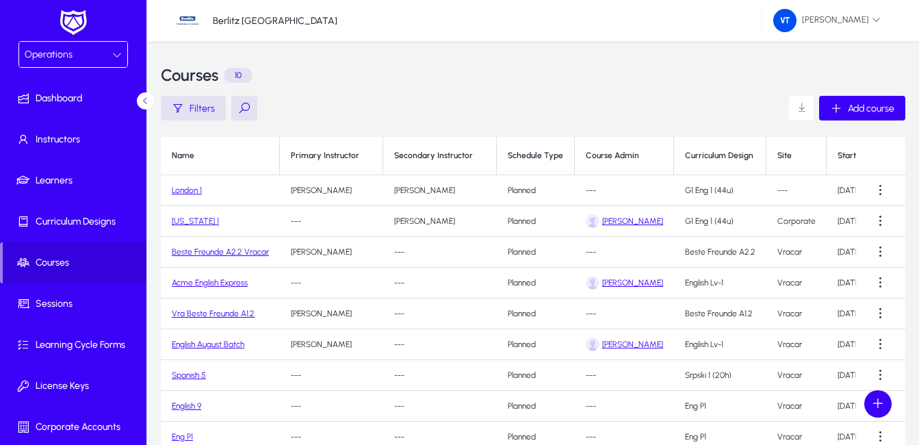
click at [181, 192] on link "London 1" at bounding box center [187, 190] width 30 height 10
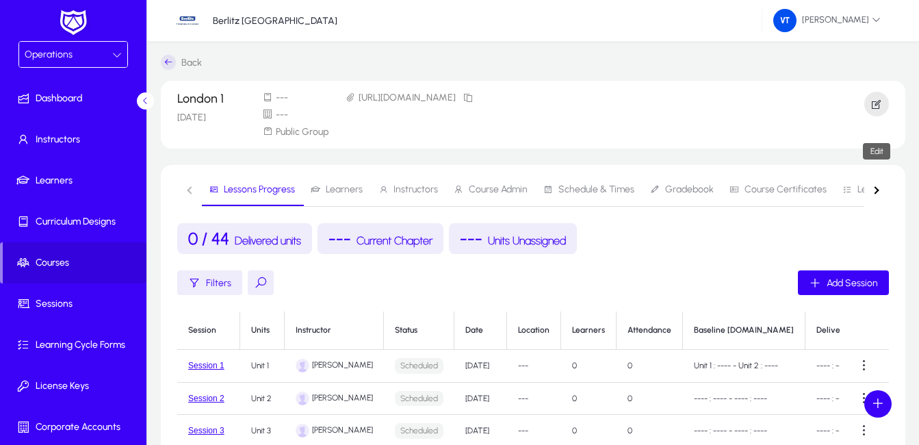
click at [874, 109] on icon "button" at bounding box center [876, 104] width 12 height 12
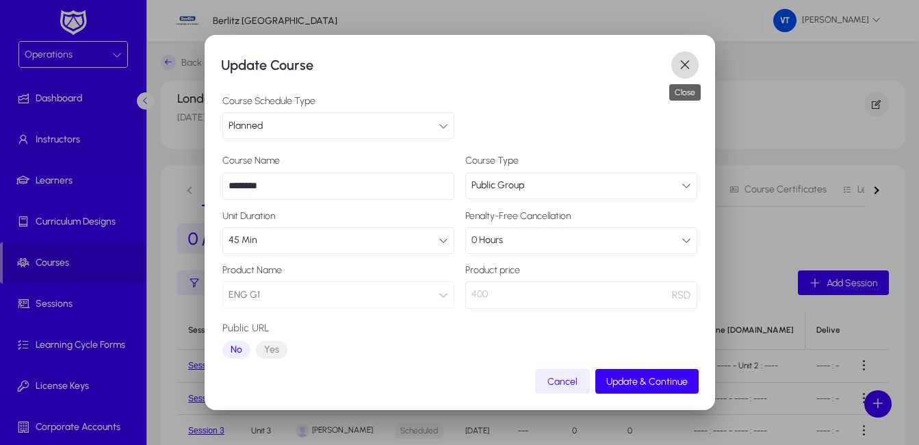
click at [689, 68] on span "button" at bounding box center [684, 64] width 27 height 27
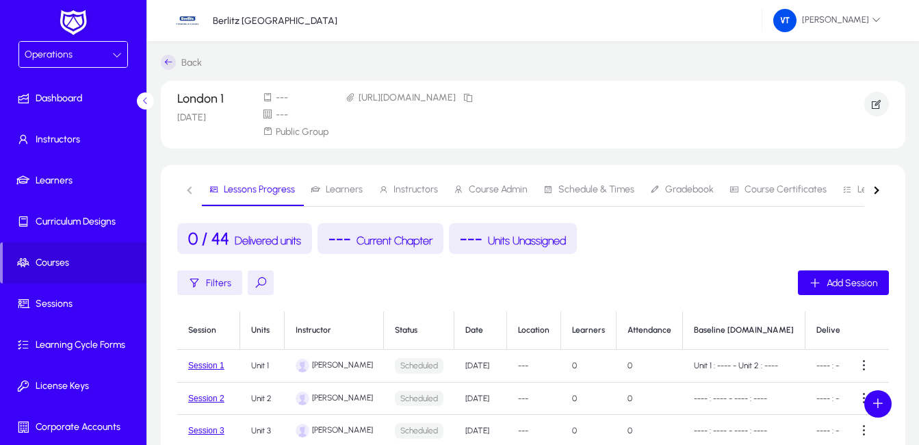
click at [348, 193] on span "Learners" at bounding box center [344, 190] width 37 height 10
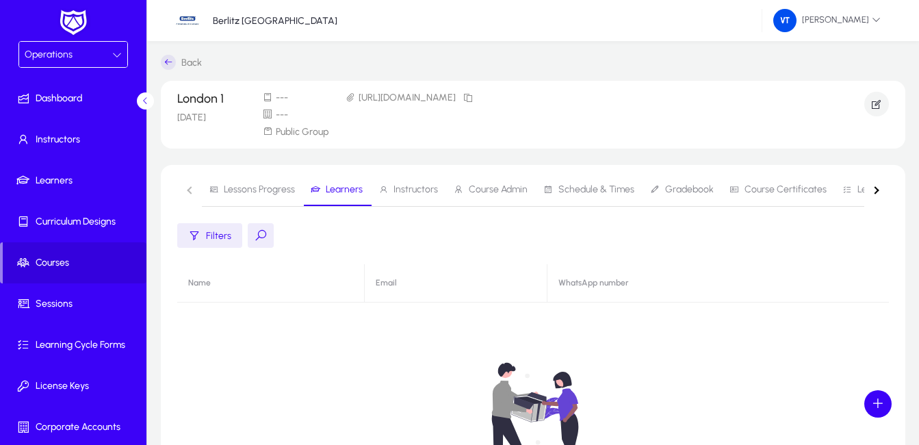
click at [257, 239] on button at bounding box center [261, 235] width 26 height 25
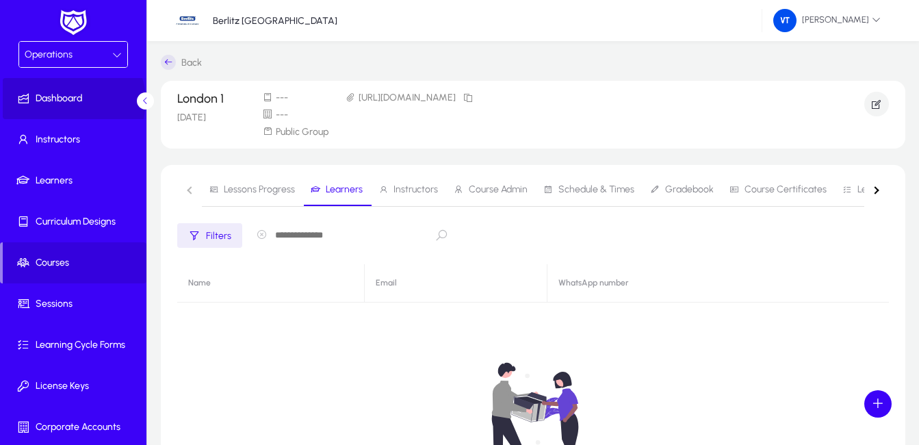
click at [70, 101] on span "Dashboard" at bounding box center [76, 99] width 146 height 14
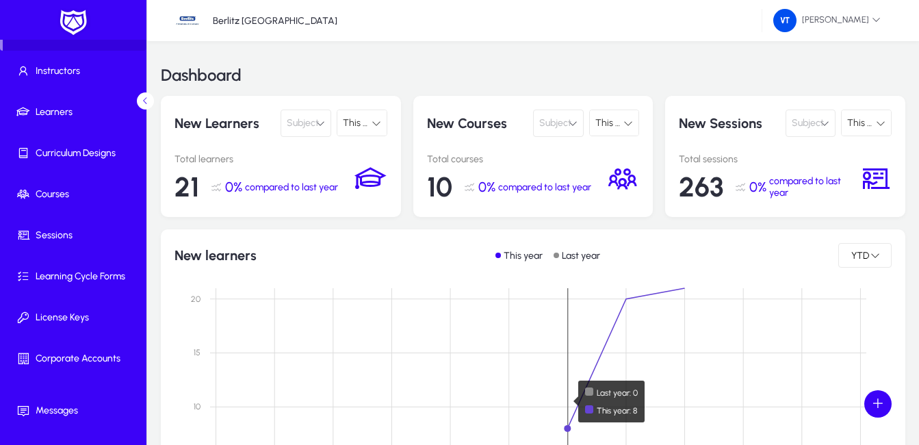
scroll to position [137, 0]
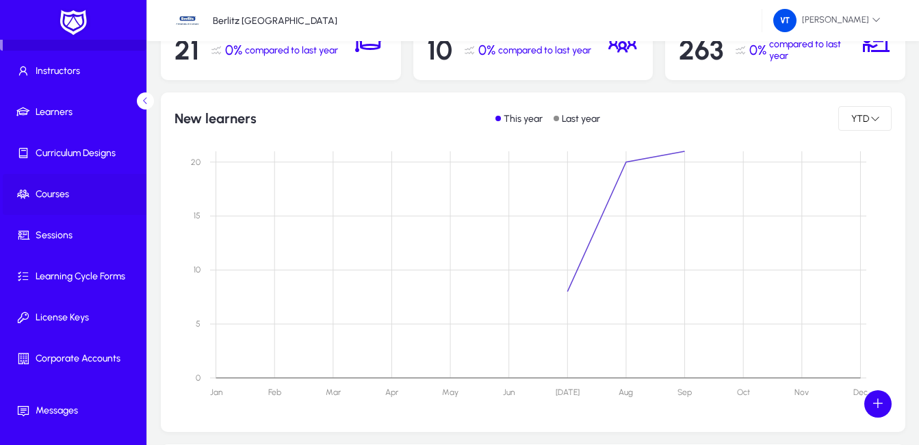
click at [66, 195] on span "Courses" at bounding box center [76, 194] width 146 height 14
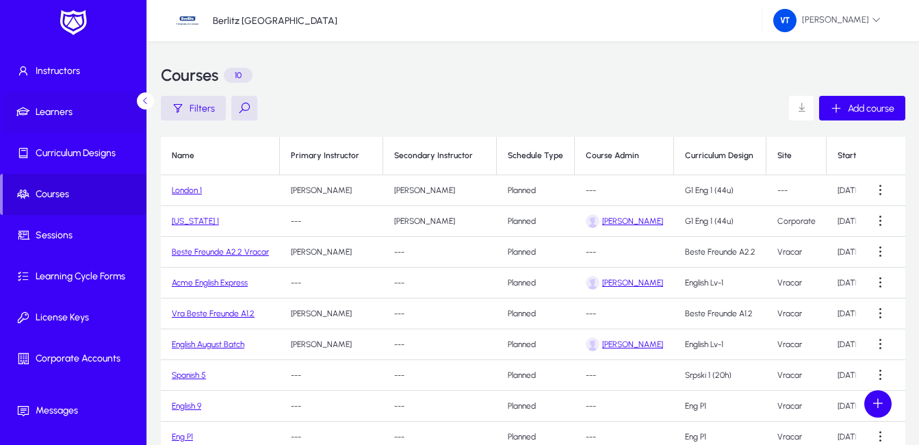
click at [73, 118] on span "Learners" at bounding box center [76, 112] width 146 height 14
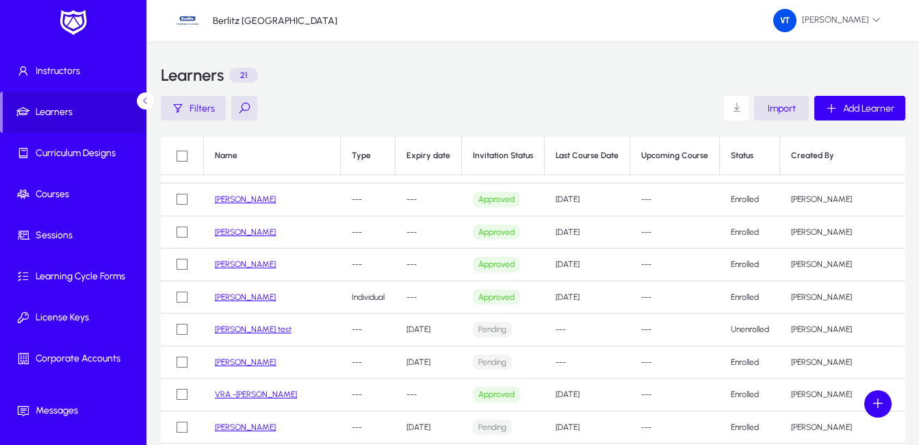
scroll to position [137, 0]
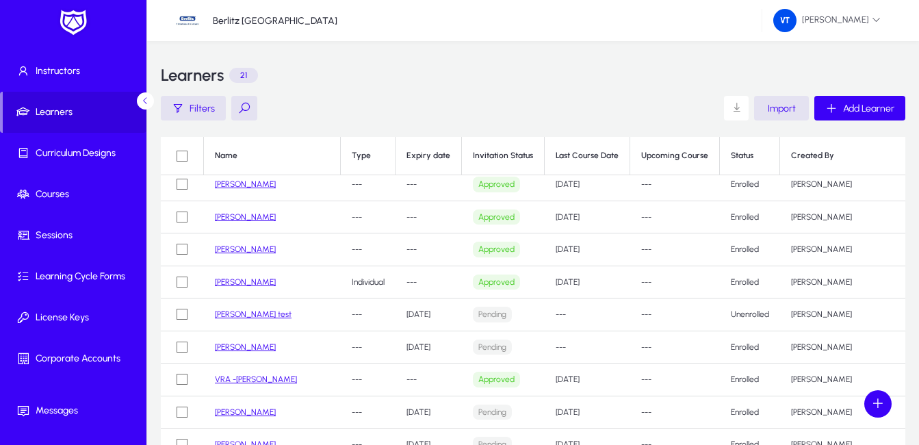
click at [577, 313] on div at bounding box center [459, 222] width 919 height 445
click at [848, 356] on div at bounding box center [459, 222] width 919 height 445
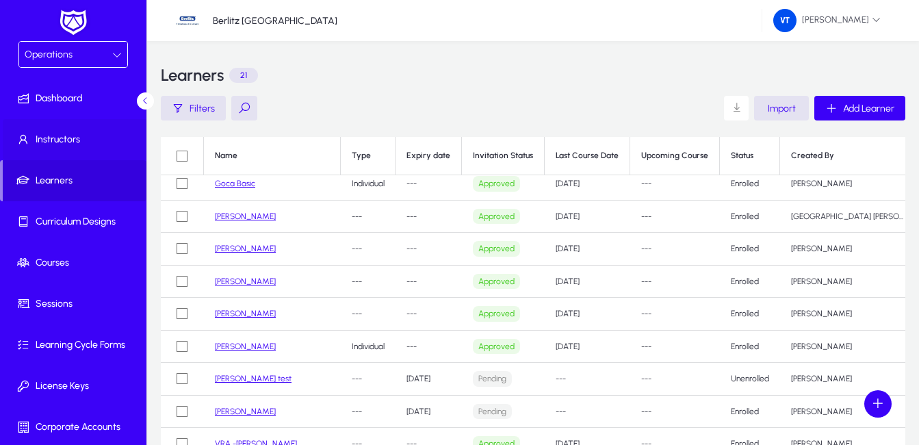
scroll to position [0, 0]
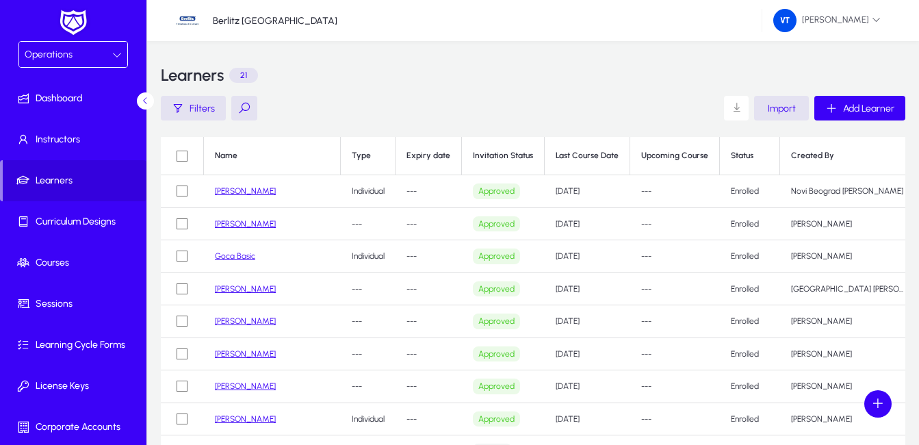
click at [83, 50] on div "Operations" at bounding box center [69, 55] width 88 height 18
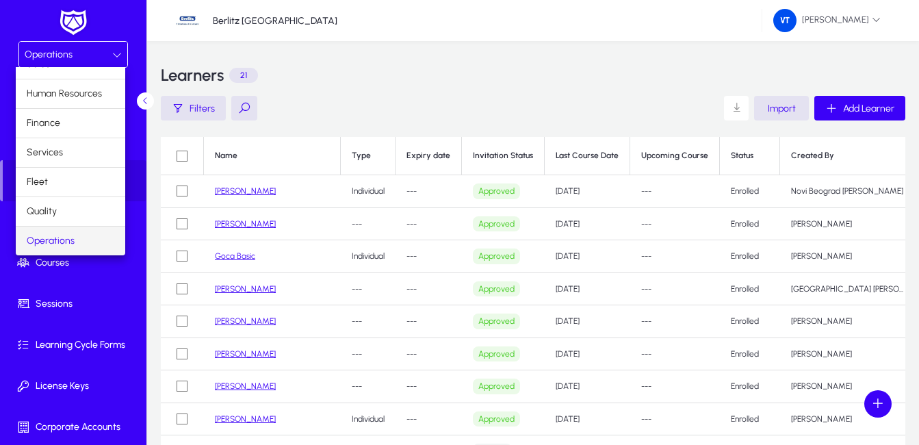
scroll to position [47, 0]
click at [54, 237] on span "Marketing" at bounding box center [48, 241] width 42 height 16
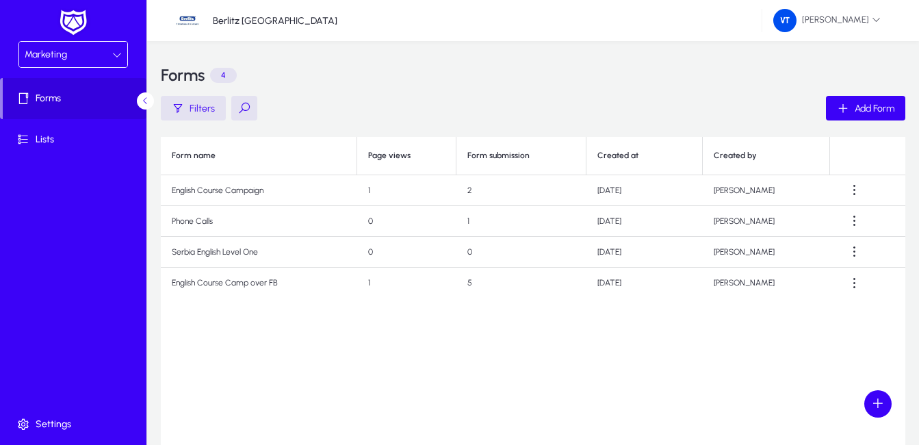
click at [78, 46] on div "Marketing" at bounding box center [69, 55] width 88 height 18
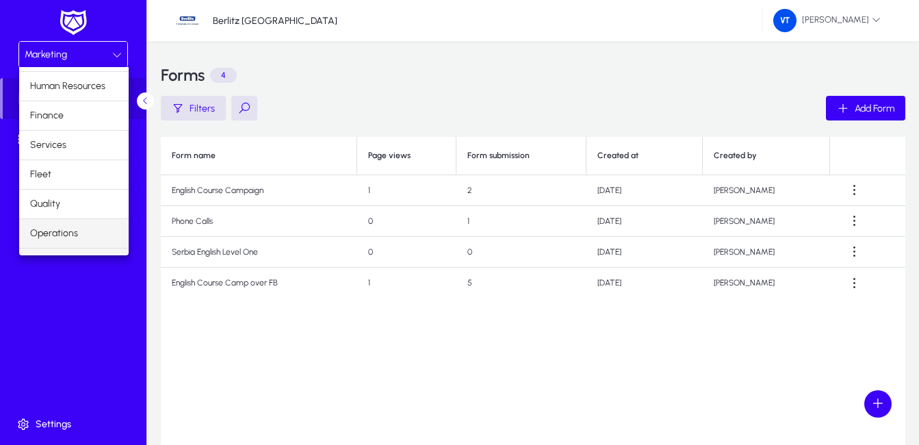
scroll to position [47, 0]
click at [324, 335] on div at bounding box center [459, 222] width 919 height 445
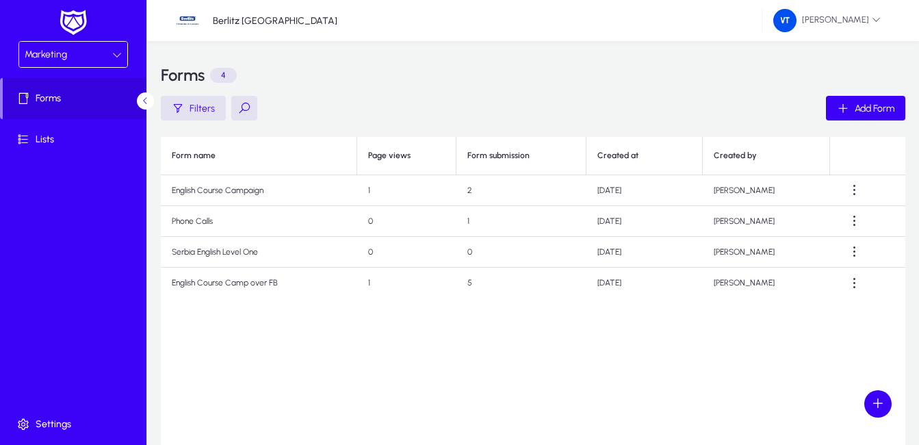
scroll to position [137, 0]
